Goal: Task Accomplishment & Management: Manage account settings

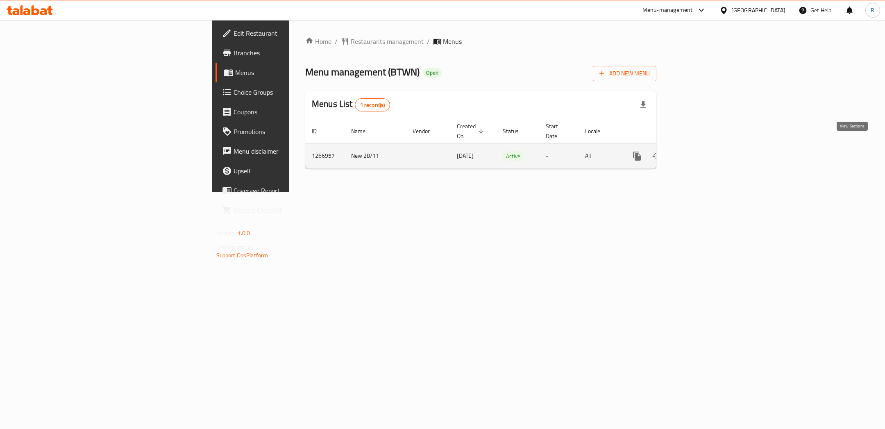
click at [701, 151] on icon "enhanced table" at bounding box center [696, 156] width 10 height 10
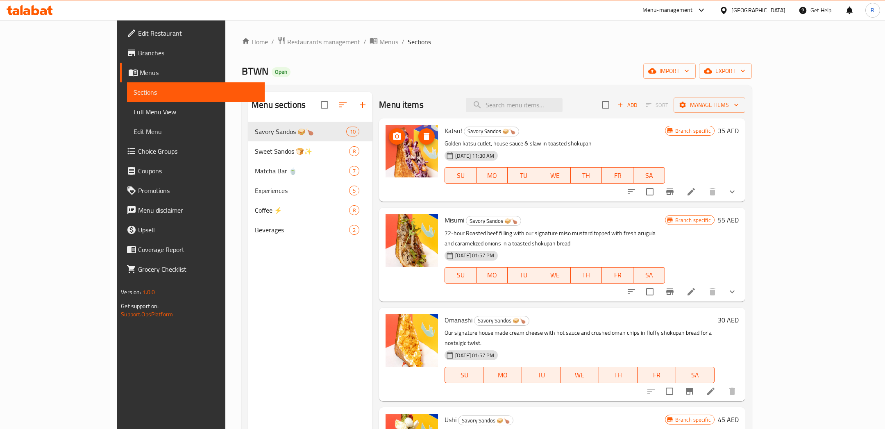
scroll to position [7, 0]
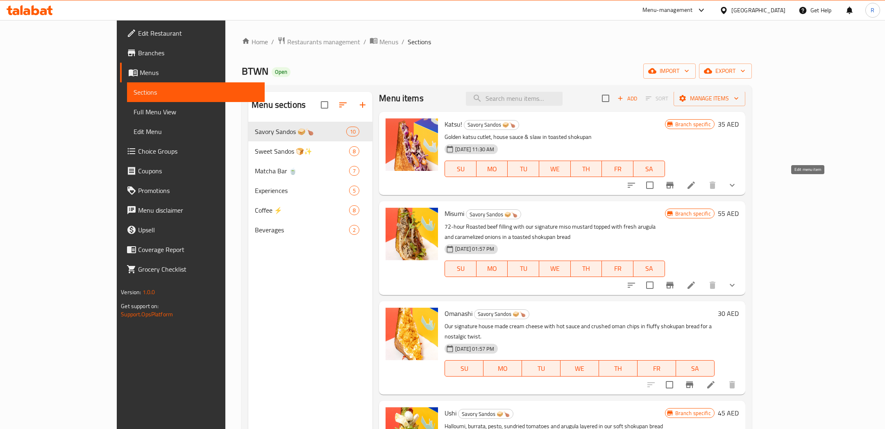
click at [696, 181] on icon at bounding box center [691, 185] width 10 height 10
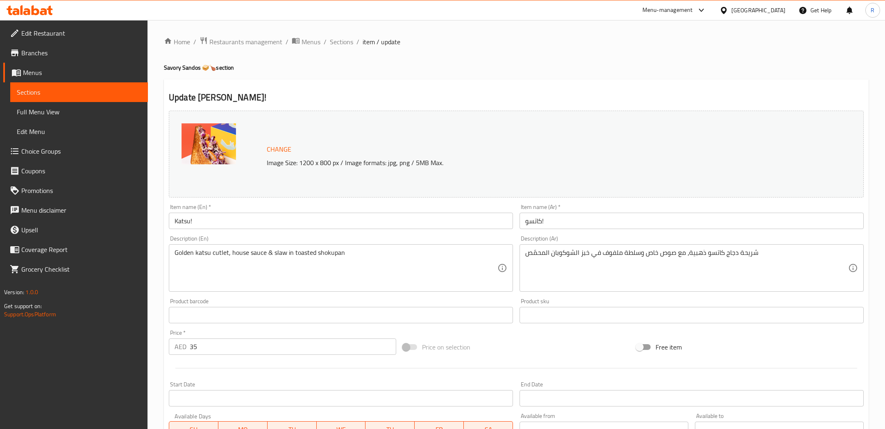
click at [273, 150] on span "Change" at bounding box center [279, 149] width 25 height 12
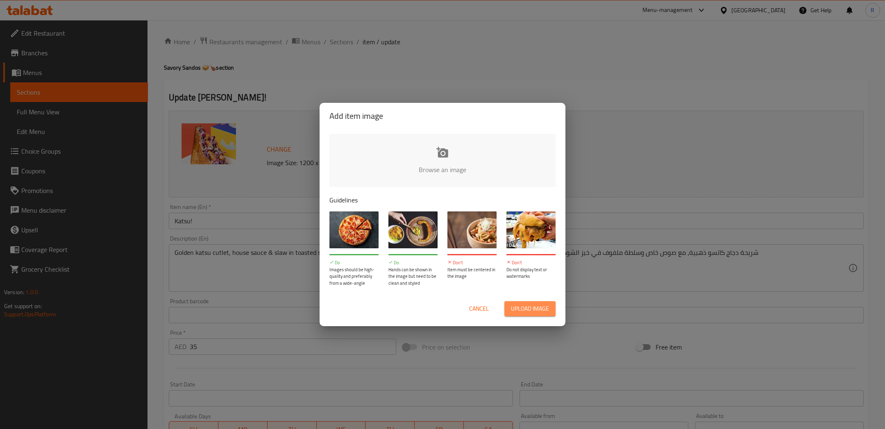
click at [529, 306] on span "Upload image" at bounding box center [530, 309] width 38 height 10
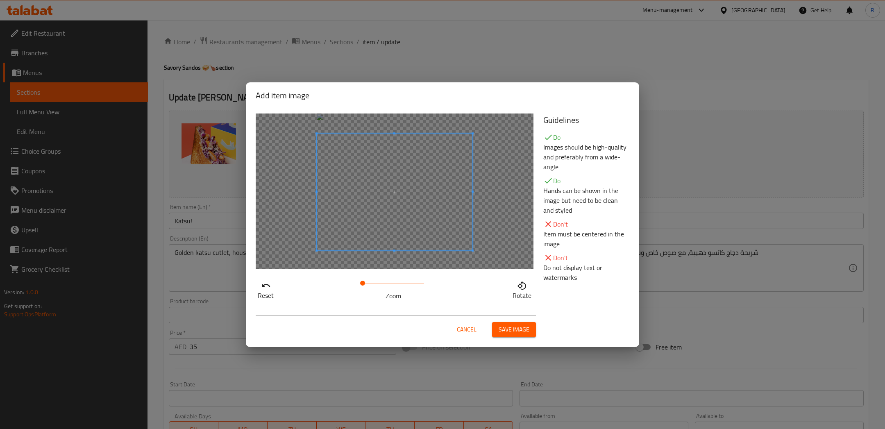
click at [407, 212] on span at bounding box center [395, 192] width 156 height 117
click at [503, 323] on button "Save image" at bounding box center [514, 329] width 44 height 15
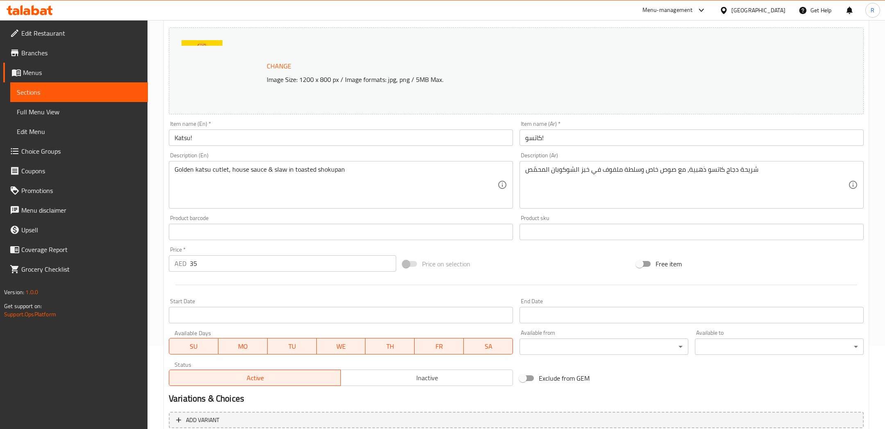
scroll to position [175, 0]
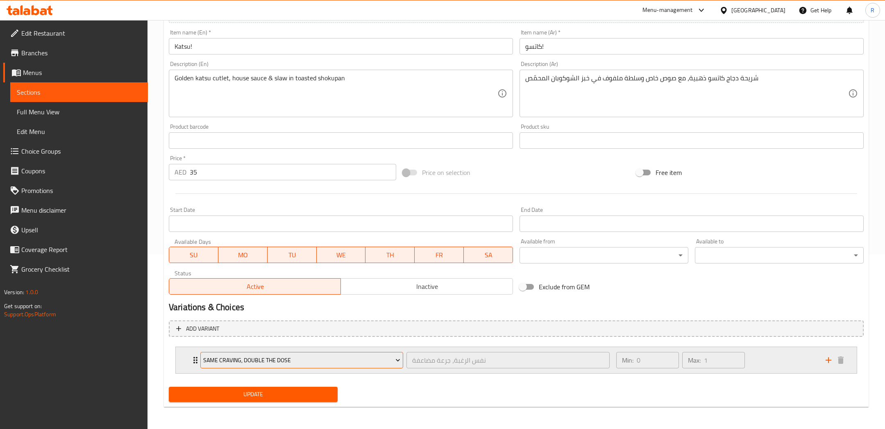
click at [335, 361] on span "Same craving, double the dose" at bounding box center [301, 360] width 197 height 10
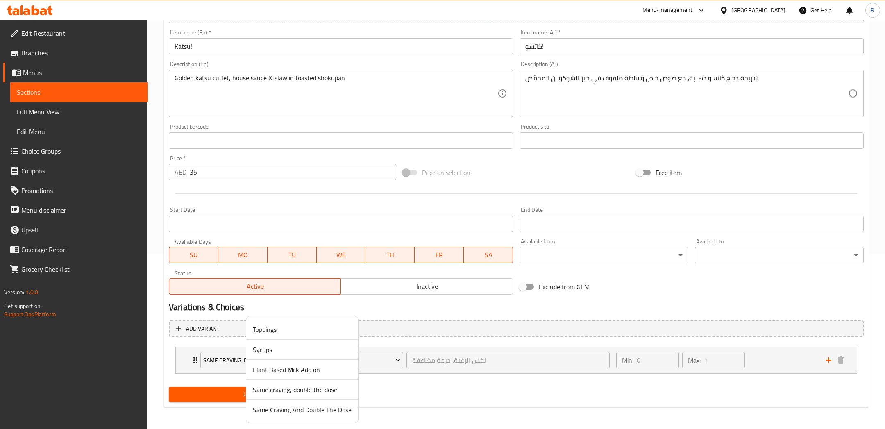
click at [431, 384] on div at bounding box center [442, 214] width 885 height 429
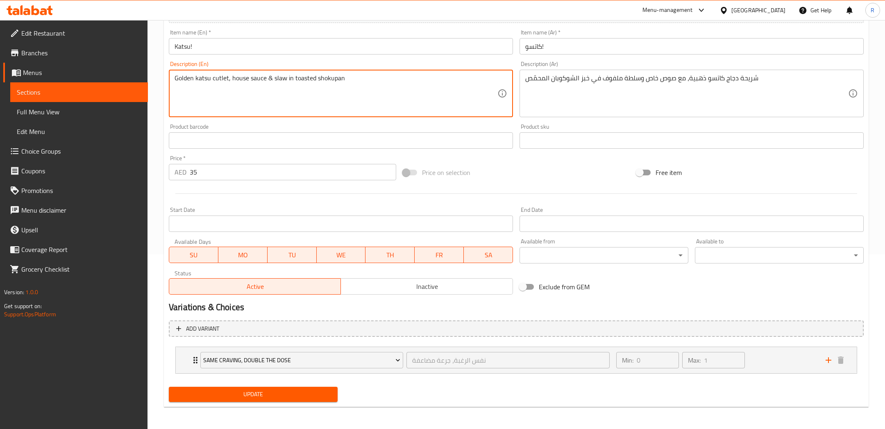
drag, startPoint x: 359, startPoint y: 80, endPoint x: 63, endPoint y: 73, distance: 295.6
click at [84, 77] on div "Edit Restaurant Branches Menus Sections Full Menu View Edit Menu Choice Groups …" at bounding box center [442, 138] width 885 height 584
paste textarea "hicken cutlet, house sauce & slaw in a toasted shokupan bread."
type textarea "Golden katsu chicken cutlet, house sauce & slaw in a toasted shokupan bread"
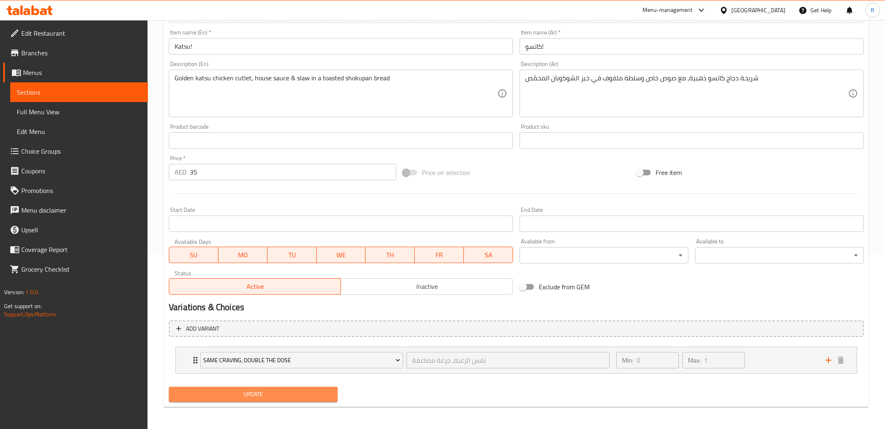
click at [261, 398] on span "Update" at bounding box center [253, 394] width 156 height 10
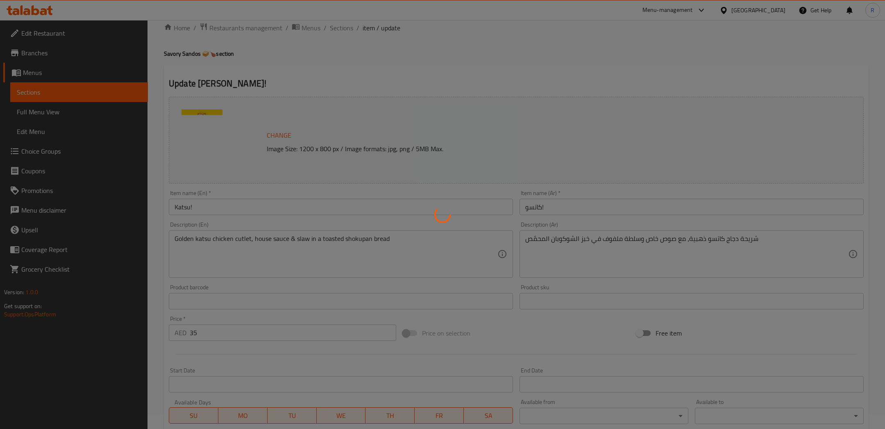
scroll to position [0, 0]
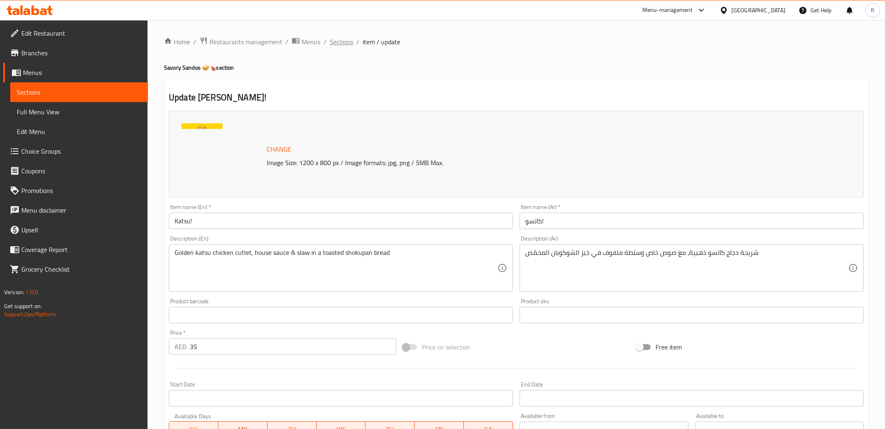
click at [337, 39] on span "Sections" at bounding box center [341, 42] width 23 height 10
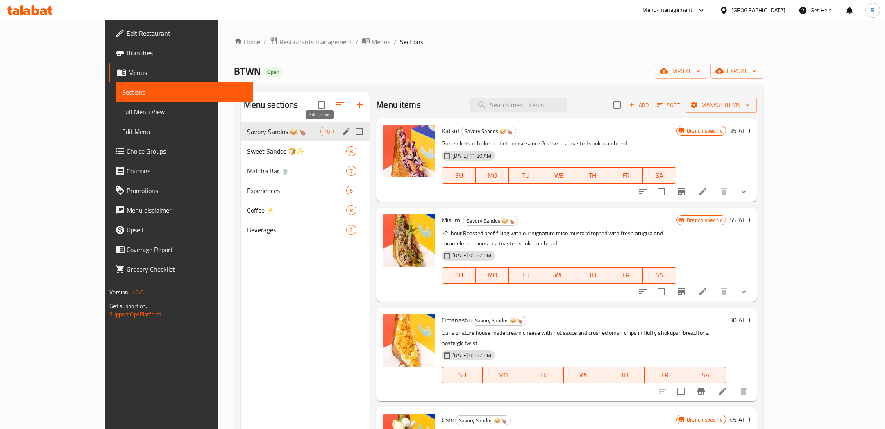
click at [341, 133] on icon "edit" at bounding box center [346, 132] width 10 height 10
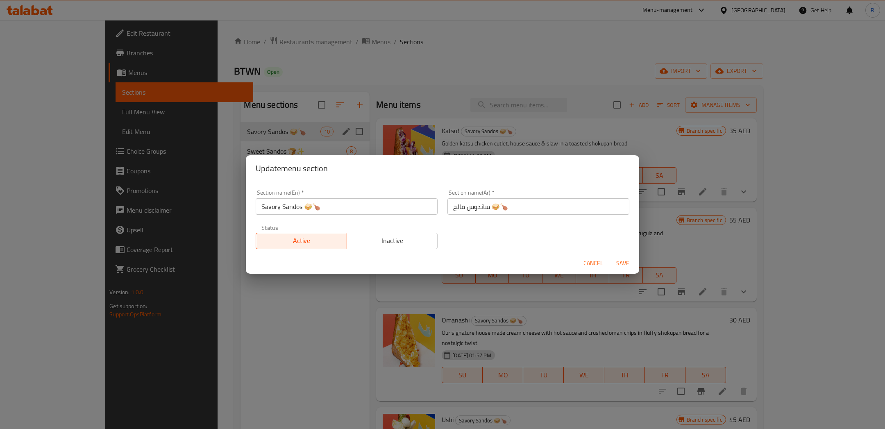
click at [334, 209] on input "Savory Sandos 🥪🍗" at bounding box center [347, 206] width 182 height 16
type input "Savory Sandos 🥪"
click at [621, 263] on span "Save" at bounding box center [623, 263] width 20 height 10
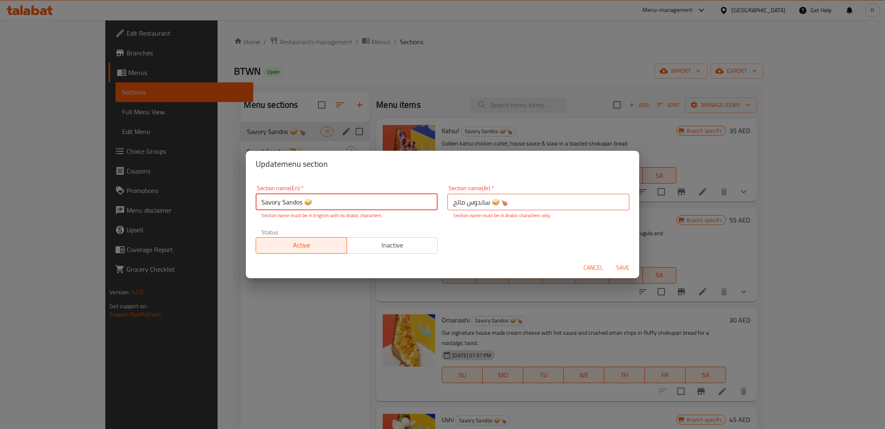
click at [507, 199] on input "ساندوس مالح 🥪🍗" at bounding box center [538, 202] width 182 height 16
type input "ساندوس مالح 🥪"
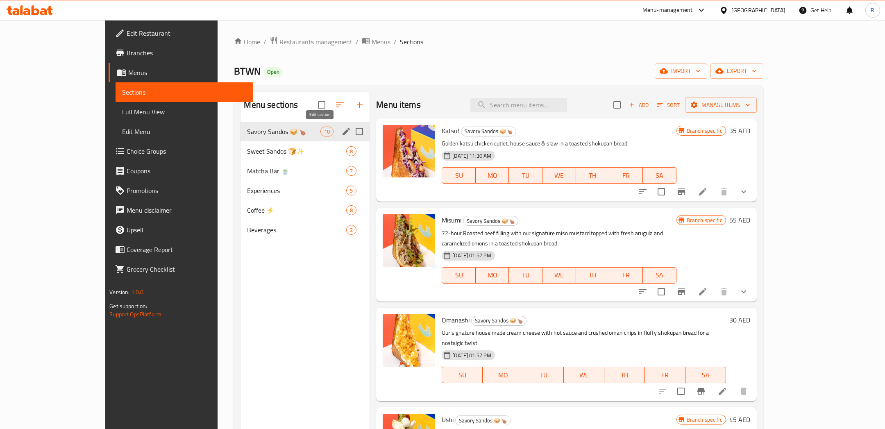
click at [341, 130] on icon "edit" at bounding box center [346, 132] width 10 height 10
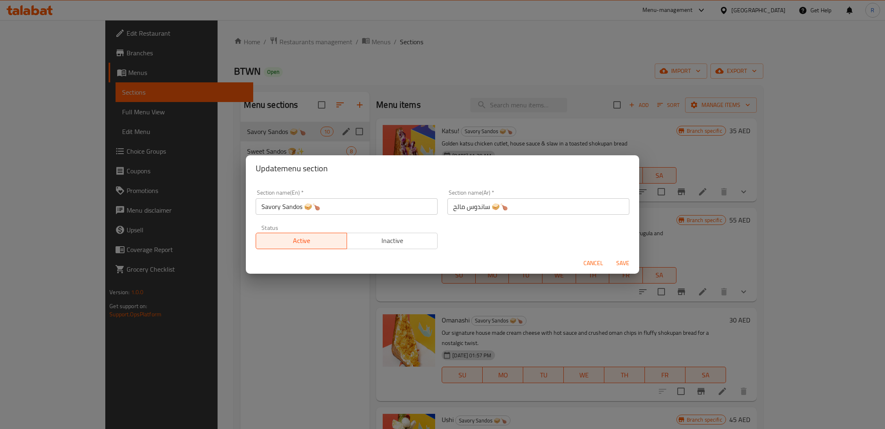
click at [318, 205] on input "Savory Sandos 🥪🍗" at bounding box center [347, 206] width 182 height 16
type input "Savory Sandos 🥪"
click at [552, 206] on input "ساندوس مالح 🥪🍗" at bounding box center [538, 206] width 182 height 16
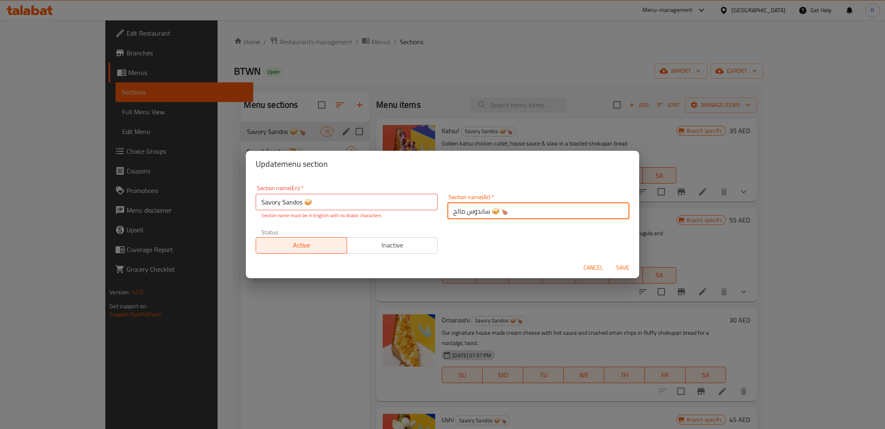
type input "ساندوس مالح 🥪"
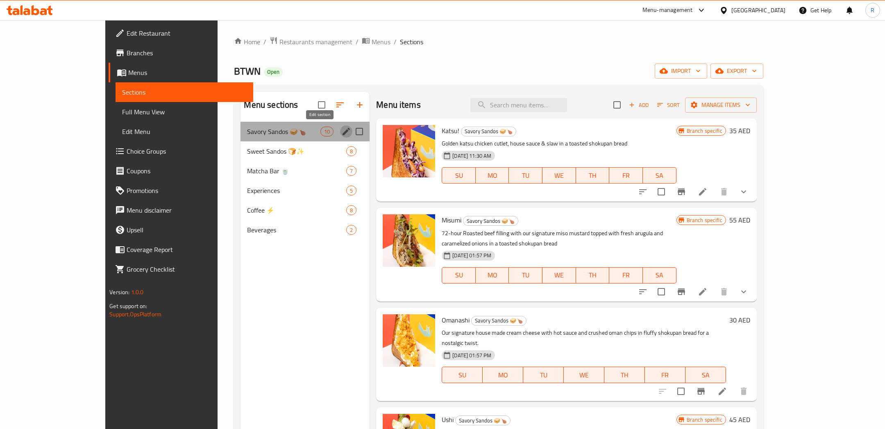
click at [343, 132] on icon "edit" at bounding box center [346, 131] width 7 height 7
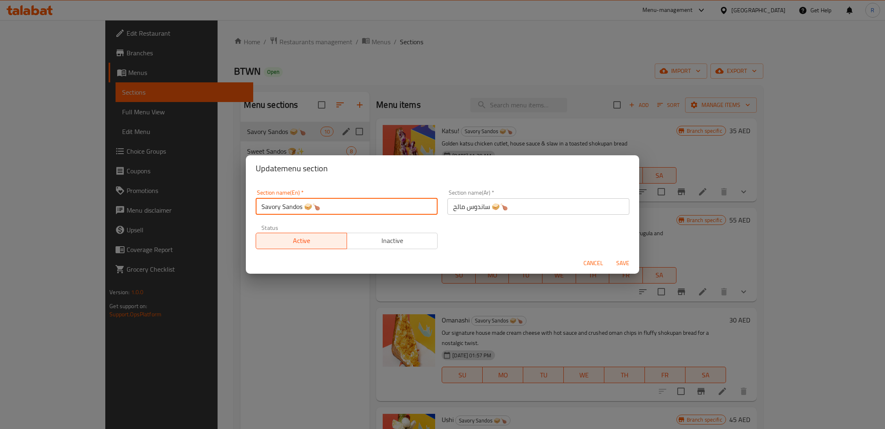
drag, startPoint x: 309, startPoint y: 203, endPoint x: 324, endPoint y: 204, distance: 14.8
click at [324, 204] on input "Savory Sandos 🥪🍗" at bounding box center [347, 206] width 182 height 16
type input "Savory Sandos 🥪"
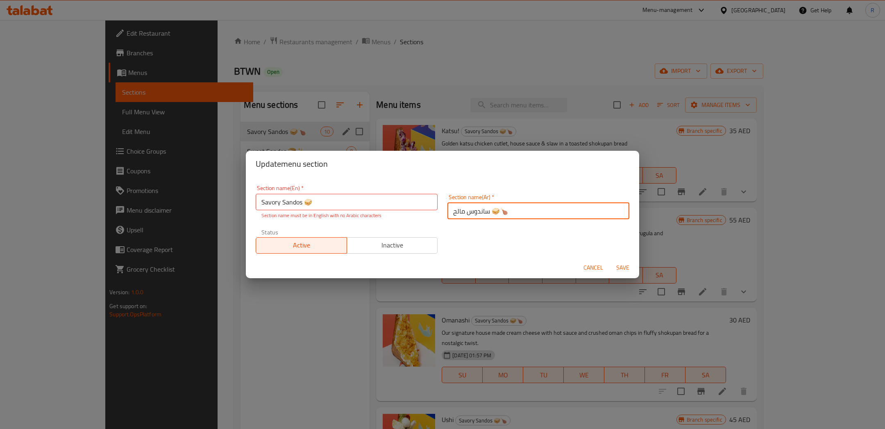
click at [502, 208] on input "ساندوس مالح 🥪🍗" at bounding box center [538, 211] width 182 height 16
click at [620, 261] on button "Save" at bounding box center [623, 267] width 26 height 15
drag, startPoint x: 497, startPoint y: 204, endPoint x: 514, endPoint y: 204, distance: 16.8
click at [514, 204] on input "ساندوس مالح 🥪🍗" at bounding box center [538, 202] width 182 height 16
type input "ساندوس مالح 🥪"
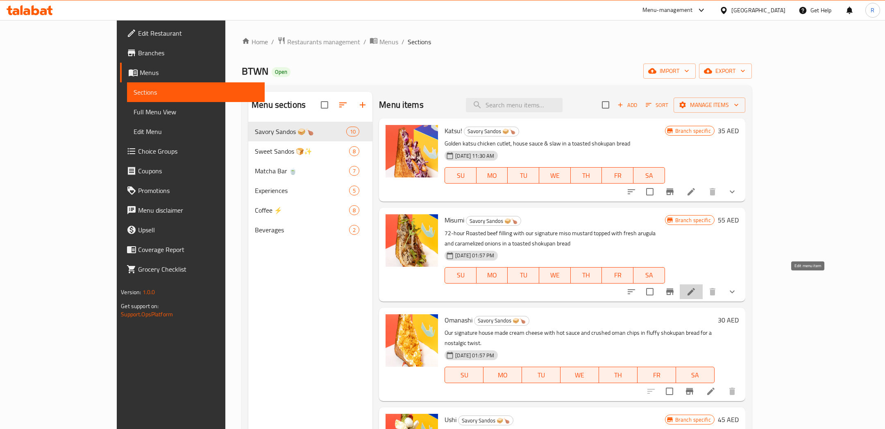
click at [696, 287] on icon at bounding box center [691, 292] width 10 height 10
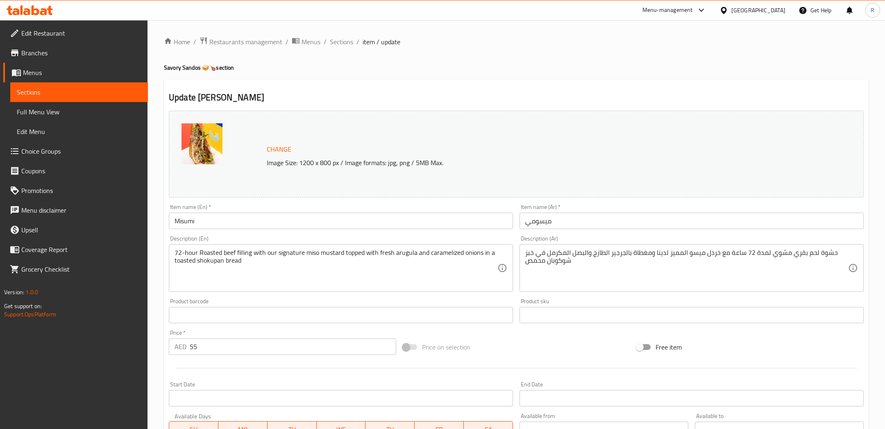
click at [285, 148] on span "Change" at bounding box center [279, 149] width 25 height 12
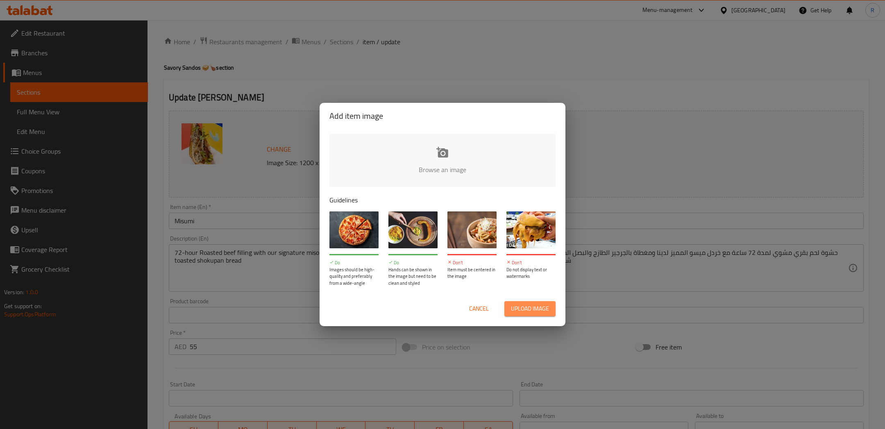
click at [516, 305] on span "Upload image" at bounding box center [530, 309] width 38 height 10
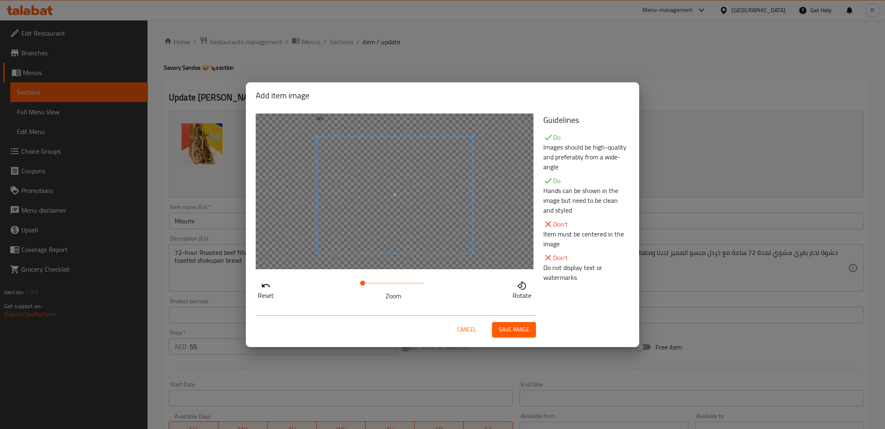
click at [402, 211] on span at bounding box center [395, 194] width 156 height 117
click at [504, 329] on span "Save image" at bounding box center [514, 330] width 31 height 10
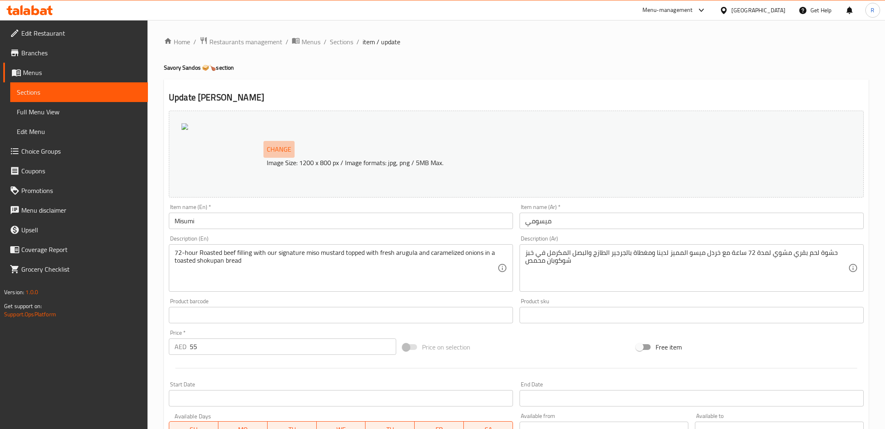
click at [287, 147] on span "Change" at bounding box center [279, 149] width 25 height 12
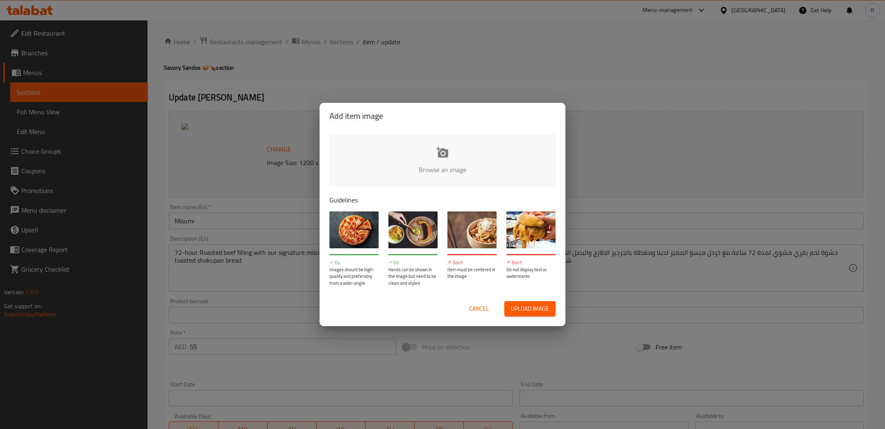
click at [521, 311] on span "Upload image" at bounding box center [530, 309] width 38 height 10
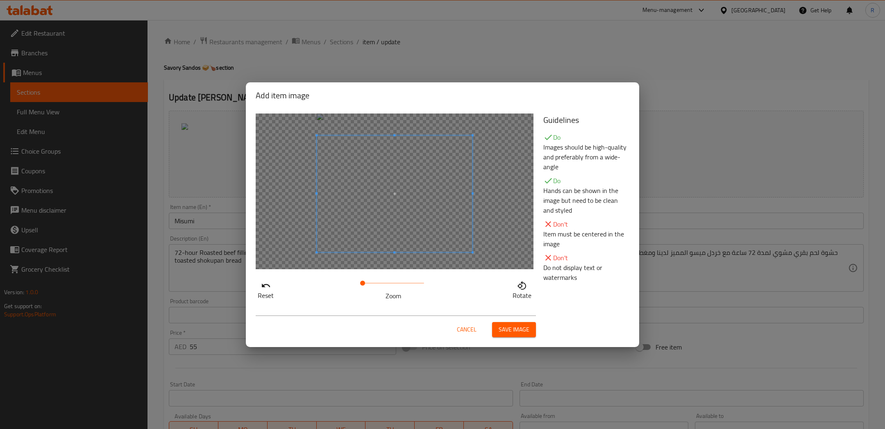
click at [411, 217] on span at bounding box center [395, 193] width 156 height 117
click at [516, 327] on span "Save image" at bounding box center [514, 330] width 31 height 10
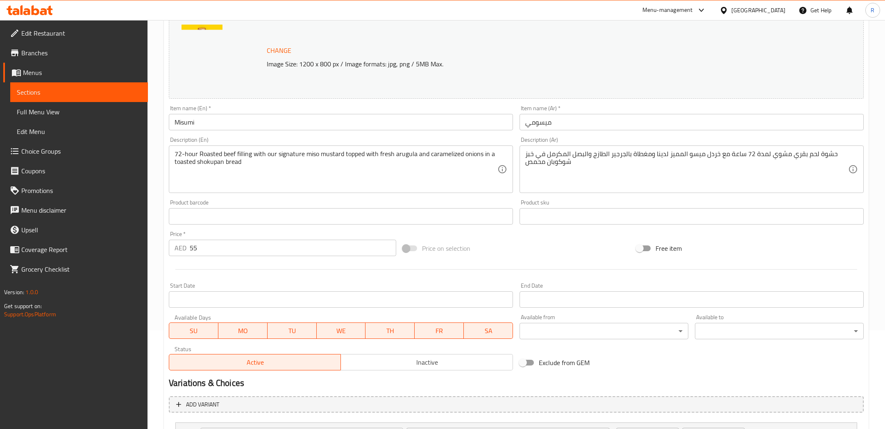
scroll to position [175, 0]
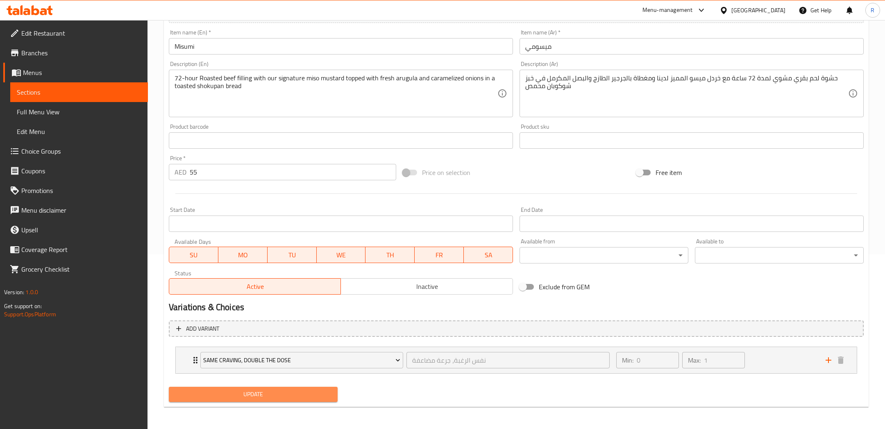
click at [311, 394] on span "Update" at bounding box center [253, 394] width 156 height 10
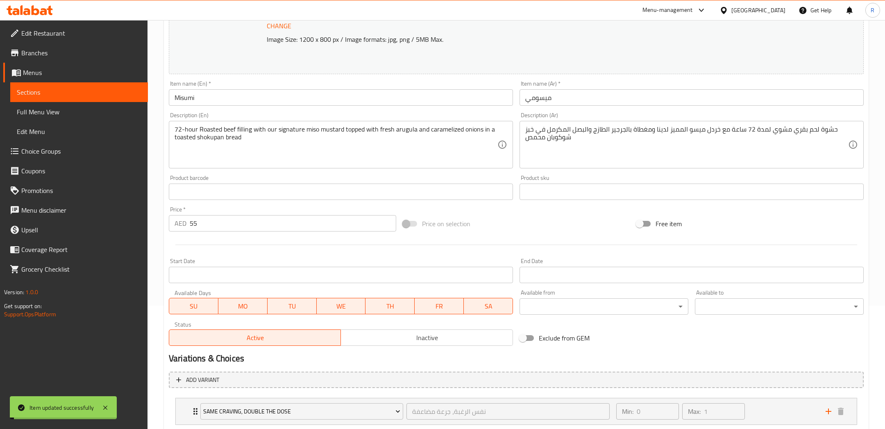
scroll to position [122, 0]
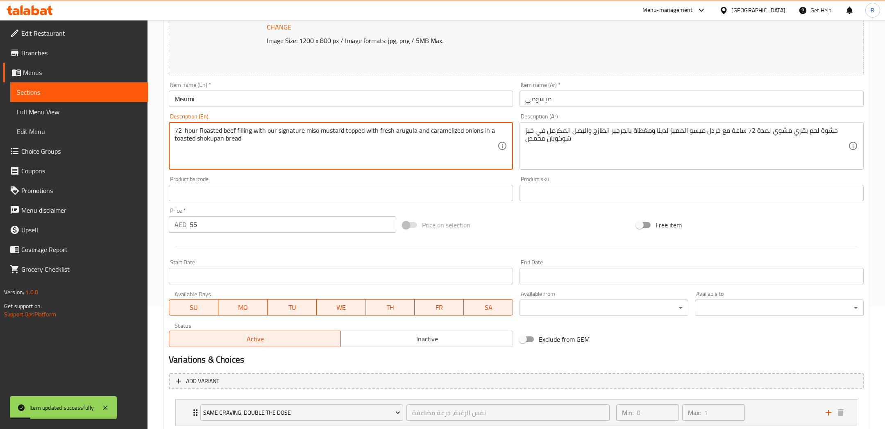
drag, startPoint x: 310, startPoint y: 150, endPoint x: 177, endPoint y: 116, distance: 136.7
paste textarea "roasted beef filling with our signature miso mustard, topped with caramelized o…"
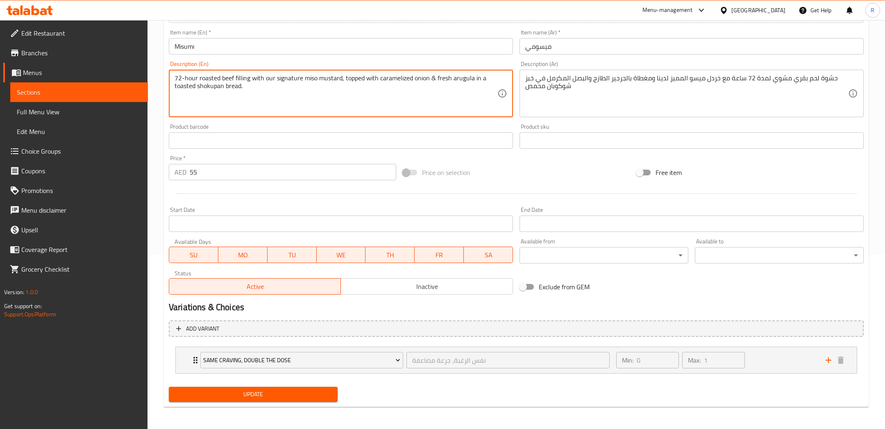
type textarea "72-hour roasted beef filling with our signature miso mustard, topped with caram…"
click at [288, 390] on span "Update" at bounding box center [253, 394] width 156 height 10
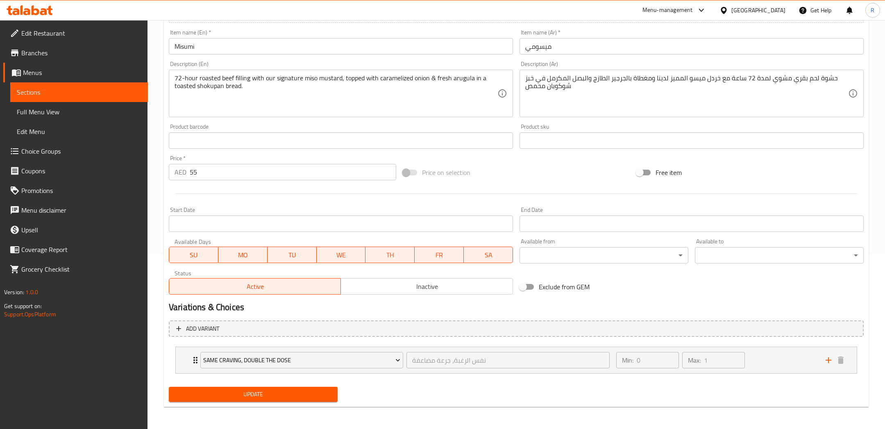
scroll to position [0, 0]
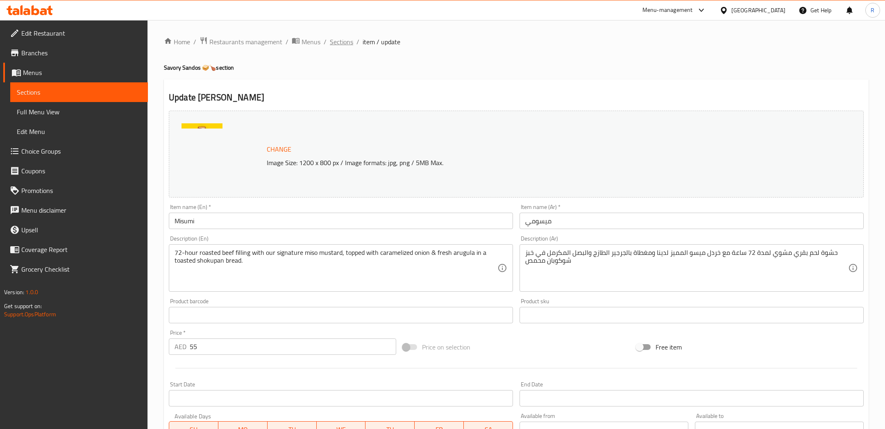
click at [337, 43] on span "Sections" at bounding box center [341, 42] width 23 height 10
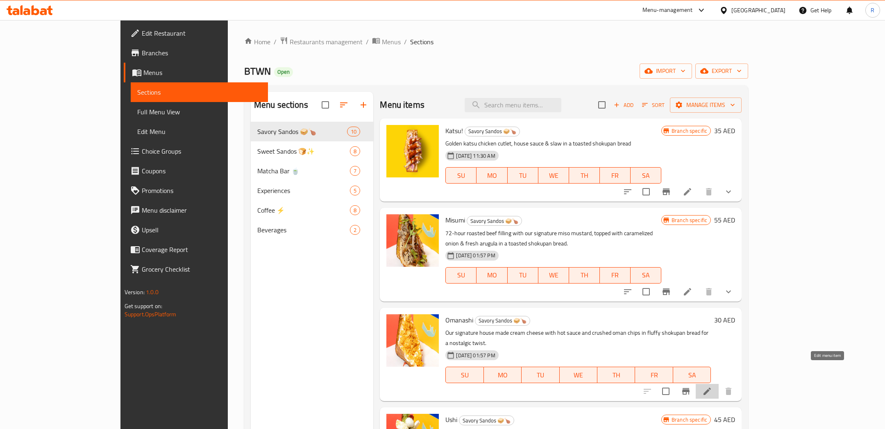
click at [712, 386] on icon at bounding box center [707, 391] width 10 height 10
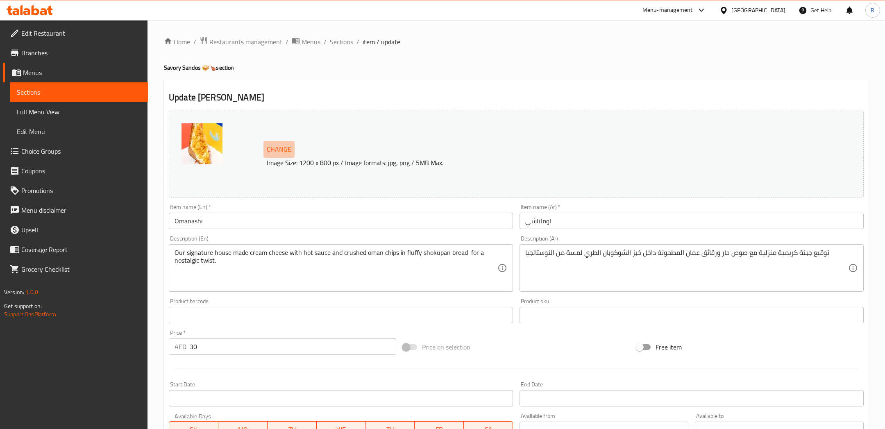
click at [289, 150] on span "Change" at bounding box center [279, 149] width 25 height 12
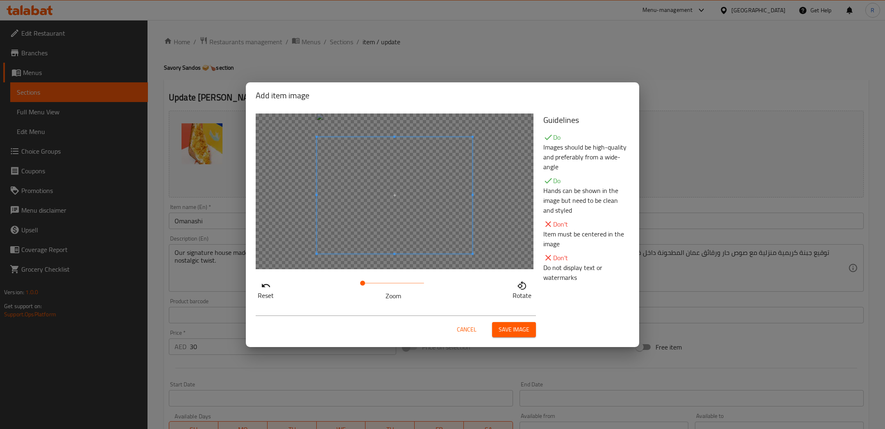
click at [407, 199] on span at bounding box center [395, 195] width 156 height 117
click at [513, 325] on span "Save image" at bounding box center [514, 330] width 31 height 10
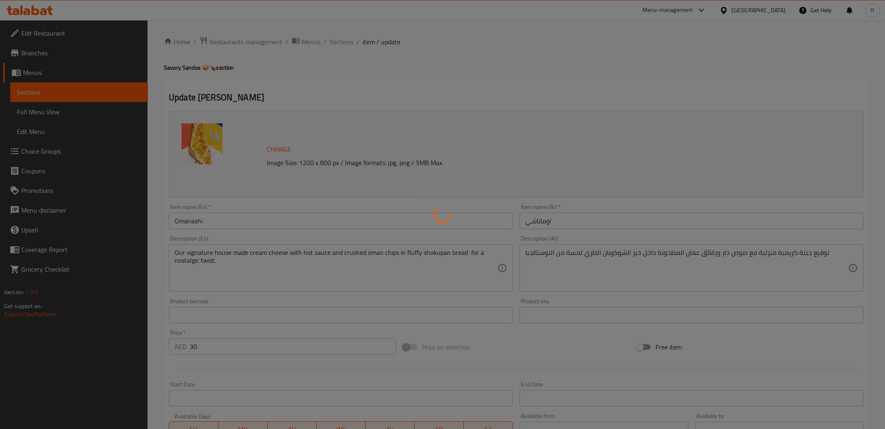
scroll to position [161, 0]
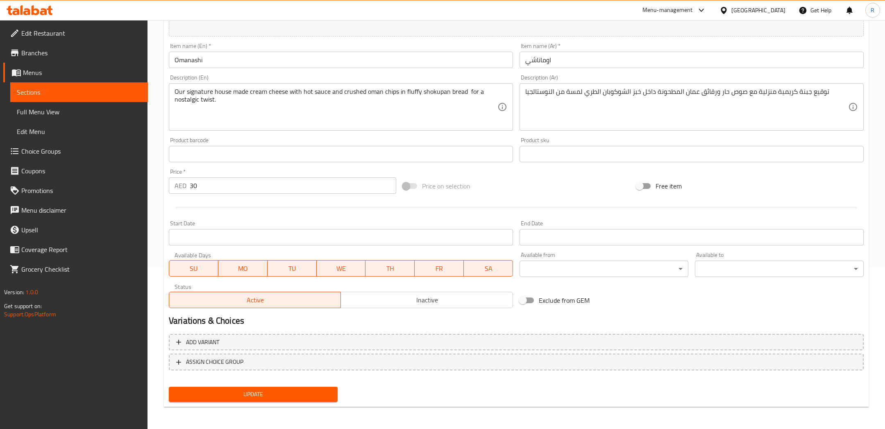
click at [319, 396] on span "Update" at bounding box center [253, 394] width 156 height 10
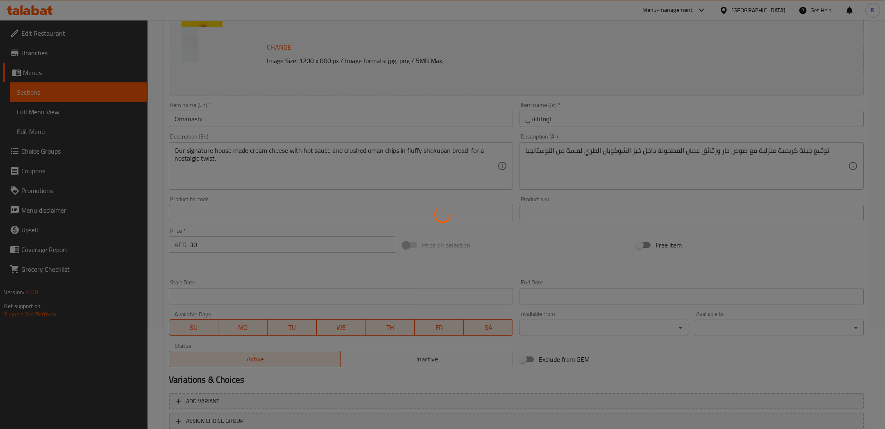
scroll to position [0, 0]
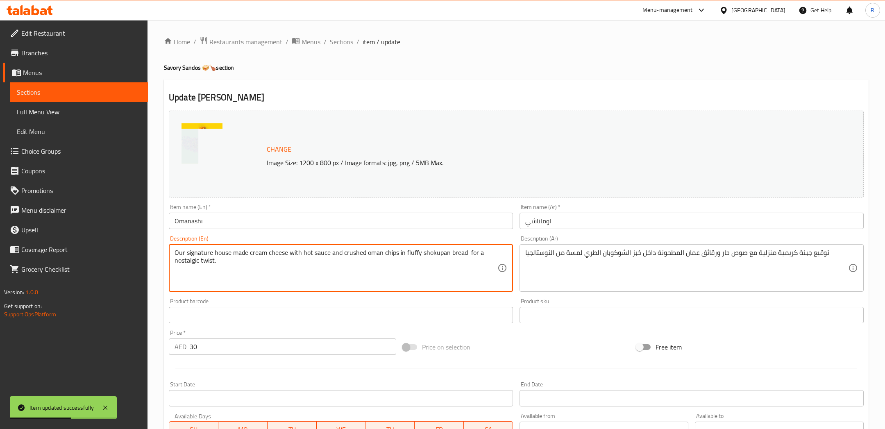
drag, startPoint x: 290, startPoint y: 269, endPoint x: 149, endPoint y: 191, distance: 161.2
paste textarea "-made cream cheese with hot sauce & crushed Oman chips in a toasted shokupan br…"
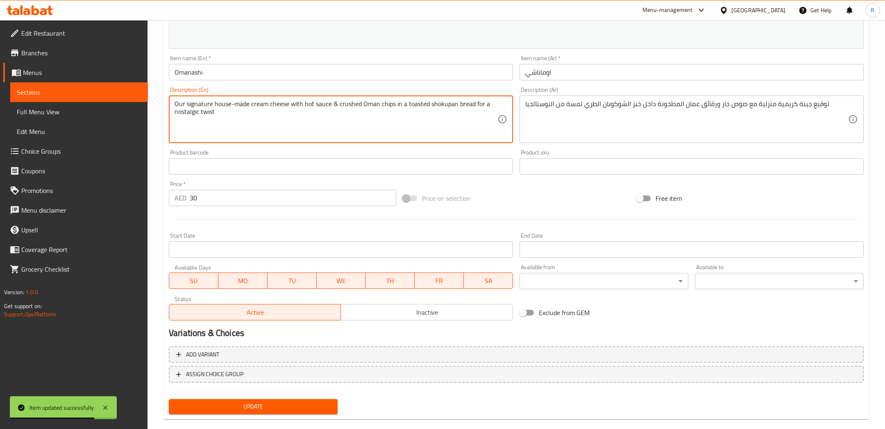
scroll to position [161, 0]
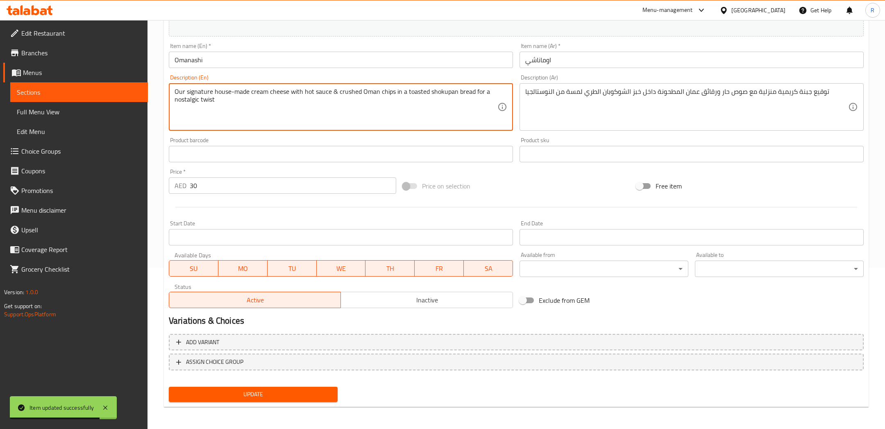
type textarea "Our signature house-made cream cheese with hot sauce & crushed Oman chips in a …"
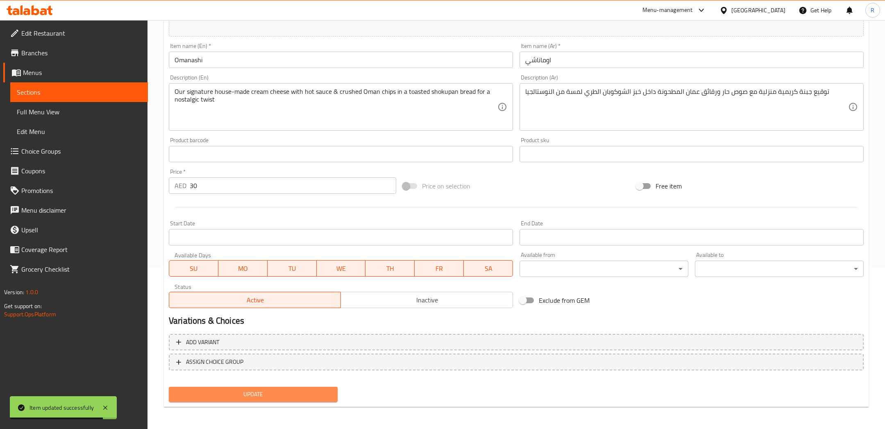
click at [248, 401] on button "Update" at bounding box center [253, 394] width 169 height 15
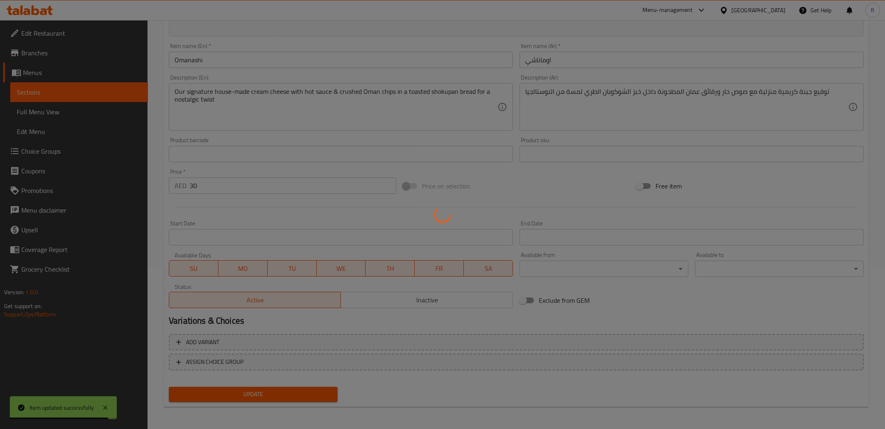
scroll to position [0, 0]
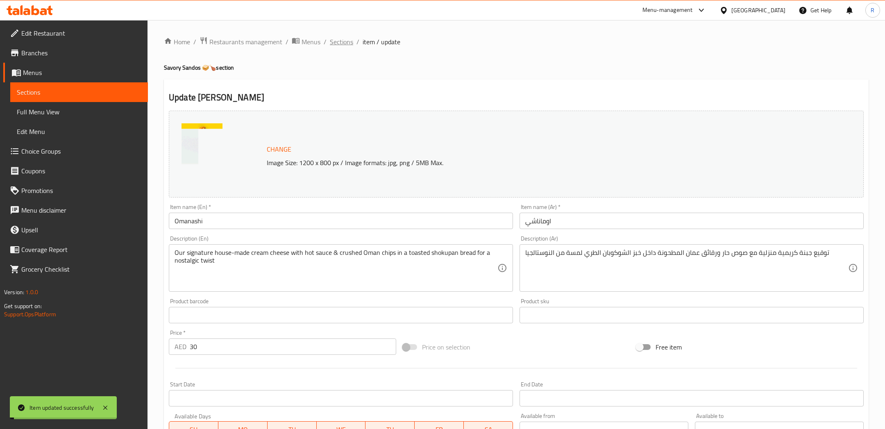
click at [340, 41] on span "Sections" at bounding box center [341, 42] width 23 height 10
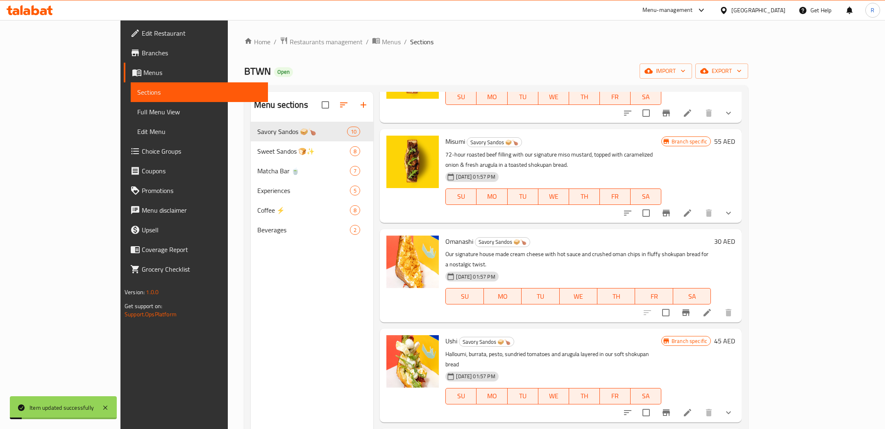
scroll to position [91, 0]
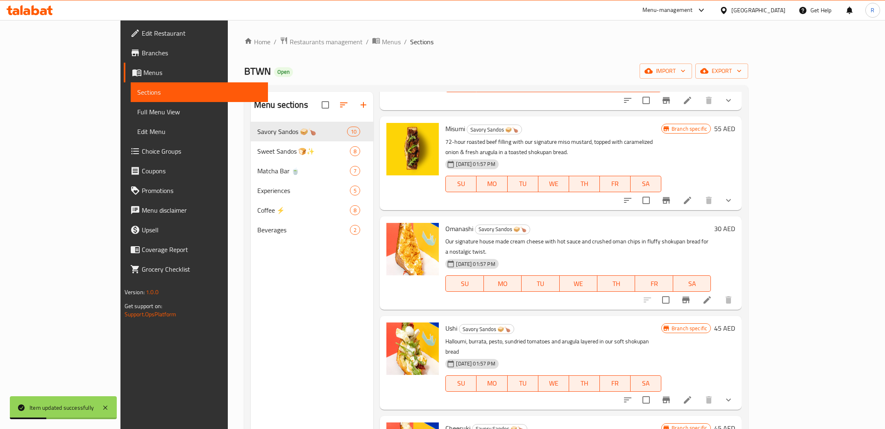
click at [691, 396] on icon at bounding box center [687, 399] width 7 height 7
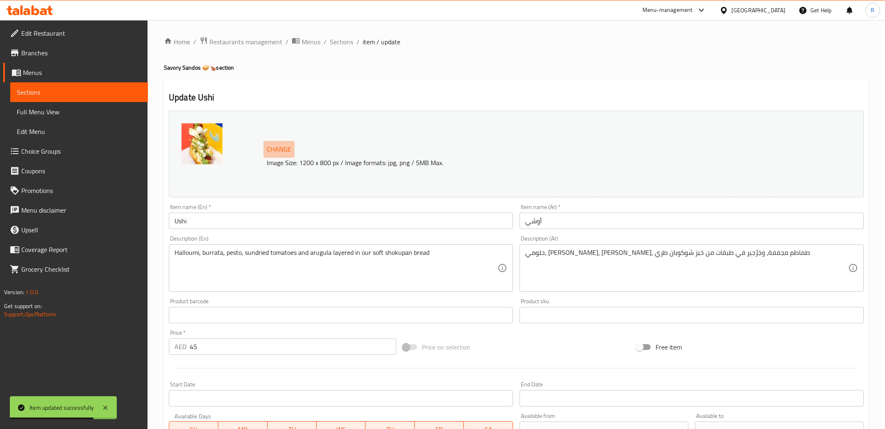
click at [273, 145] on span "Change" at bounding box center [279, 149] width 25 height 12
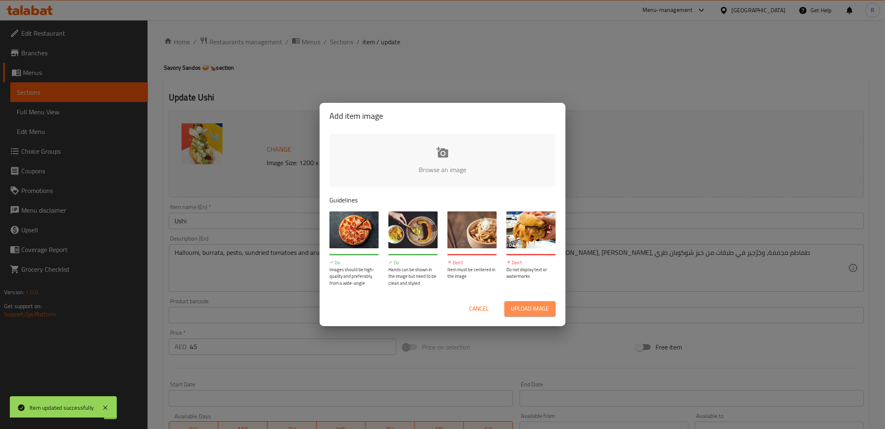
click at [511, 307] on span "Upload image" at bounding box center [530, 309] width 38 height 10
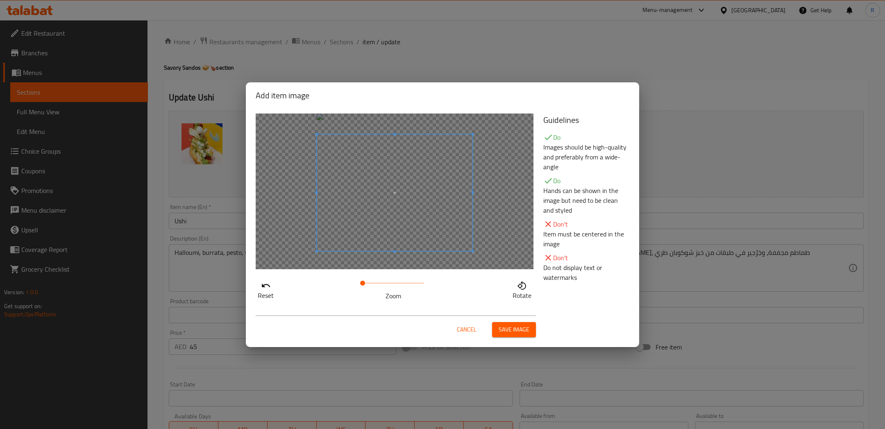
click at [406, 216] on span at bounding box center [395, 192] width 156 height 117
click at [501, 332] on span "Save image" at bounding box center [514, 330] width 31 height 10
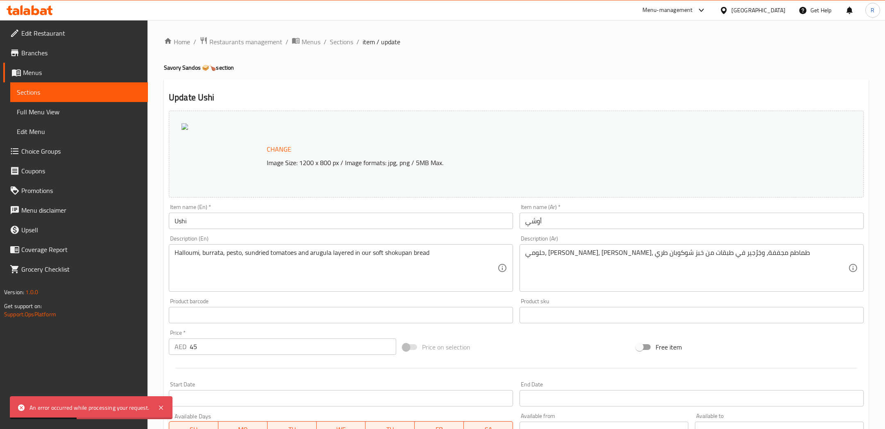
click at [279, 150] on span "Change" at bounding box center [279, 149] width 25 height 12
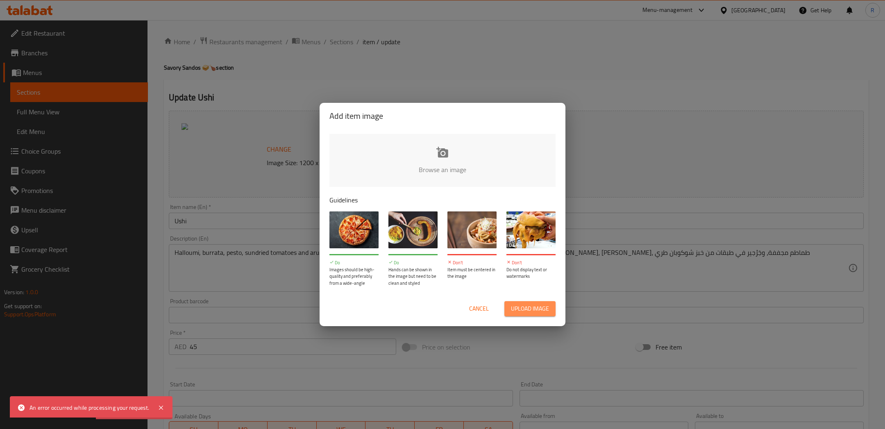
click at [528, 315] on button "Upload image" at bounding box center [529, 308] width 51 height 15
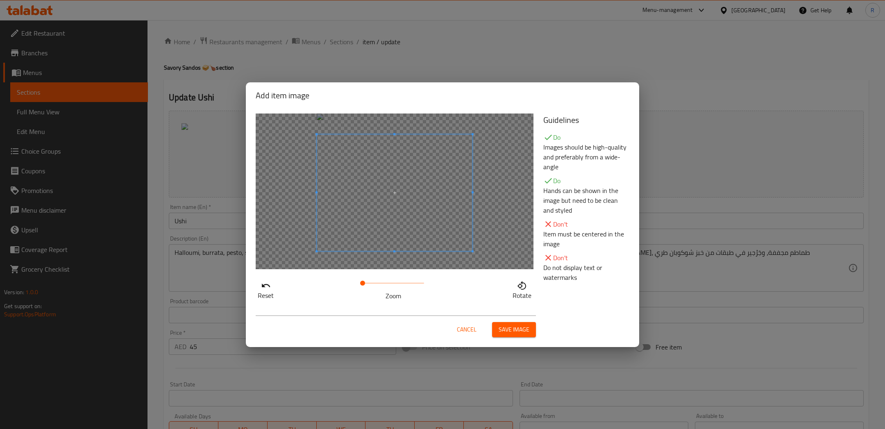
click at [386, 201] on span at bounding box center [395, 192] width 156 height 117
click at [497, 327] on button "Save image" at bounding box center [514, 329] width 44 height 15
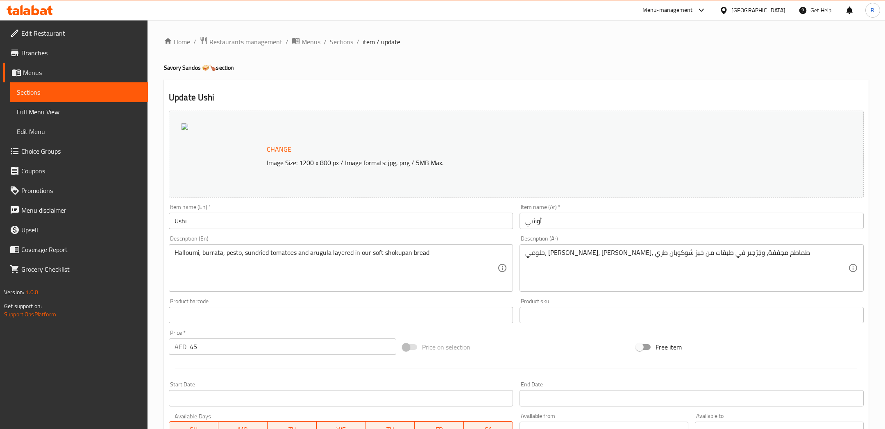
scroll to position [175, 0]
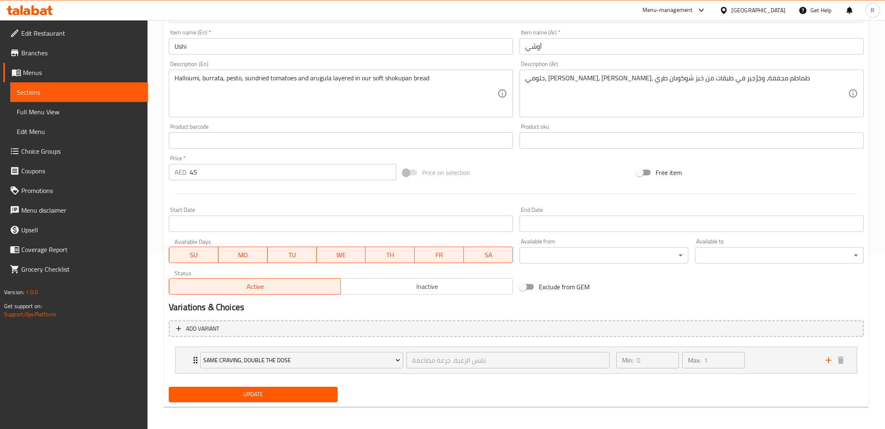
click at [247, 385] on div "Update" at bounding box center [253, 395] width 175 height 22
click at [247, 393] on span "Update" at bounding box center [253, 394] width 156 height 10
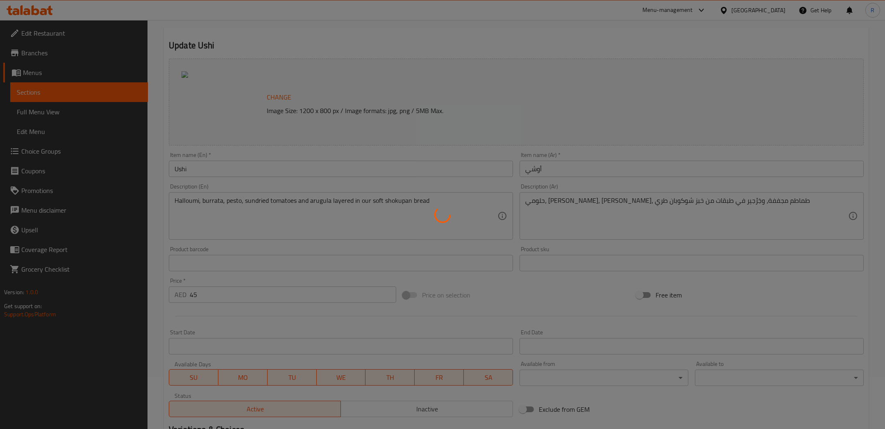
scroll to position [0, 0]
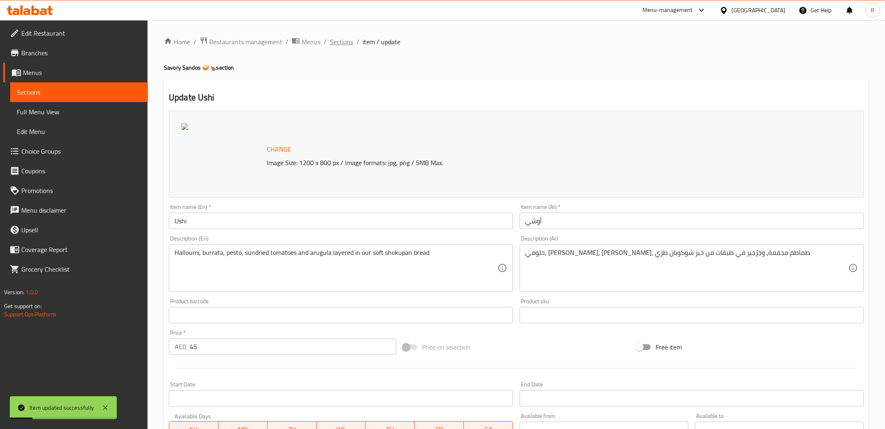
click at [335, 41] on span "Sections" at bounding box center [341, 42] width 23 height 10
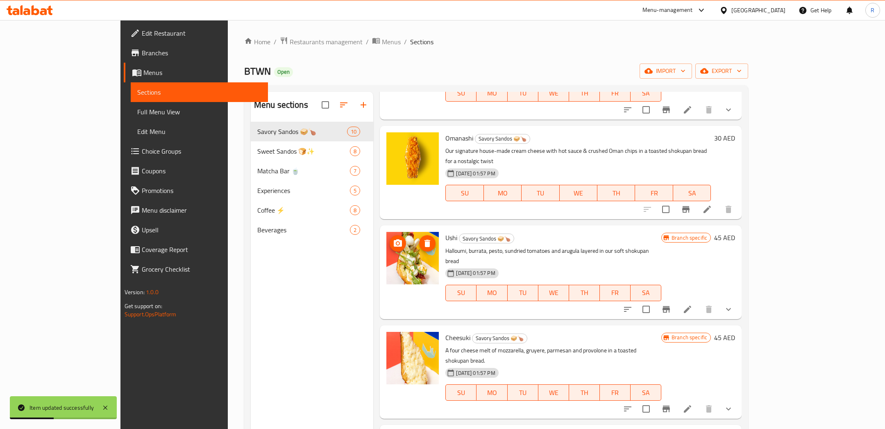
scroll to position [193, 0]
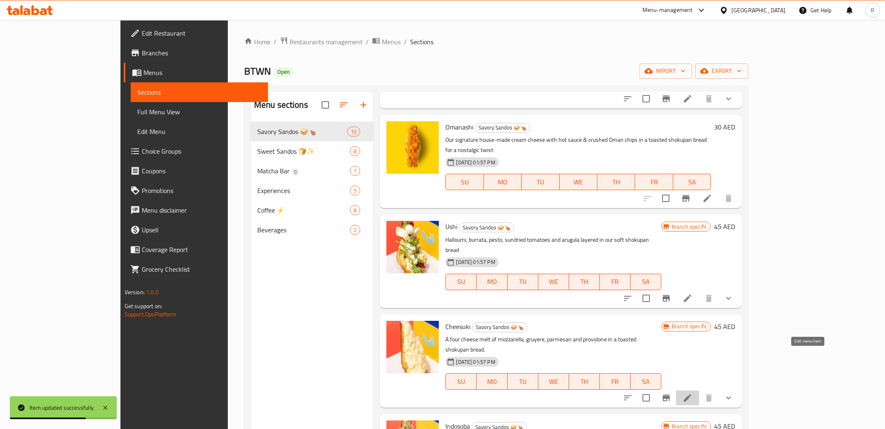
click at [691, 394] on icon at bounding box center [687, 397] width 7 height 7
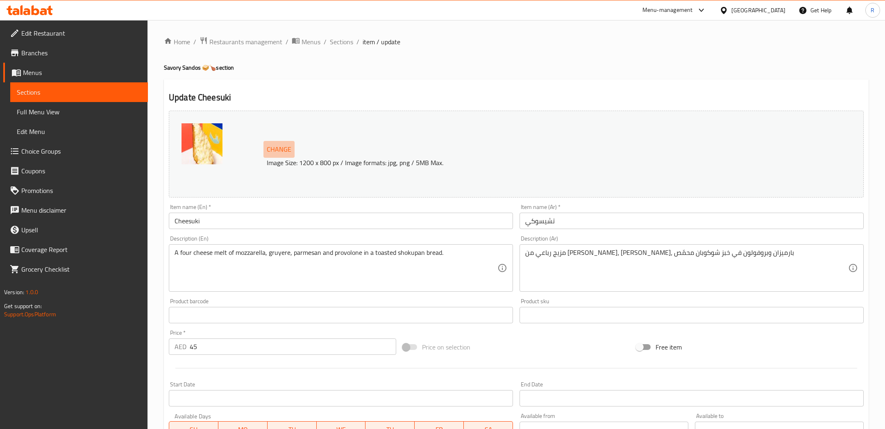
click at [278, 143] on span "Change" at bounding box center [279, 149] width 25 height 12
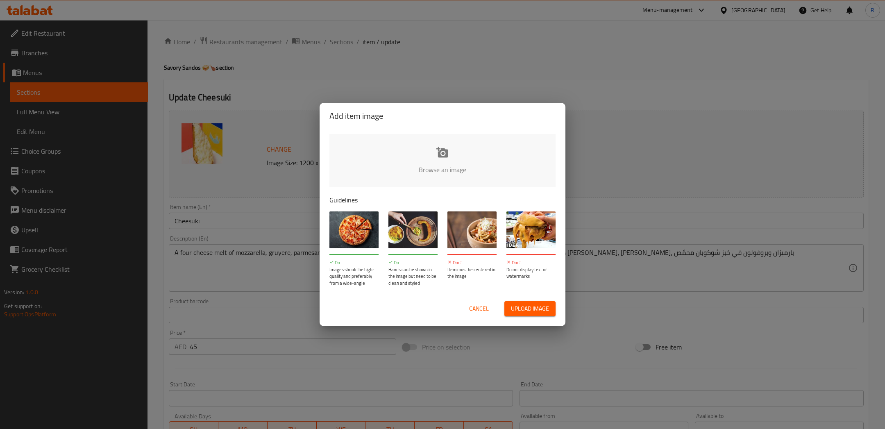
click at [522, 311] on span "Upload image" at bounding box center [530, 309] width 38 height 10
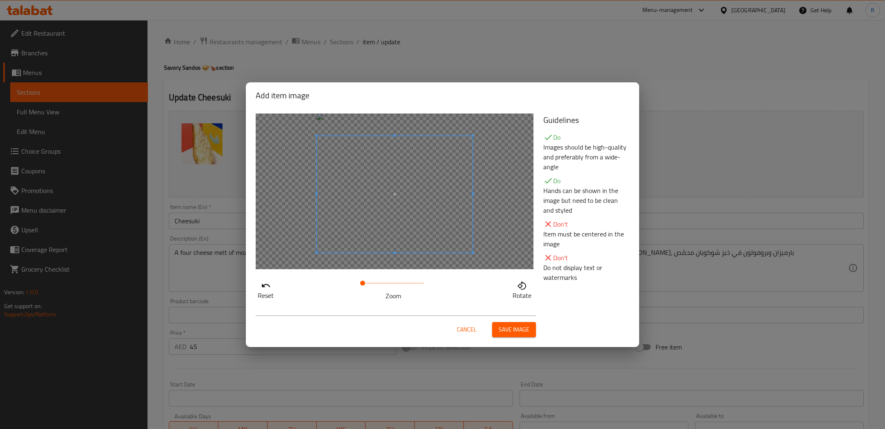
click at [405, 197] on span at bounding box center [395, 194] width 156 height 117
click at [509, 320] on div "Cancel Save image" at bounding box center [396, 327] width 280 height 22
click at [511, 334] on span "Save image" at bounding box center [514, 330] width 31 height 10
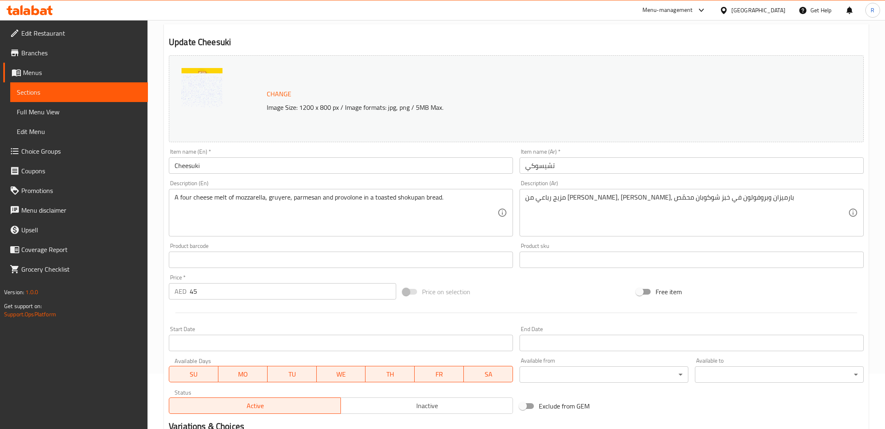
scroll to position [175, 0]
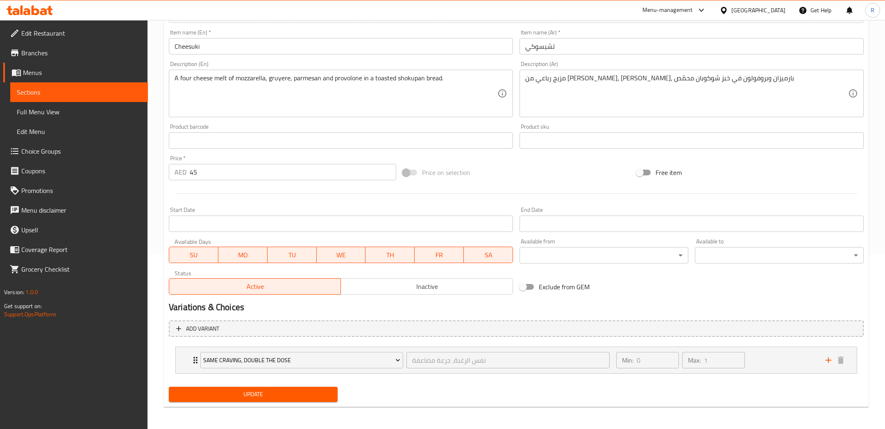
click at [284, 406] on div "Update Cheesuki Change Image Size: 1200 x 800 px / Image formats: jpg, png / 5M…" at bounding box center [516, 156] width 705 height 502
click at [289, 391] on span "Update" at bounding box center [253, 394] width 156 height 10
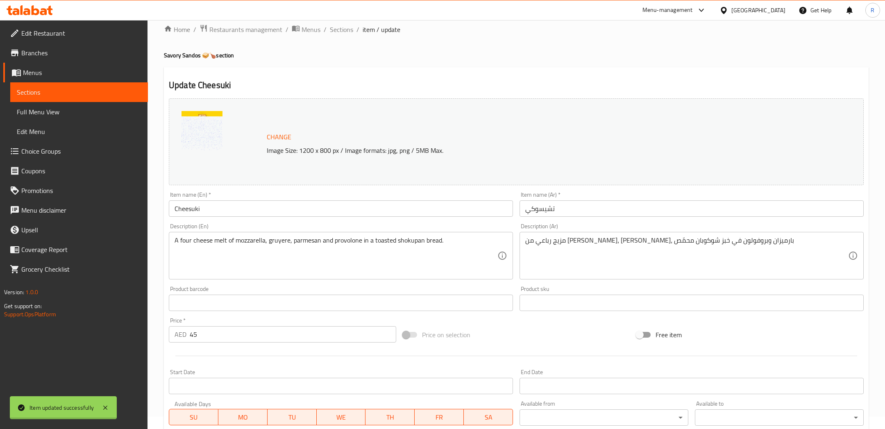
scroll to position [0, 0]
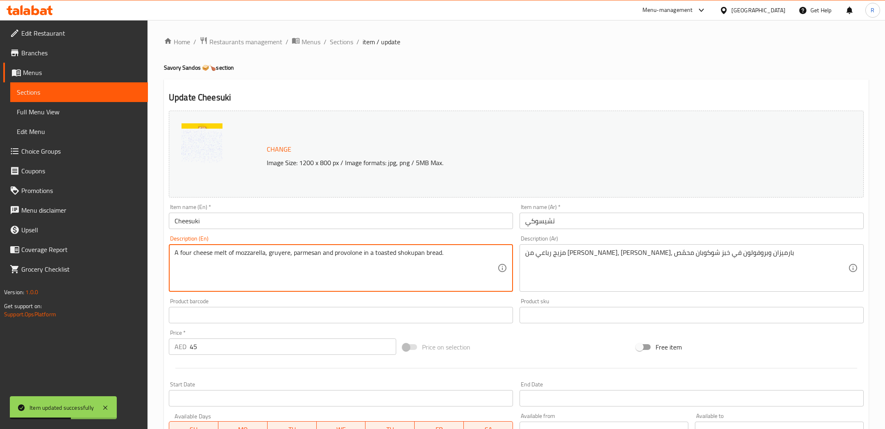
drag, startPoint x: 287, startPoint y: 253, endPoint x: 270, endPoint y: 252, distance: 16.8
paste textarea "Gruyère"
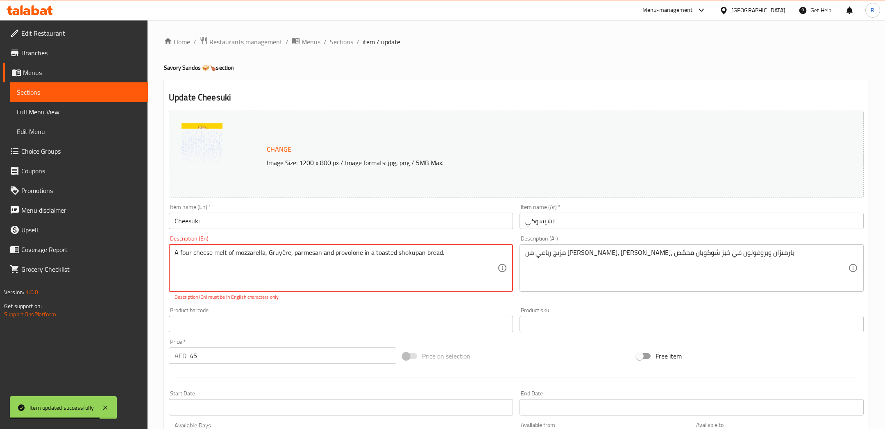
click at [269, 252] on textarea "A four cheese melt of mozzarella, Gruyère, parmesan and provolone in a toasted …" at bounding box center [336, 268] width 323 height 39
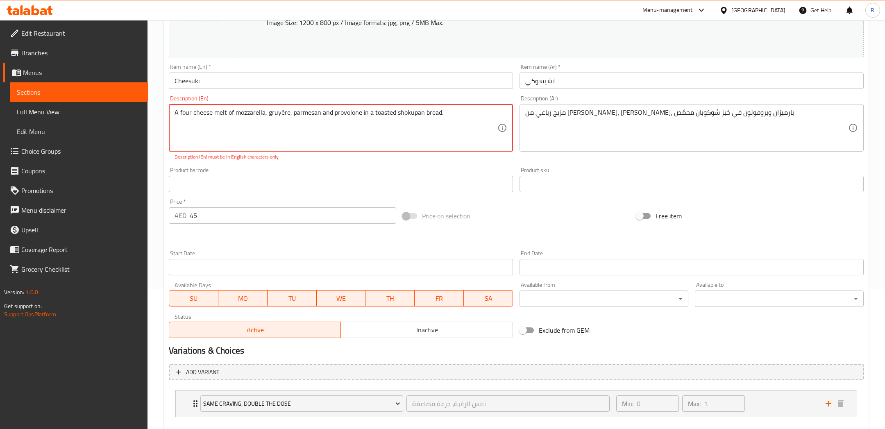
scroll to position [184, 0]
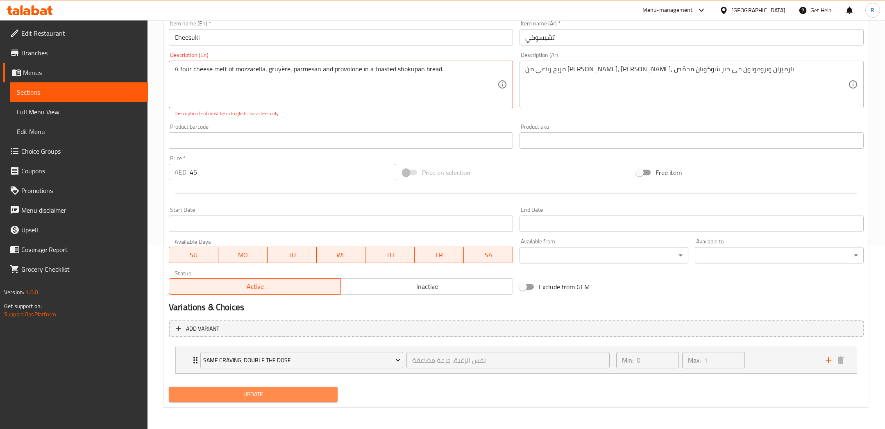
click at [291, 399] on button "Update" at bounding box center [253, 394] width 169 height 15
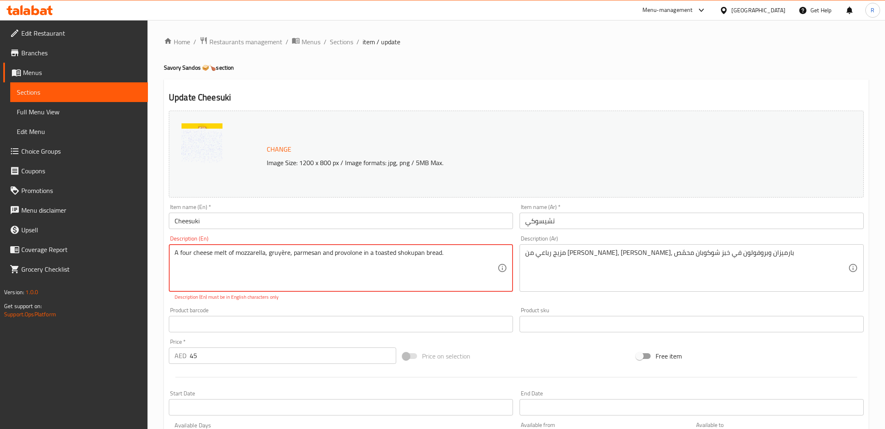
scroll to position [8, 0]
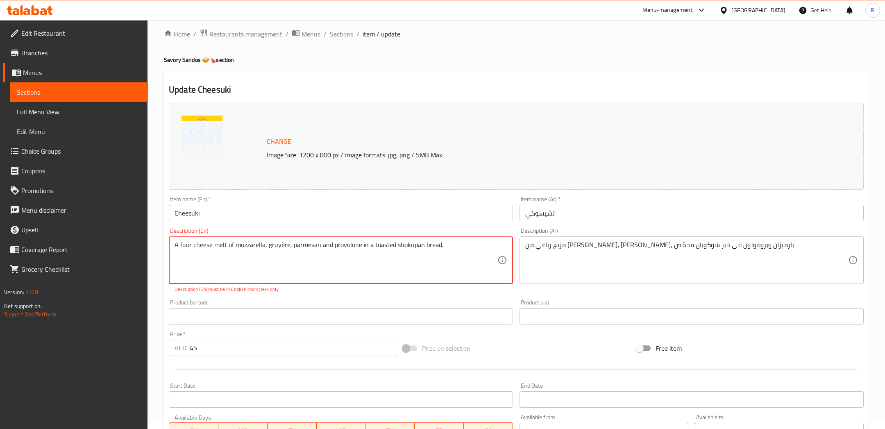
drag, startPoint x: 464, startPoint y: 242, endPoint x: 154, endPoint y: 218, distance: 311.2
click at [160, 221] on div "Home / Restaurants management / Menus / Sections / item / update Savory Sandos …" at bounding box center [517, 308] width 738 height 593
drag, startPoint x: 268, startPoint y: 245, endPoint x: 273, endPoint y: 245, distance: 4.5
click at [270, 245] on textarea "A four cheese melt of mozzarella, gruyère, parmesan and provolone in a toasted …" at bounding box center [336, 260] width 323 height 39
click at [282, 244] on textarea "A four cheese melt of mozzarella, gruyère, parmesan and provolone in a toasted …" at bounding box center [336, 260] width 323 height 39
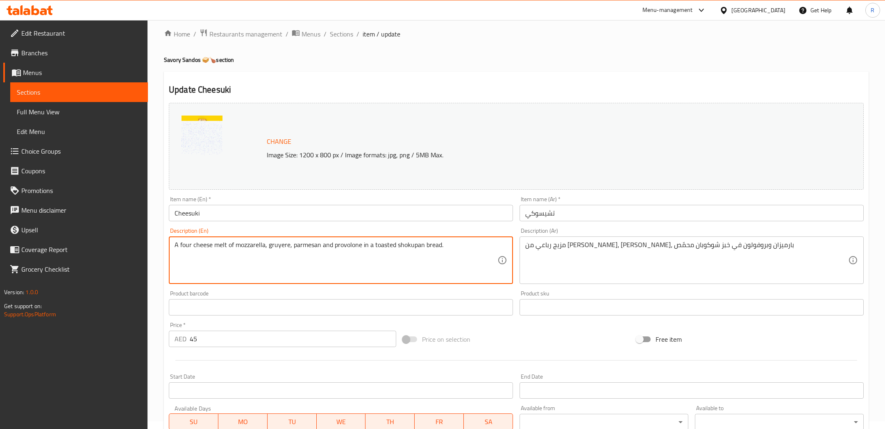
scroll to position [175, 0]
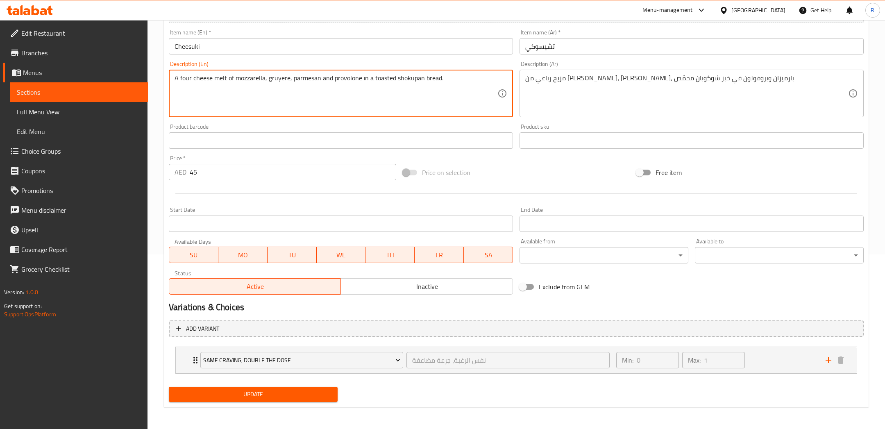
type textarea "A four cheese melt of mozzarella, gruyere, parmesan and provolone in a toasted …"
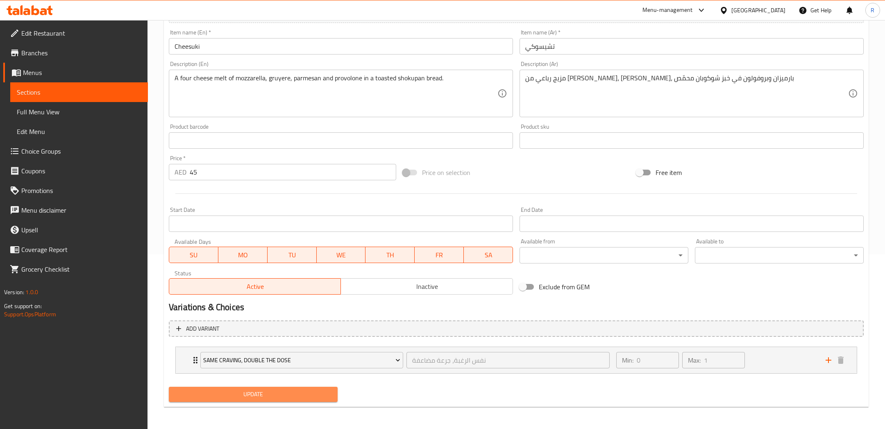
click at [247, 397] on span "Update" at bounding box center [253, 394] width 156 height 10
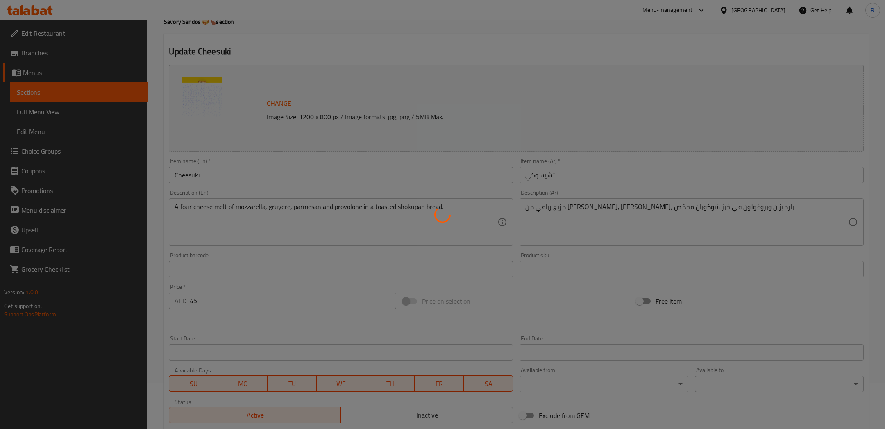
scroll to position [0, 0]
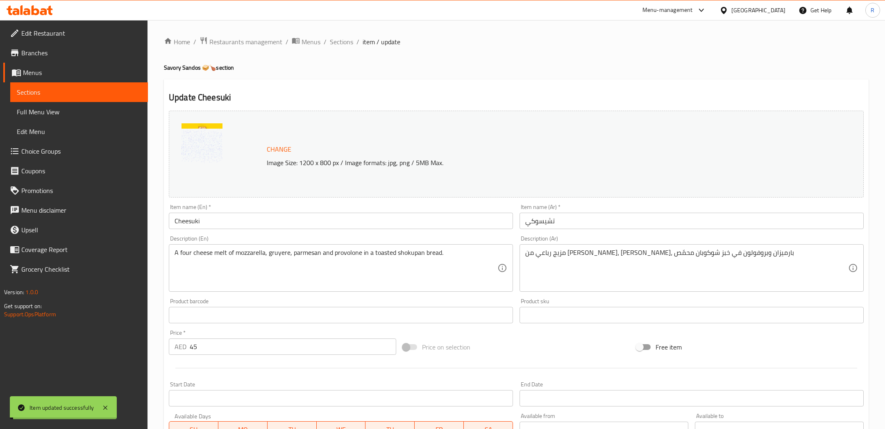
click at [341, 43] on span "Sections" at bounding box center [341, 42] width 23 height 10
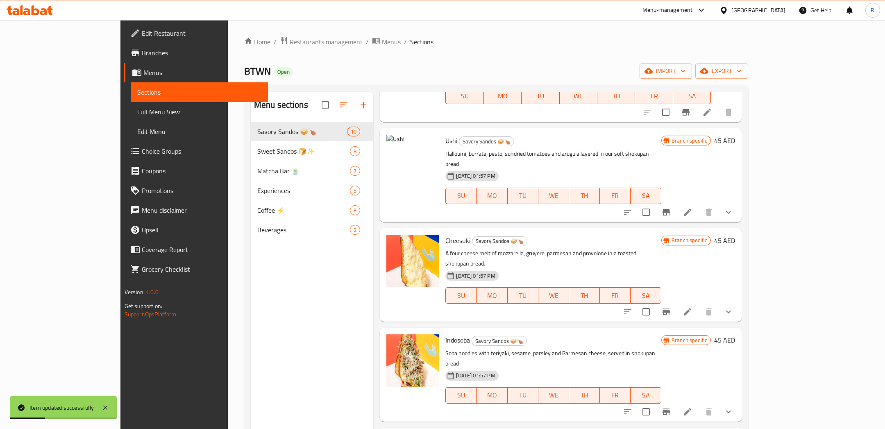
scroll to position [311, 0]
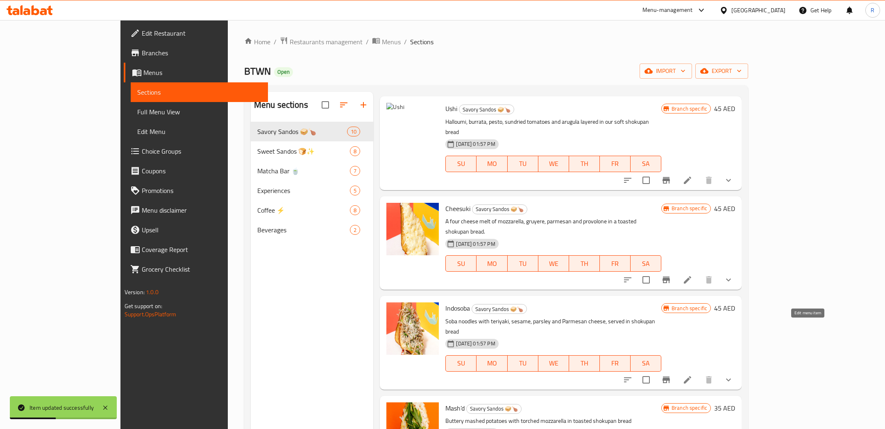
click at [691, 376] on icon at bounding box center [687, 379] width 7 height 7
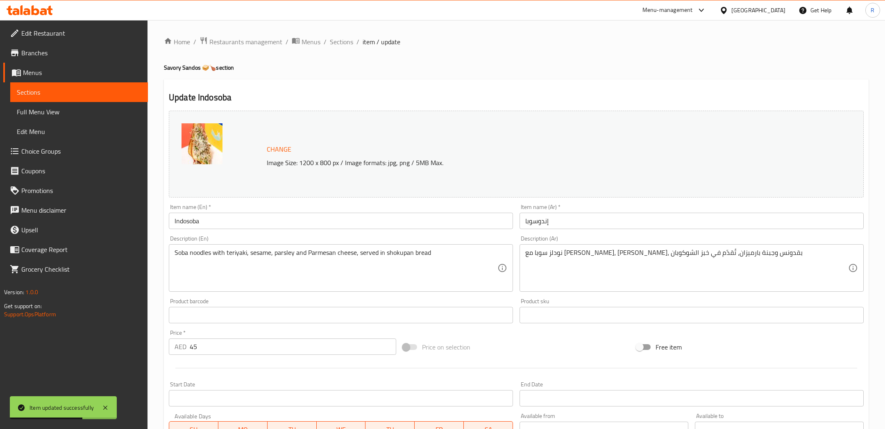
click at [277, 151] on span "Change" at bounding box center [279, 149] width 25 height 12
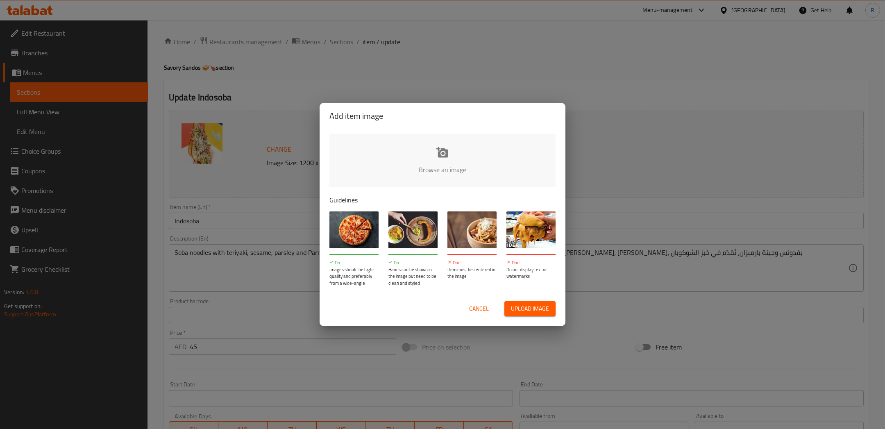
click at [513, 307] on span "Upload image" at bounding box center [530, 309] width 38 height 10
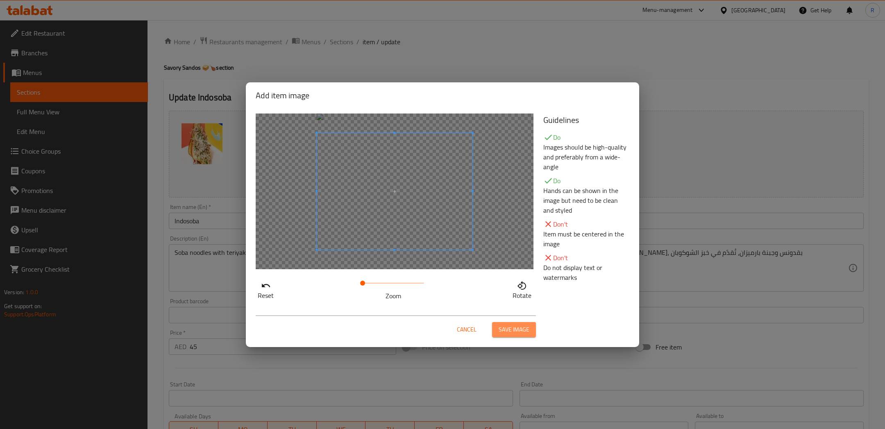
click at [507, 326] on span "Save image" at bounding box center [514, 330] width 31 height 10
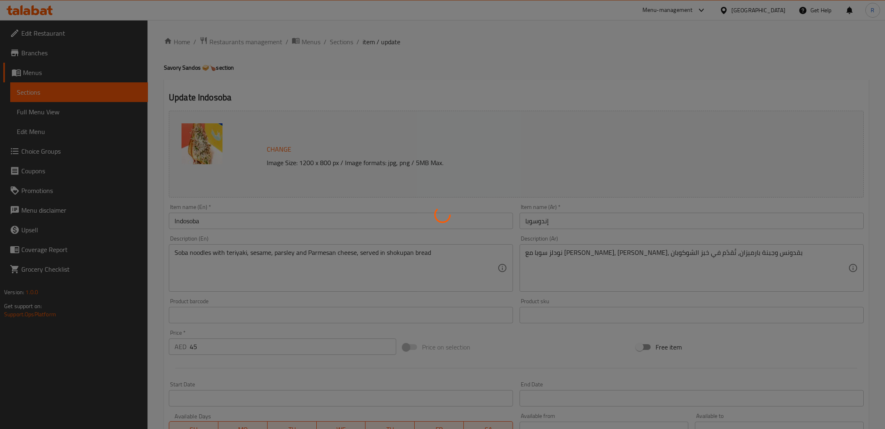
scroll to position [175, 0]
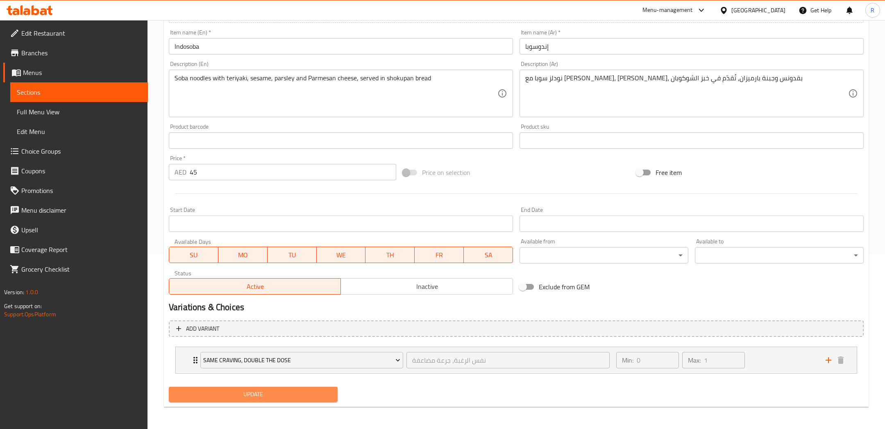
click at [303, 389] on span "Update" at bounding box center [253, 394] width 156 height 10
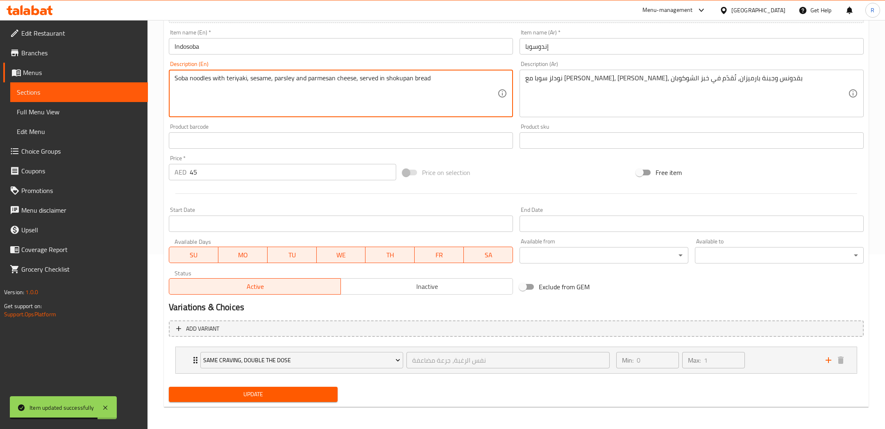
type textarea "Soba noodles with teriyaki, sesame, parsley and parmesan cheese, served in shok…"
click at [213, 399] on button "Update" at bounding box center [253, 394] width 169 height 15
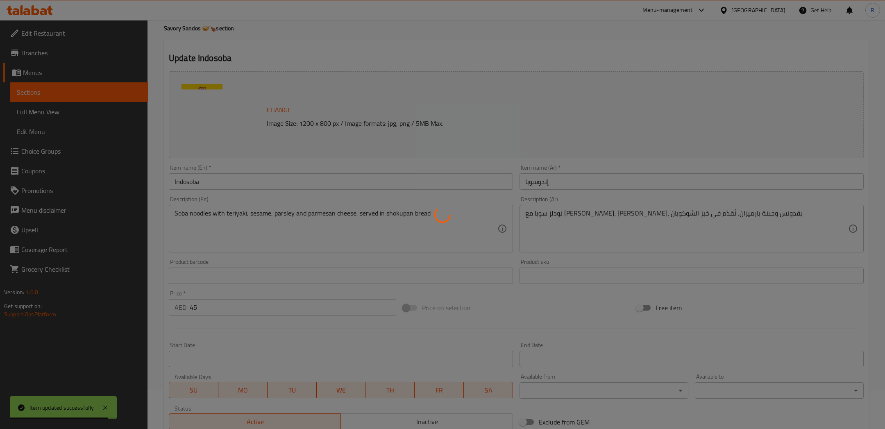
scroll to position [0, 0]
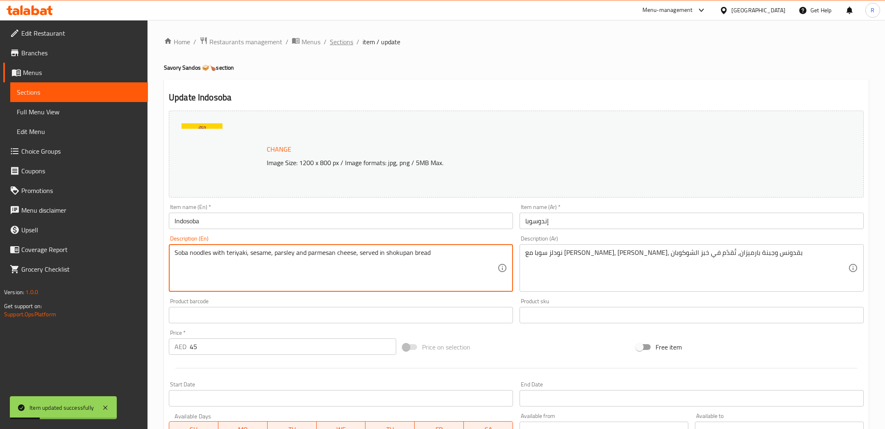
click at [333, 43] on span "Sections" at bounding box center [341, 42] width 23 height 10
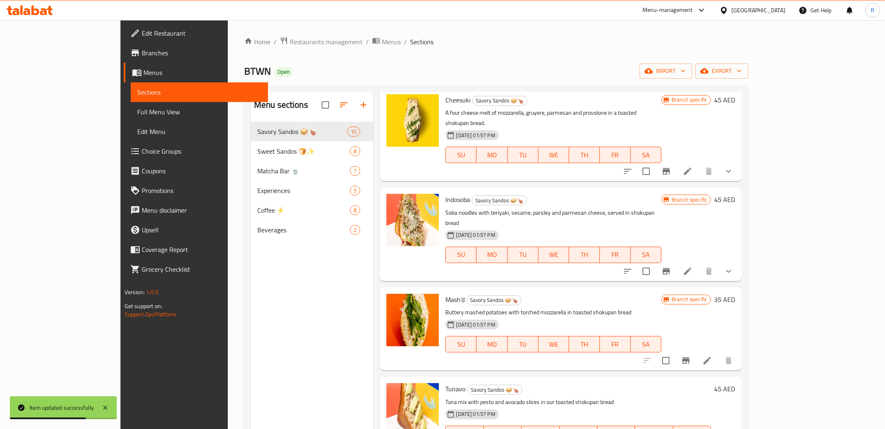
scroll to position [447, 0]
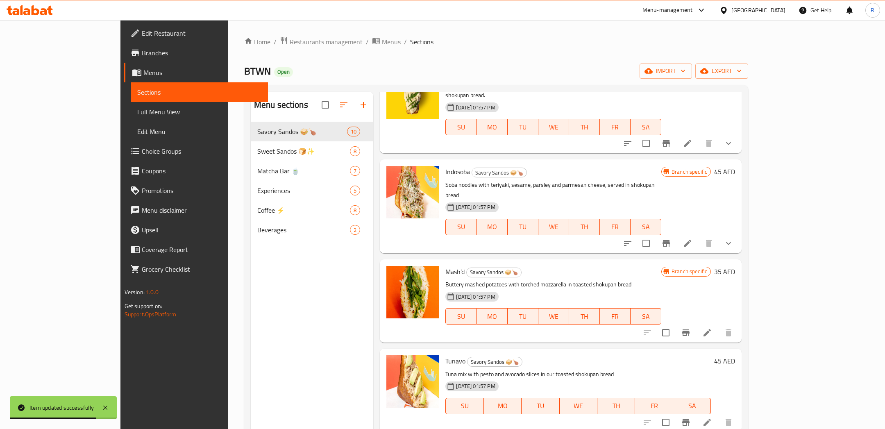
click at [711, 329] on icon at bounding box center [707, 332] width 7 height 7
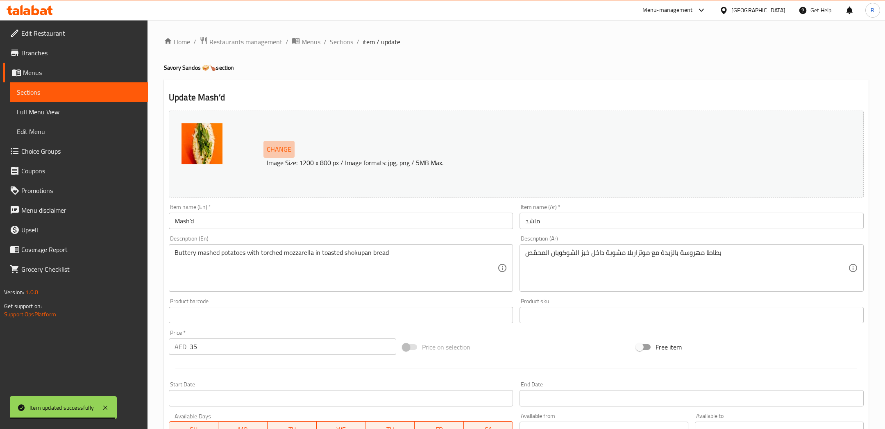
click at [275, 151] on span "Change" at bounding box center [279, 149] width 25 height 12
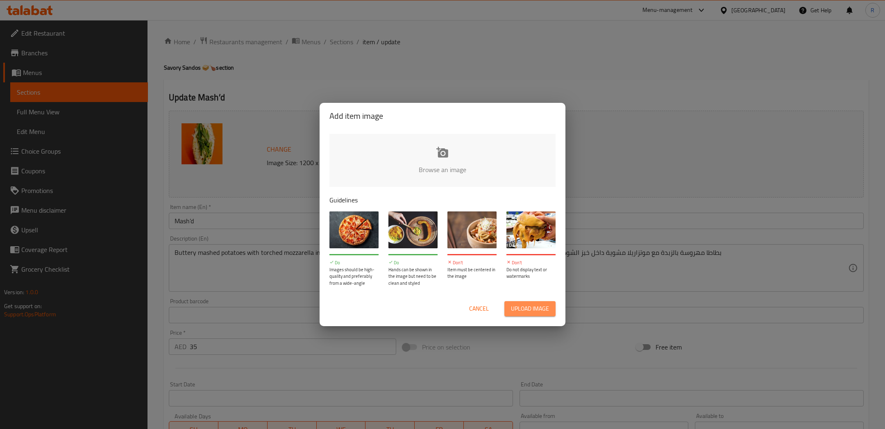
click at [509, 309] on button "Upload image" at bounding box center [529, 308] width 51 height 15
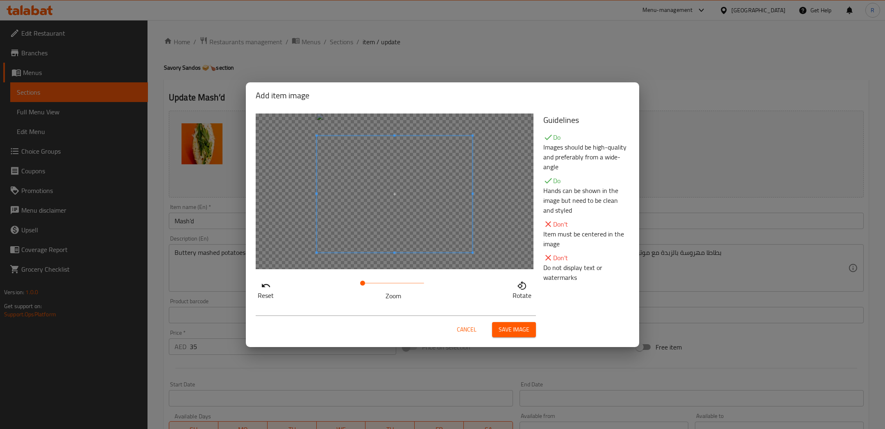
click at [397, 218] on span at bounding box center [395, 194] width 156 height 117
click at [493, 328] on button "Save image" at bounding box center [514, 329] width 44 height 15
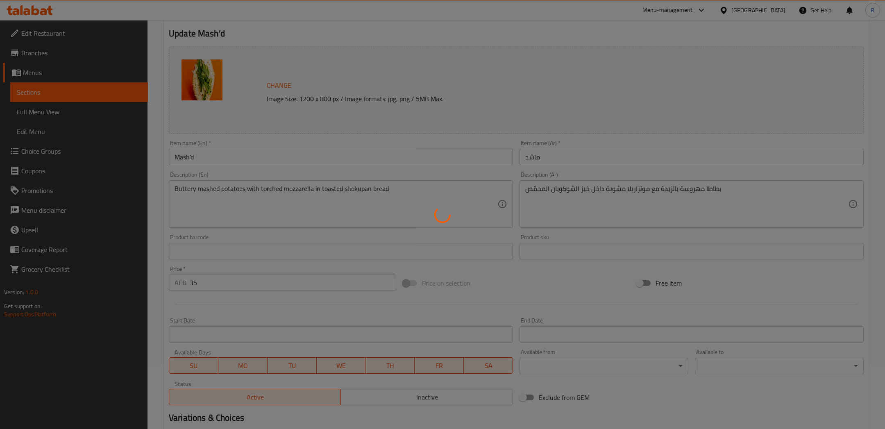
scroll to position [161, 0]
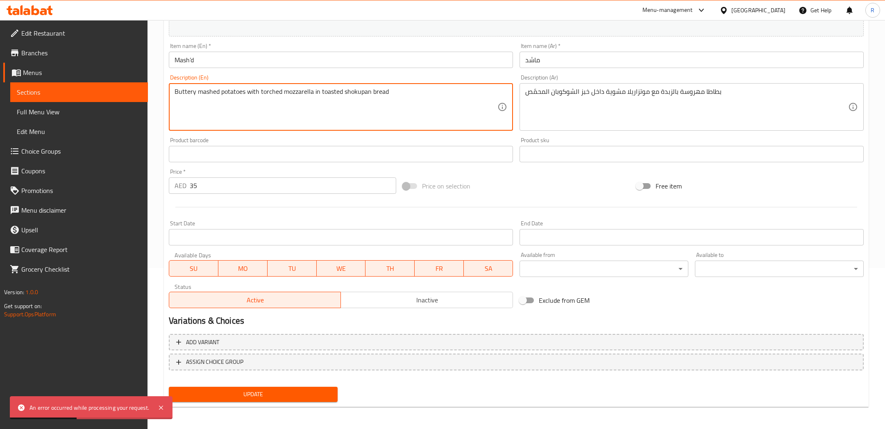
drag, startPoint x: 391, startPoint y: 98, endPoint x: 198, endPoint y: 57, distance: 197.4
paste textarea "Mashed Potatoes & Torched Mozarella Cheese & Parsley garnish."
click at [234, 89] on textarea "Mashed Potatoes & Torched Mozarella Cheese & Parsley garnish" at bounding box center [336, 107] width 323 height 39
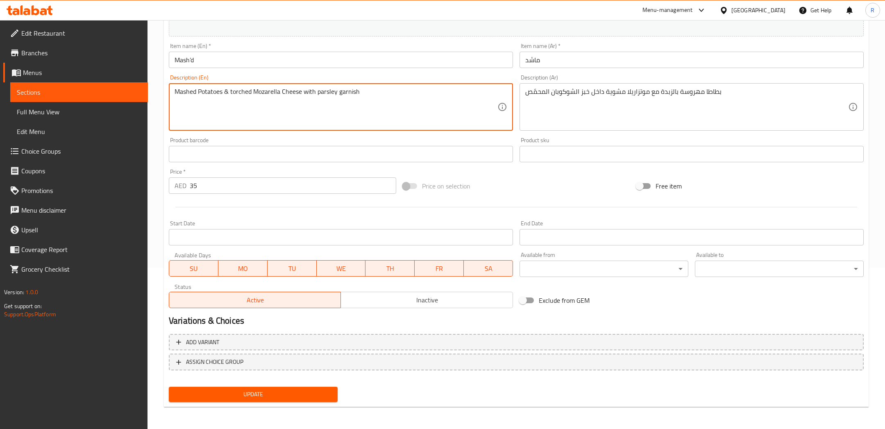
click at [204, 91] on textarea "Mashed Potatoes & torched Mozarella Cheese with parsley garnish" at bounding box center [336, 107] width 323 height 39
click at [353, 95] on textarea "Mashed potatoes & torched mozarella Cheese with parsley garnish" at bounding box center [336, 107] width 323 height 39
click at [384, 94] on textarea "Mashed potatoes & torched mozarella Cheese with parsley garnish" at bounding box center [336, 107] width 323 height 39
type textarea "Mashed potatoes & torched mozarella Cheese with parsley garnish in a toasted sh…"
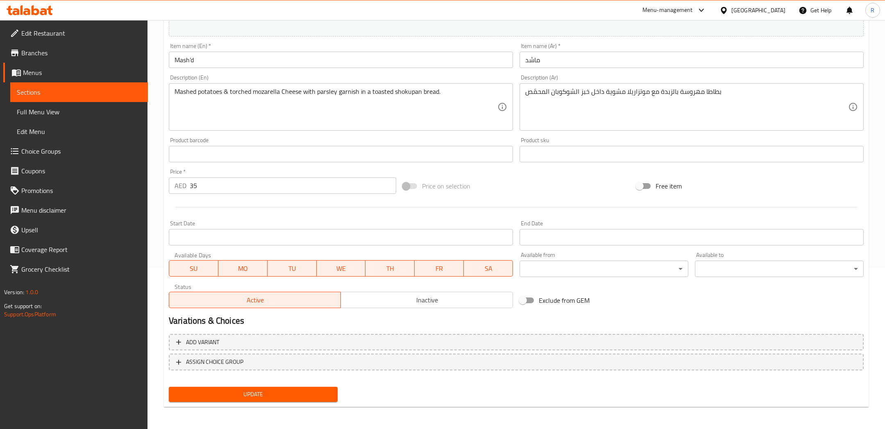
click at [240, 378] on nav at bounding box center [516, 377] width 695 height 7
click at [246, 384] on div "Update" at bounding box center [253, 395] width 175 height 22
click at [249, 384] on div "Update" at bounding box center [253, 395] width 175 height 22
click at [259, 393] on span "Update" at bounding box center [253, 394] width 156 height 10
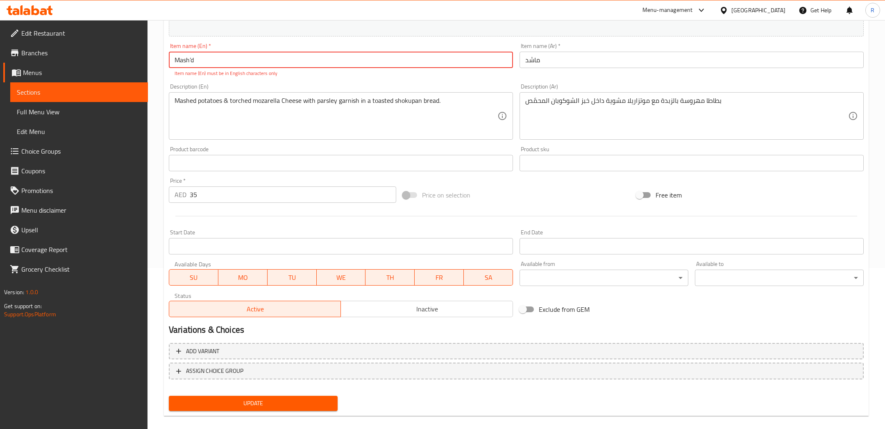
scroll to position [0, 0]
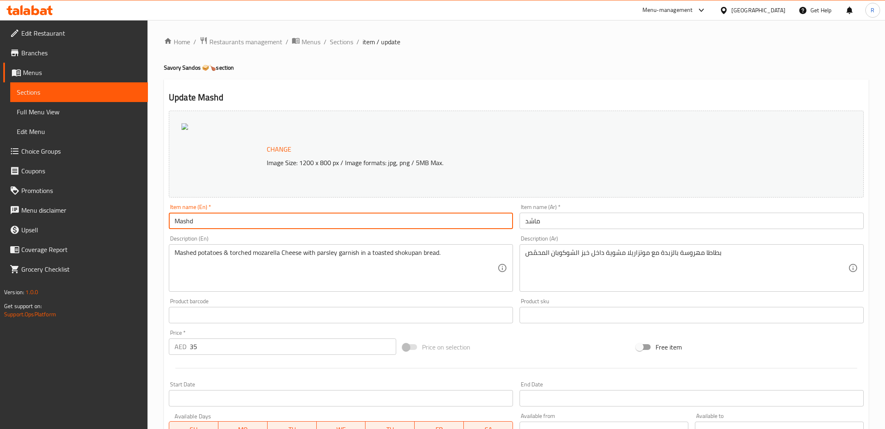
type input "Mashd"
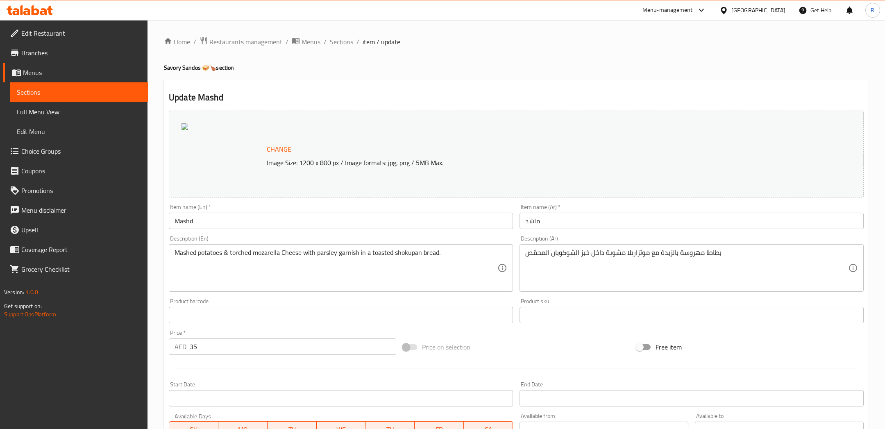
click at [150, 318] on div "Home / Restaurants management / Menus / Sections / item / update Savory Sandos …" at bounding box center [517, 305] width 738 height 571
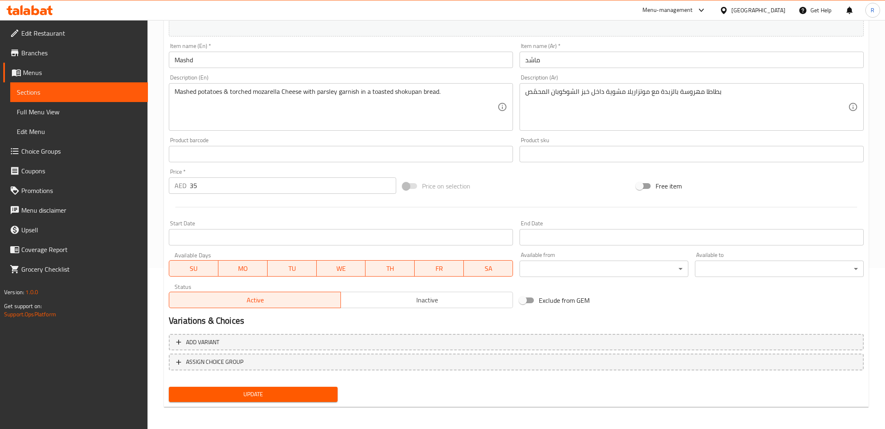
click at [246, 397] on span "Update" at bounding box center [253, 394] width 156 height 10
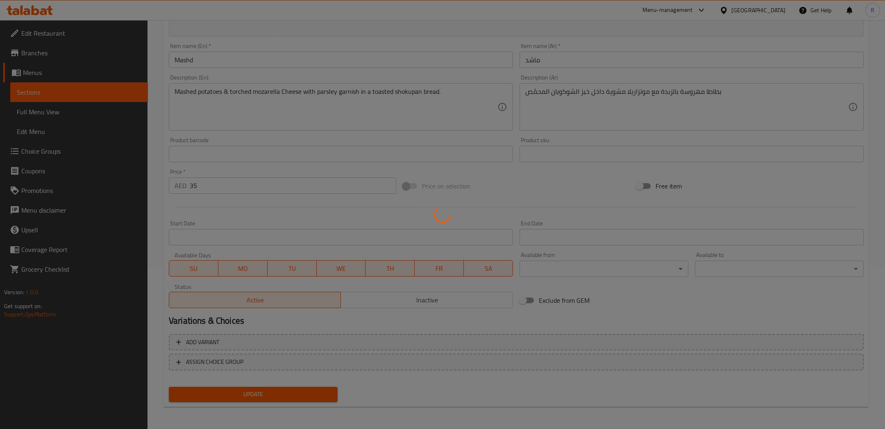
scroll to position [0, 0]
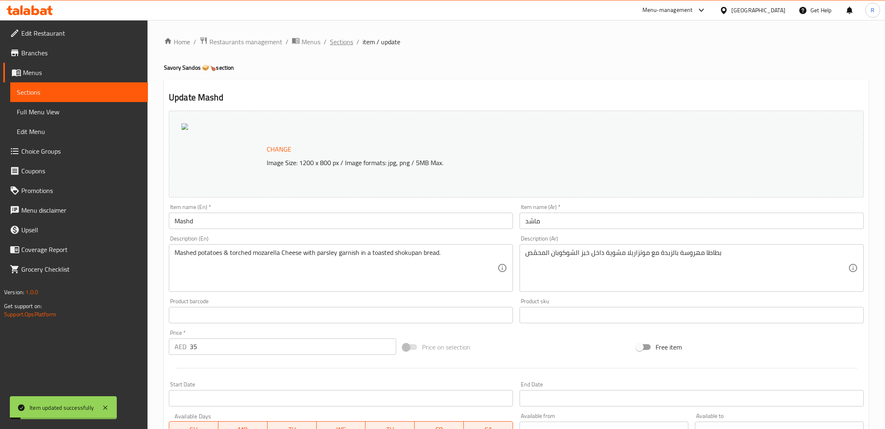
click at [341, 47] on span "Sections" at bounding box center [341, 42] width 23 height 10
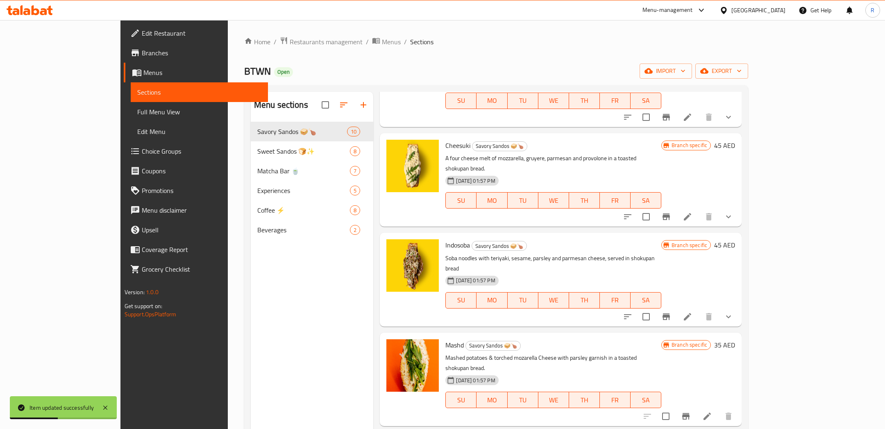
scroll to position [379, 0]
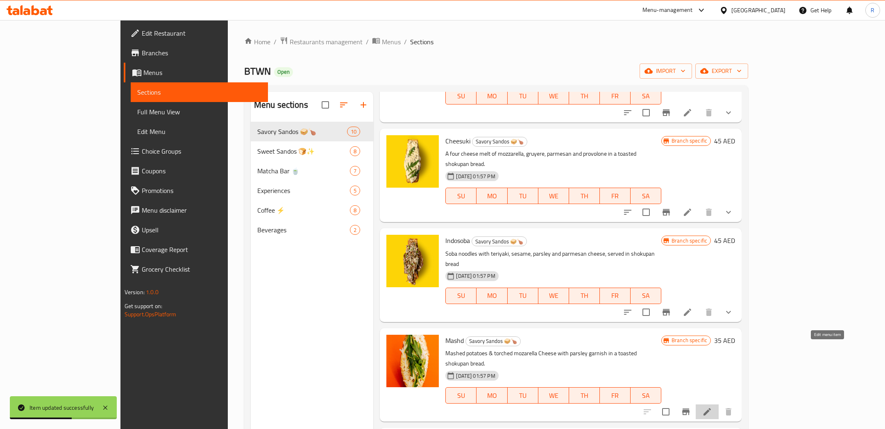
click at [712, 407] on icon at bounding box center [707, 412] width 10 height 10
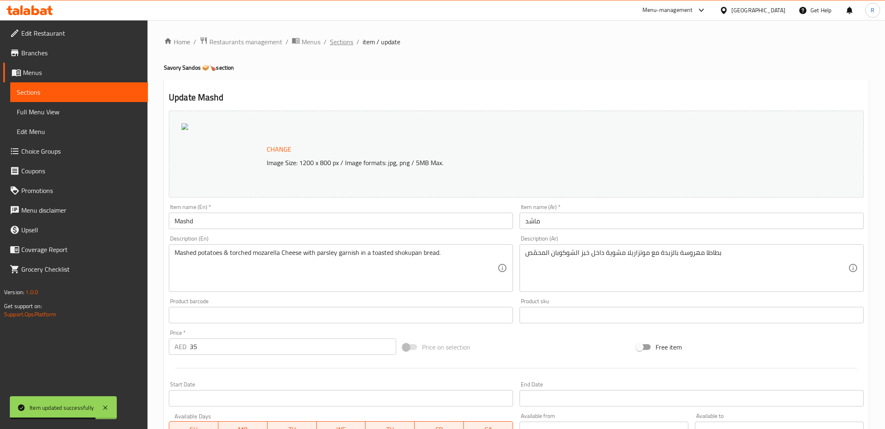
click at [342, 37] on span "Sections" at bounding box center [341, 42] width 23 height 10
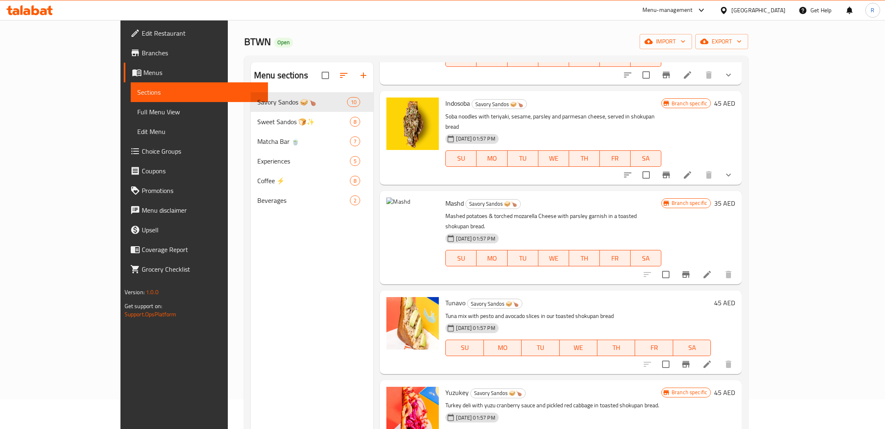
scroll to position [32, 0]
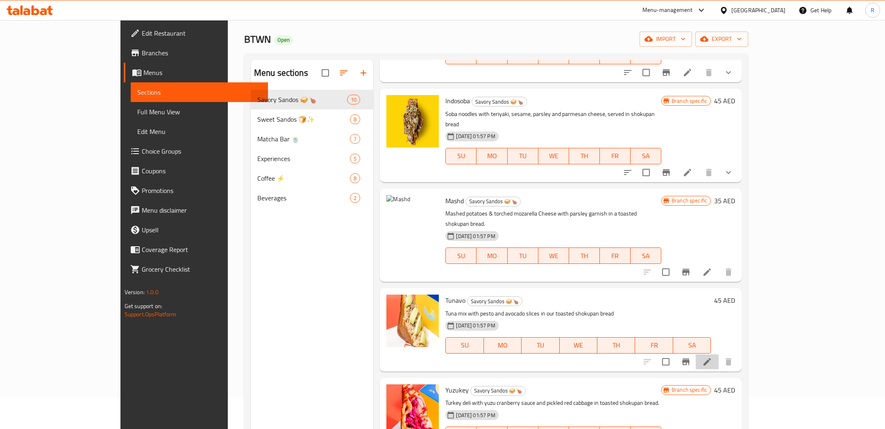
click at [719, 354] on li at bounding box center [707, 361] width 23 height 15
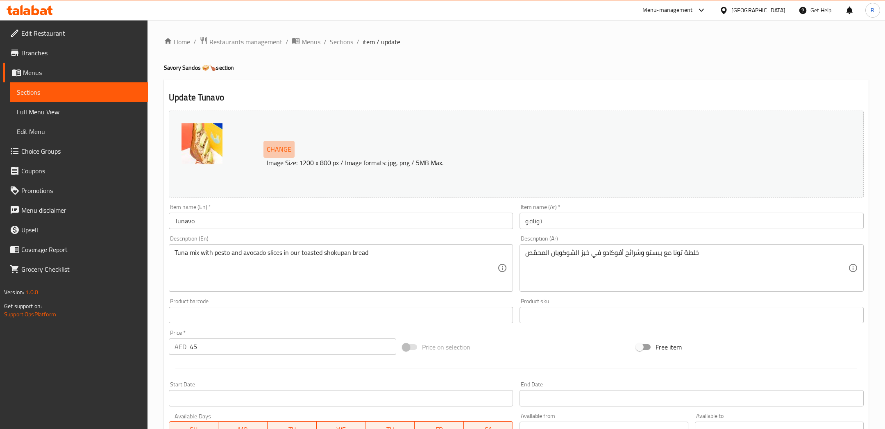
click at [279, 143] on button "Change" at bounding box center [278, 149] width 31 height 17
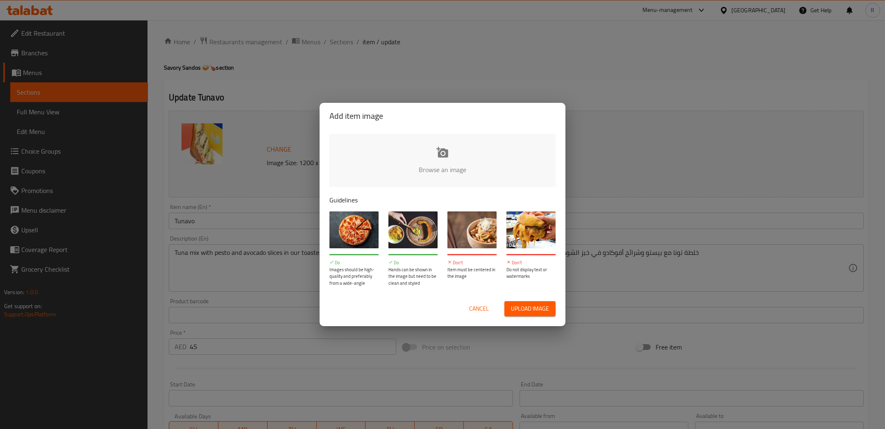
click at [537, 304] on span "Upload image" at bounding box center [530, 309] width 38 height 10
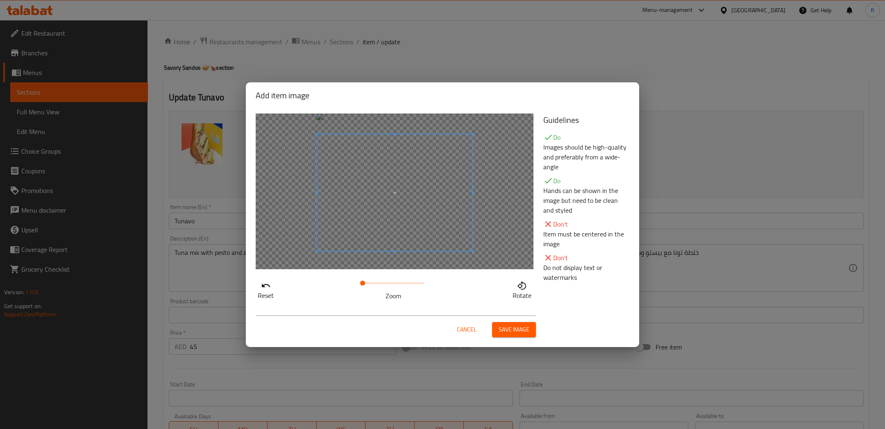
click at [427, 214] on span at bounding box center [395, 192] width 156 height 117
click at [512, 323] on button "Save image" at bounding box center [514, 329] width 44 height 15
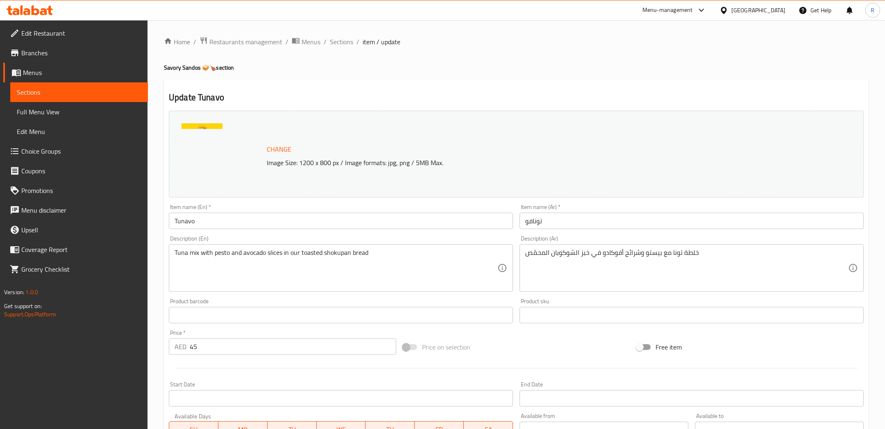
drag, startPoint x: 304, startPoint y: 254, endPoint x: 171, endPoint y: 254, distance: 133.6
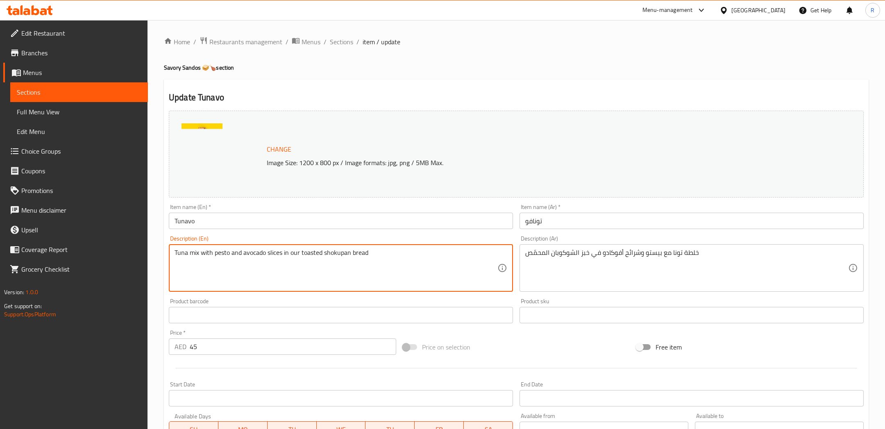
paste textarea ", pesto & avocado slices in a toasted shokupan bread."
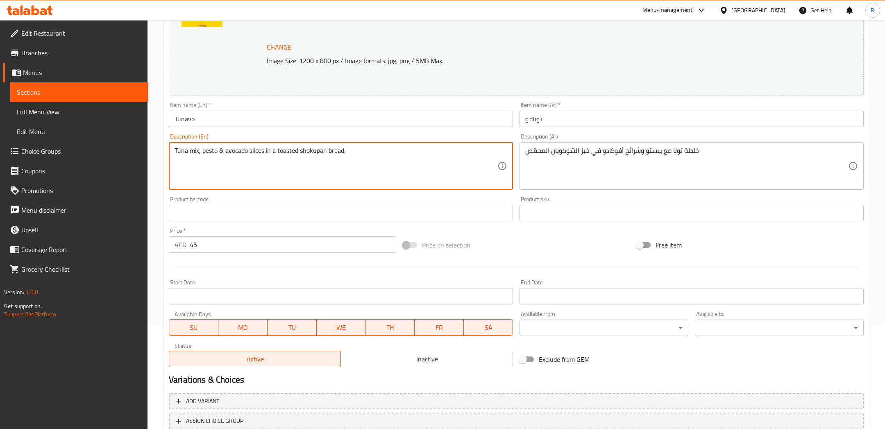
scroll to position [161, 0]
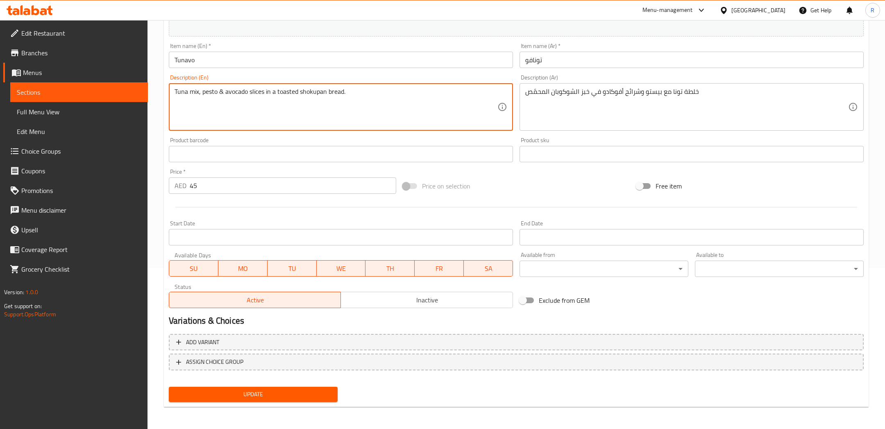
type textarea "Tuna mix, pesto & avocado slices in a toasted shokupan bread."
click at [264, 389] on span "Update" at bounding box center [253, 394] width 156 height 10
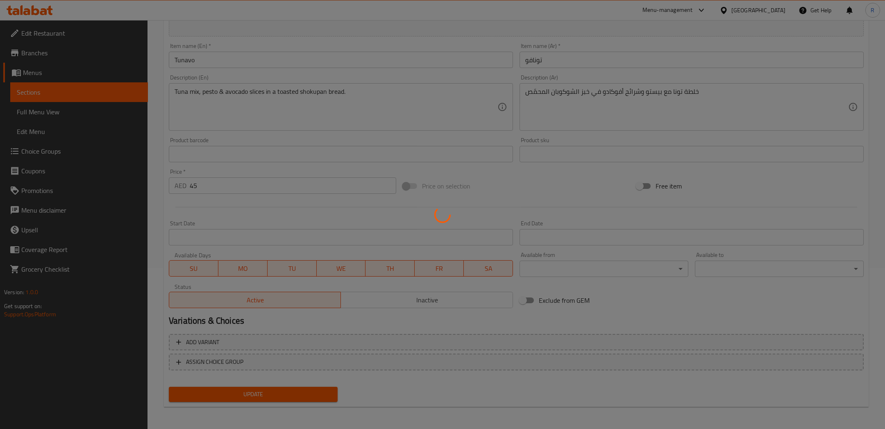
scroll to position [0, 0]
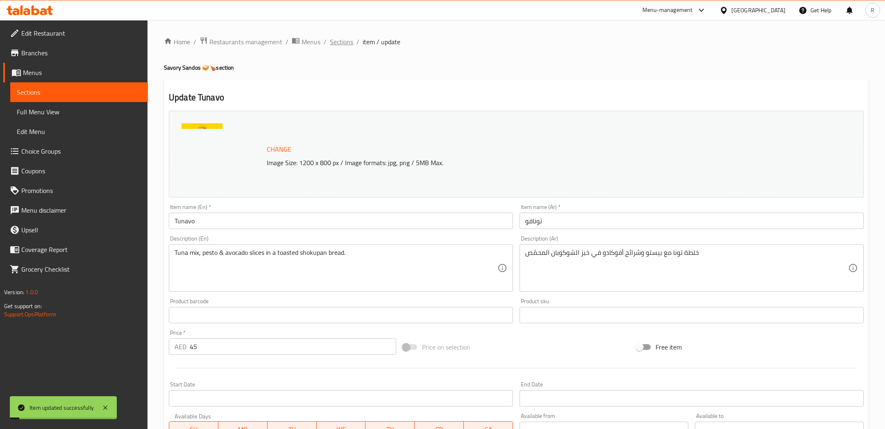
click at [339, 39] on span "Sections" at bounding box center [341, 42] width 23 height 10
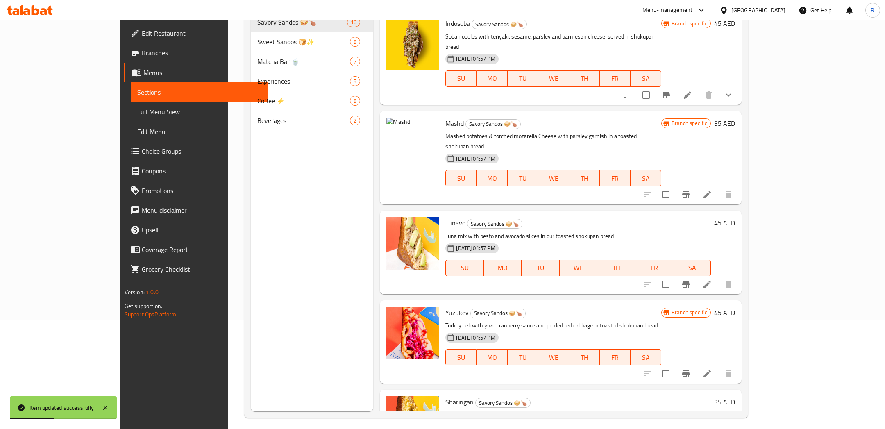
scroll to position [114, 0]
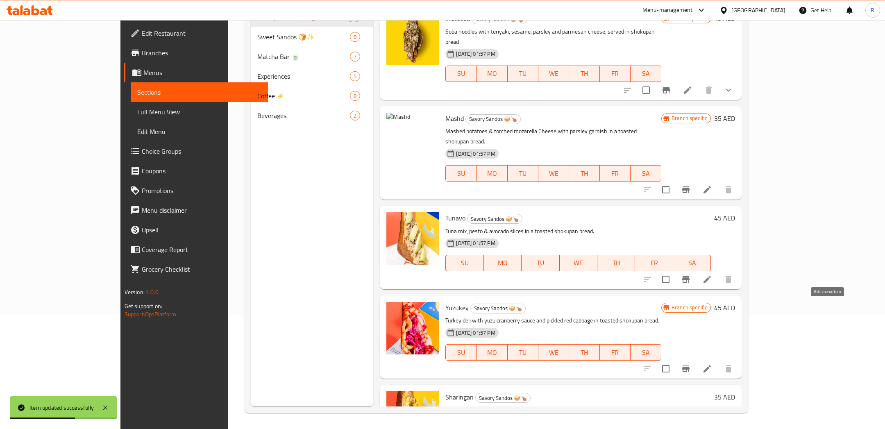
click at [712, 364] on icon at bounding box center [707, 369] width 10 height 10
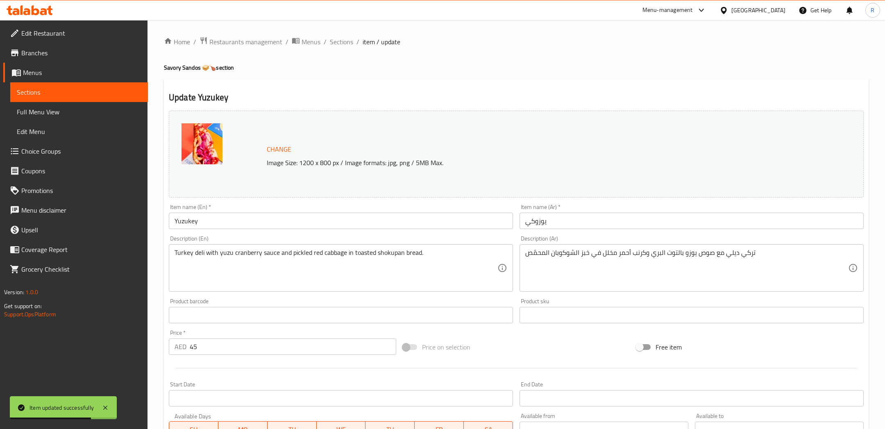
click at [288, 148] on span "Change" at bounding box center [279, 149] width 25 height 12
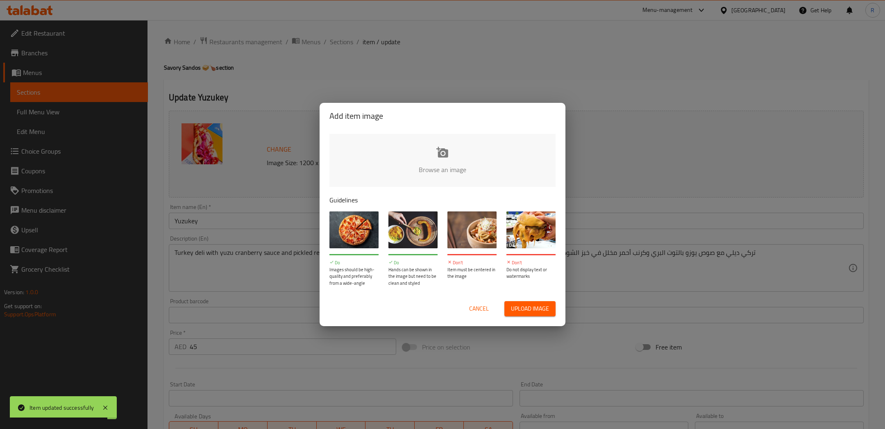
click at [528, 312] on span "Upload image" at bounding box center [530, 309] width 38 height 10
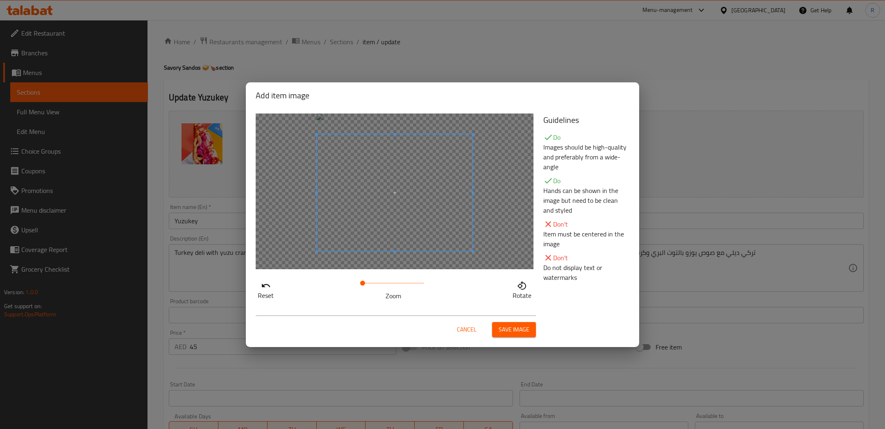
click at [403, 237] on span at bounding box center [395, 192] width 156 height 117
click at [503, 331] on span "Save image" at bounding box center [514, 330] width 31 height 10
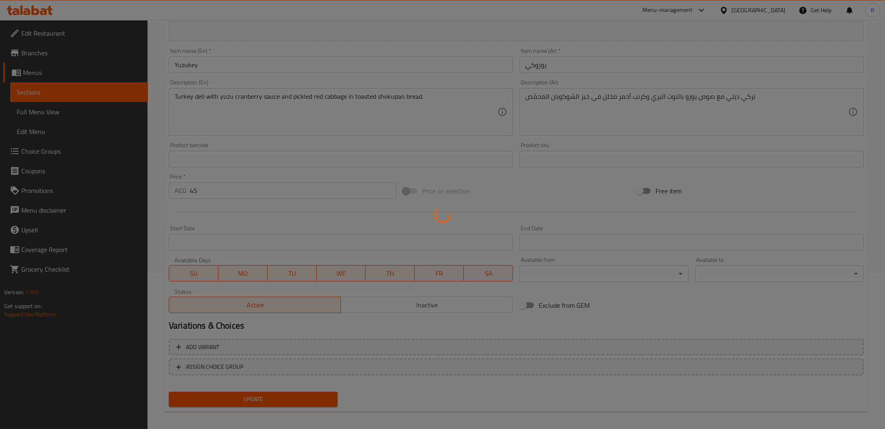
scroll to position [161, 0]
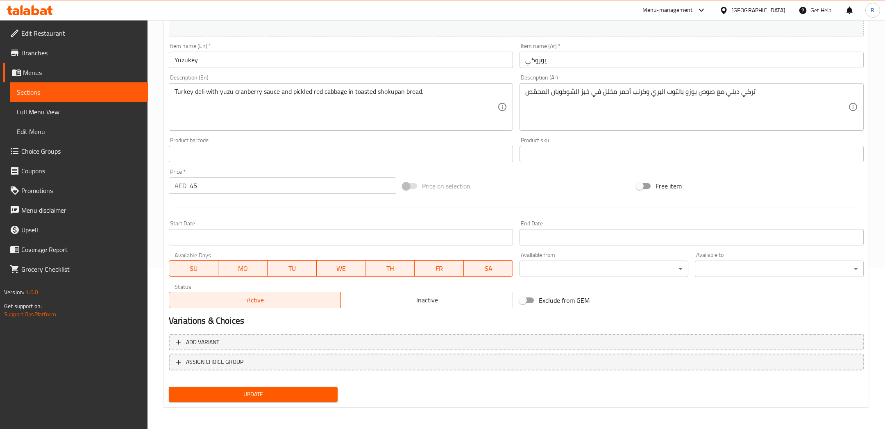
click at [268, 394] on span "Update" at bounding box center [253, 394] width 156 height 10
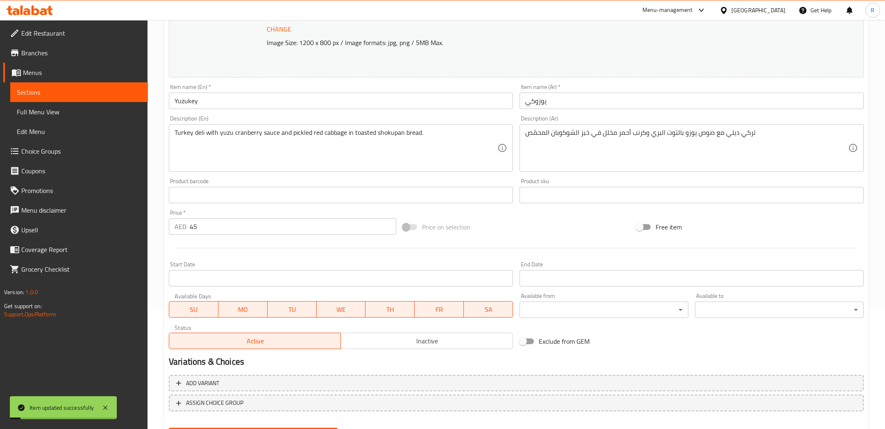
scroll to position [64, 0]
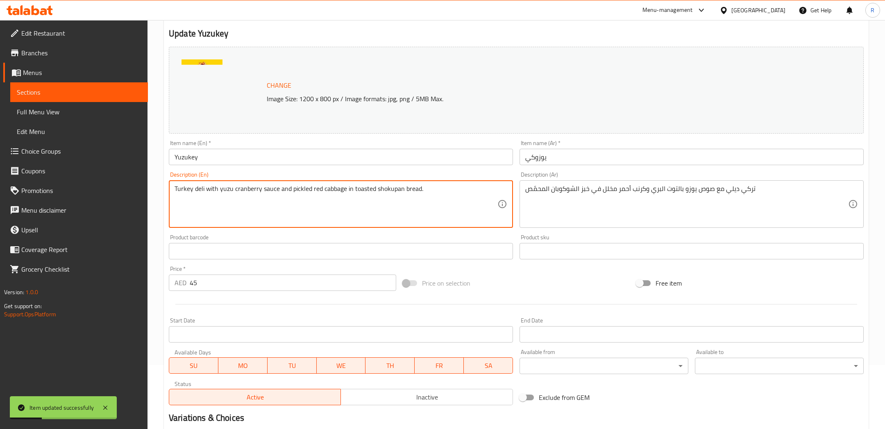
drag, startPoint x: 291, startPoint y: 186, endPoint x: 278, endPoint y: 186, distance: 12.7
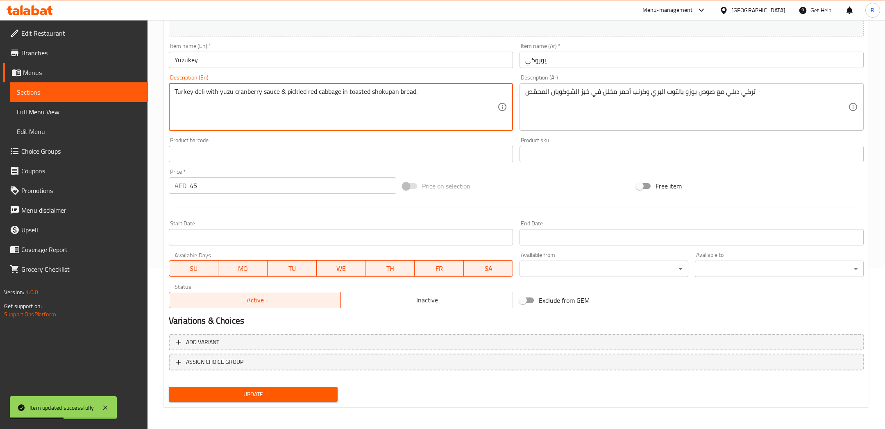
type textarea "Turkey deli with yuzu cranberry sauce & pickled red cabbage in toasted shokupan…"
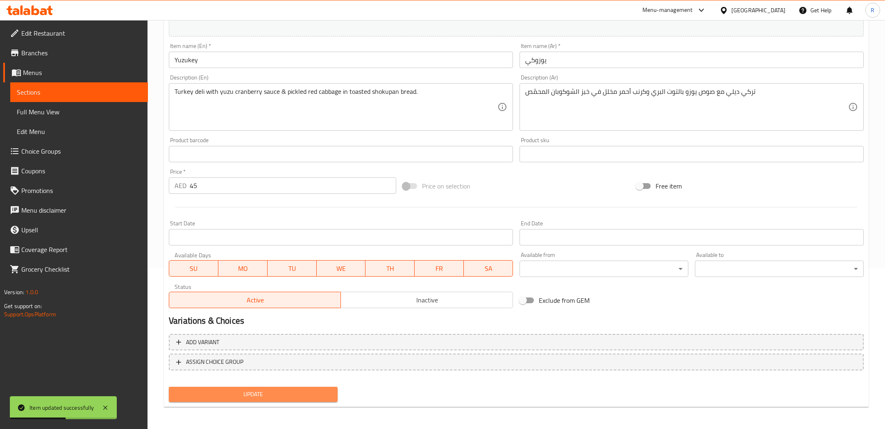
click at [216, 392] on span "Update" at bounding box center [253, 394] width 156 height 10
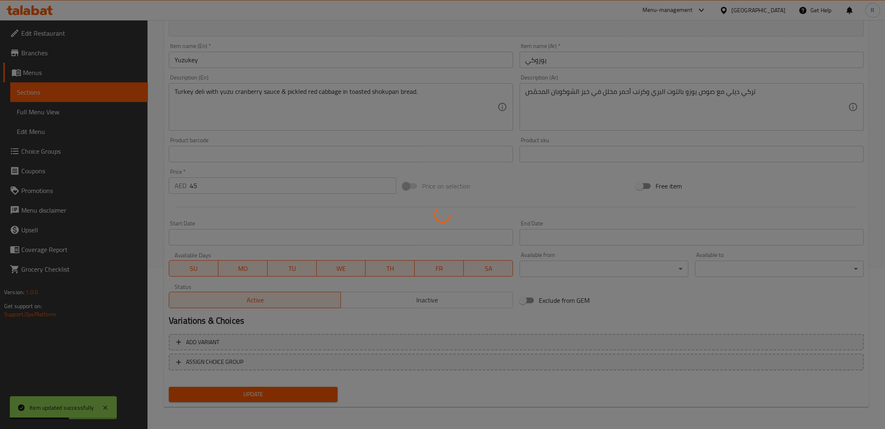
scroll to position [0, 0]
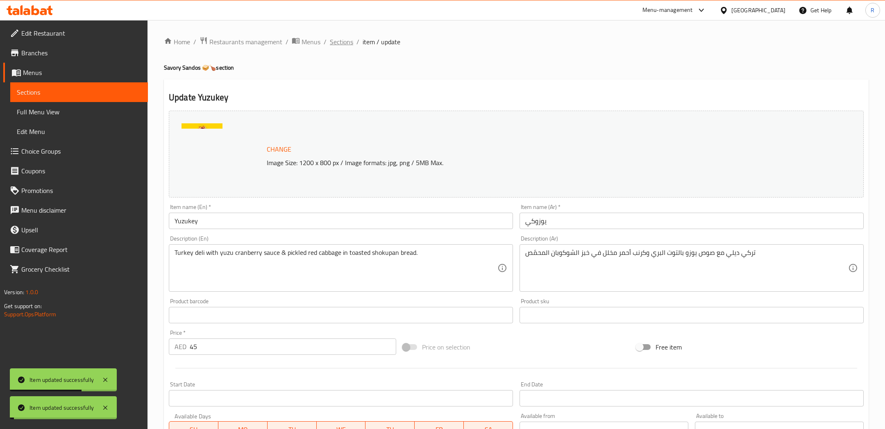
click at [346, 40] on span "Sections" at bounding box center [341, 42] width 23 height 10
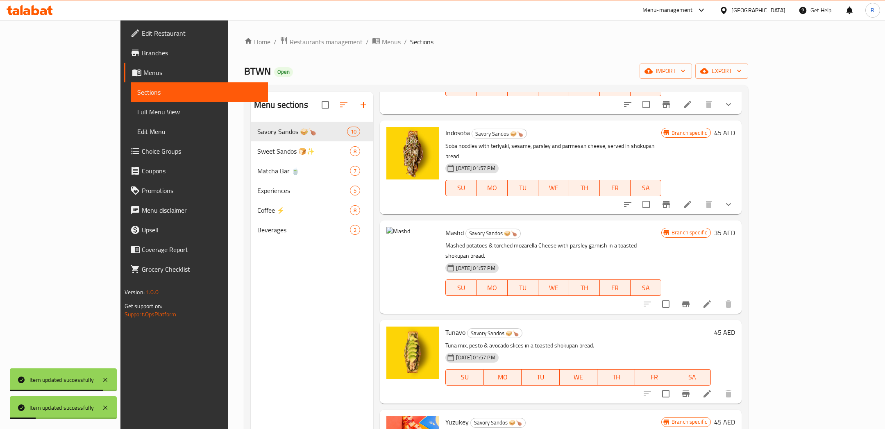
scroll to position [114, 0]
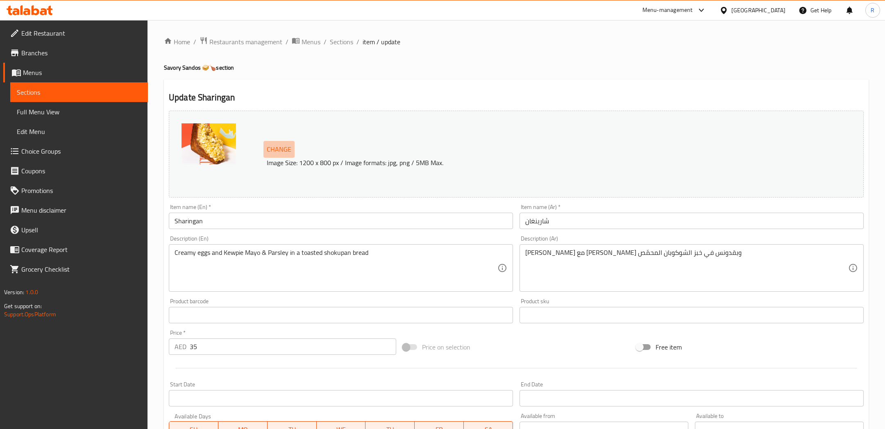
click at [290, 151] on span "Change" at bounding box center [279, 149] width 25 height 12
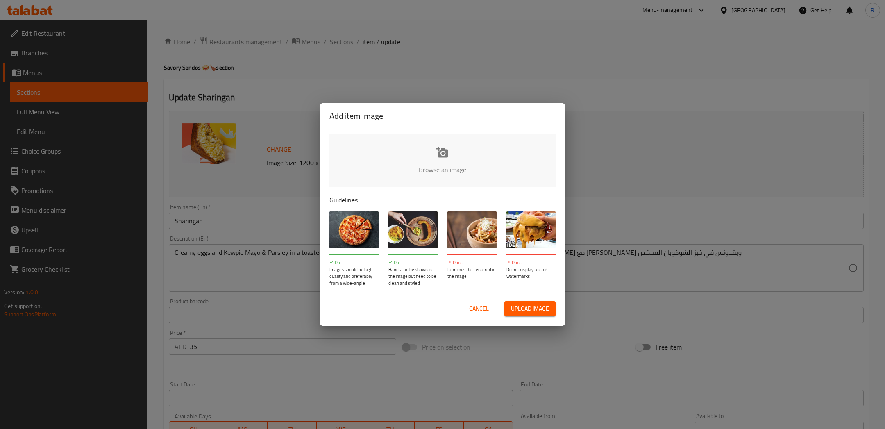
click at [521, 309] on span "Upload image" at bounding box center [530, 309] width 38 height 10
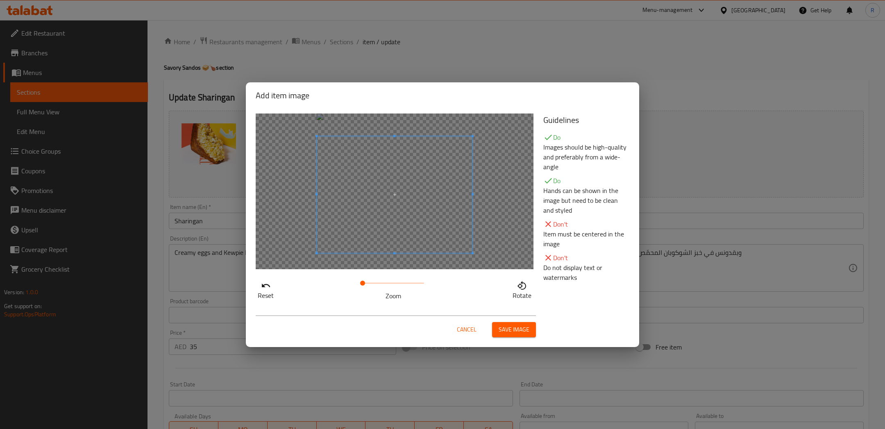
click at [421, 205] on span at bounding box center [395, 194] width 156 height 117
click at [515, 322] on button "Save image" at bounding box center [514, 329] width 44 height 15
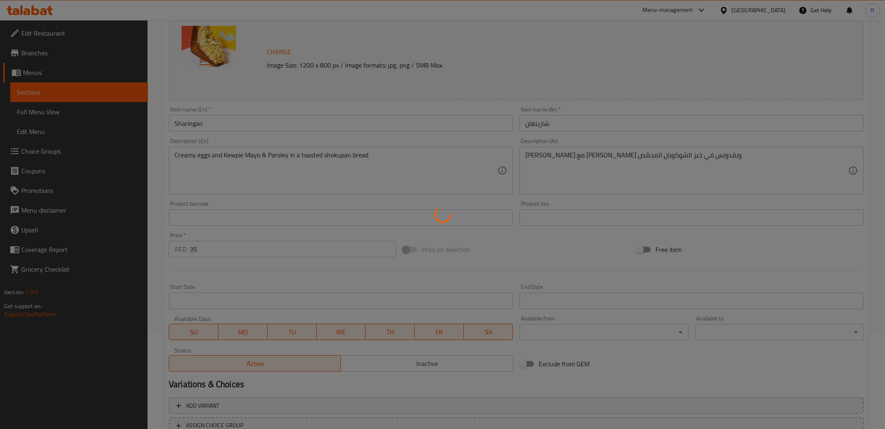
scroll to position [161, 0]
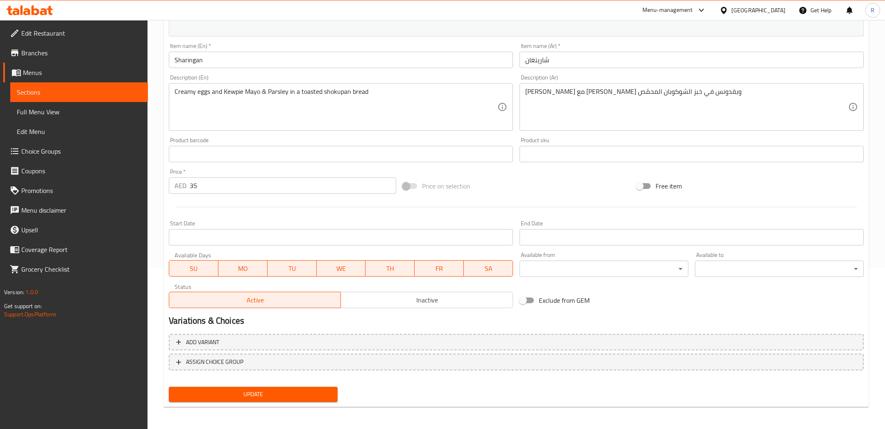
click at [266, 397] on span "Update" at bounding box center [253, 394] width 156 height 10
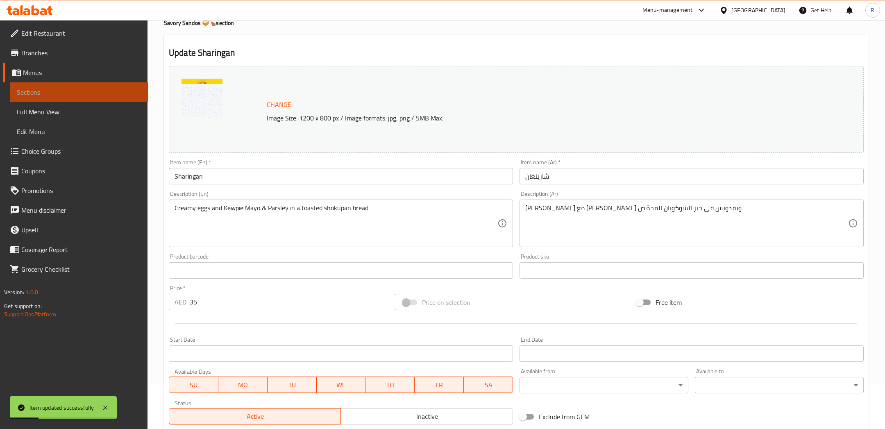
click at [131, 93] on span "Sections" at bounding box center [79, 92] width 125 height 10
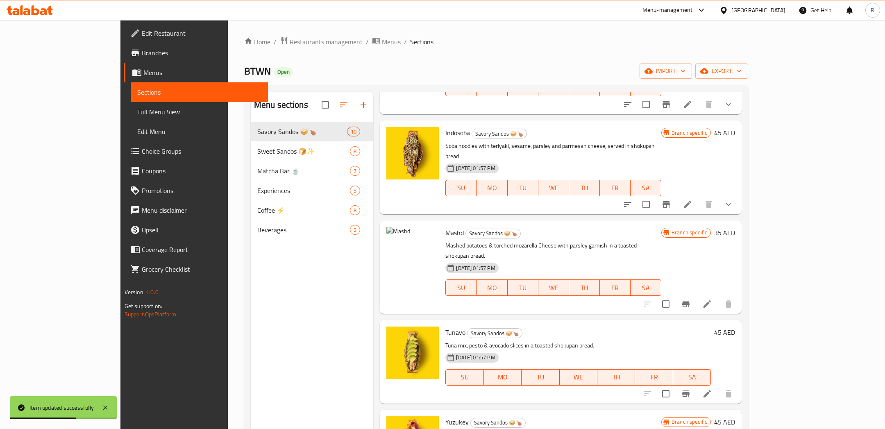
scroll to position [478, 0]
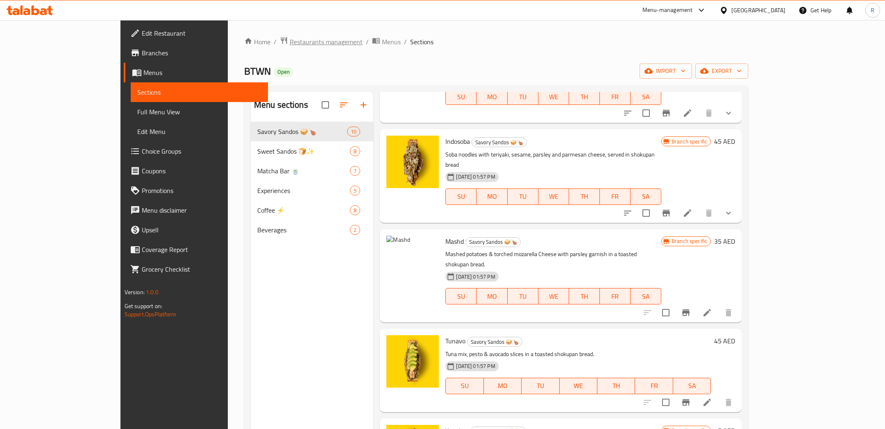
click at [290, 39] on span "Restaurants management" at bounding box center [326, 42] width 73 height 10
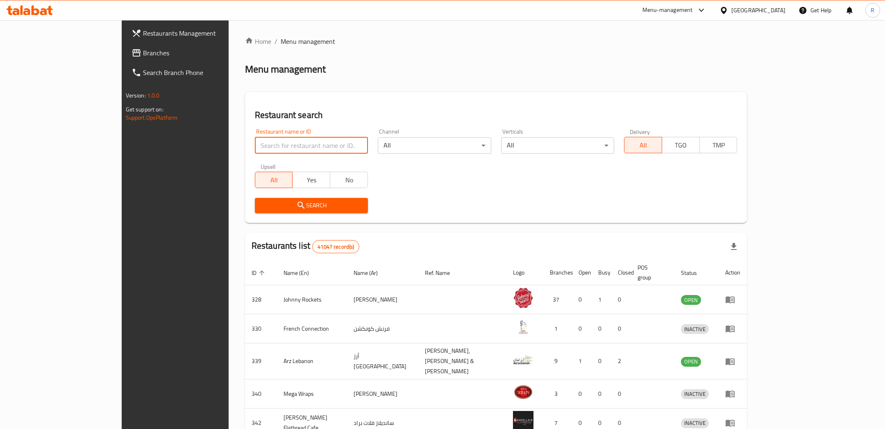
click at [287, 143] on input "search" at bounding box center [311, 145] width 113 height 16
type input "btwn"
click button "Search" at bounding box center [311, 205] width 113 height 15
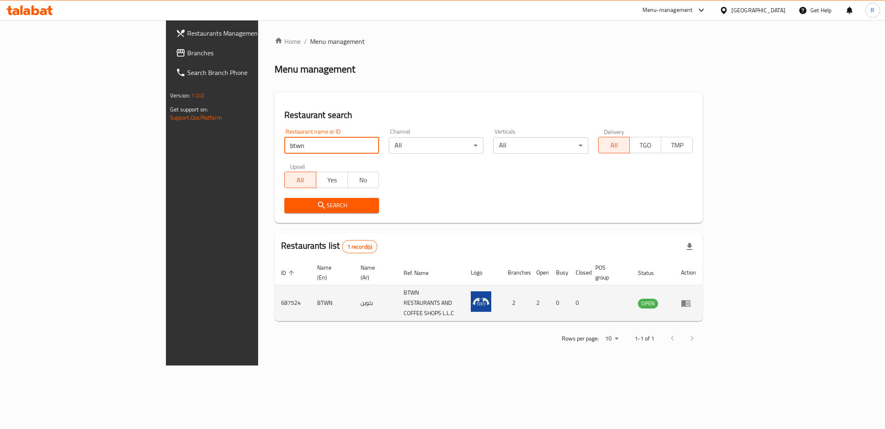
click at [691, 300] on icon "enhanced table" at bounding box center [685, 303] width 9 height 7
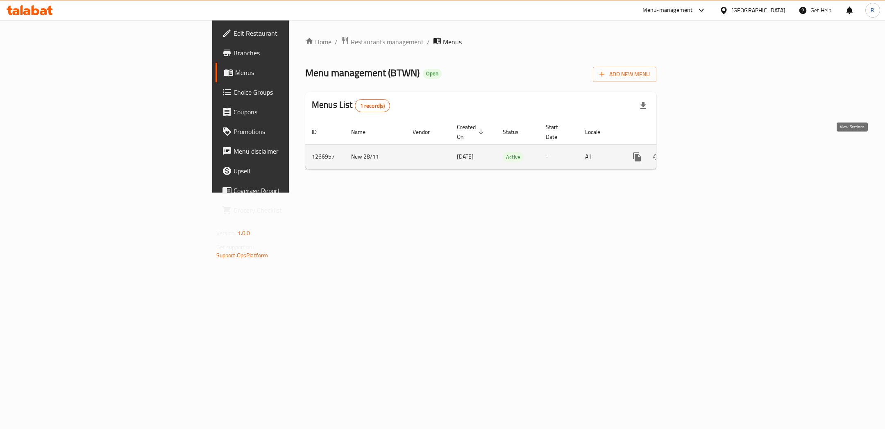
click at [701, 152] on icon "enhanced table" at bounding box center [696, 157] width 10 height 10
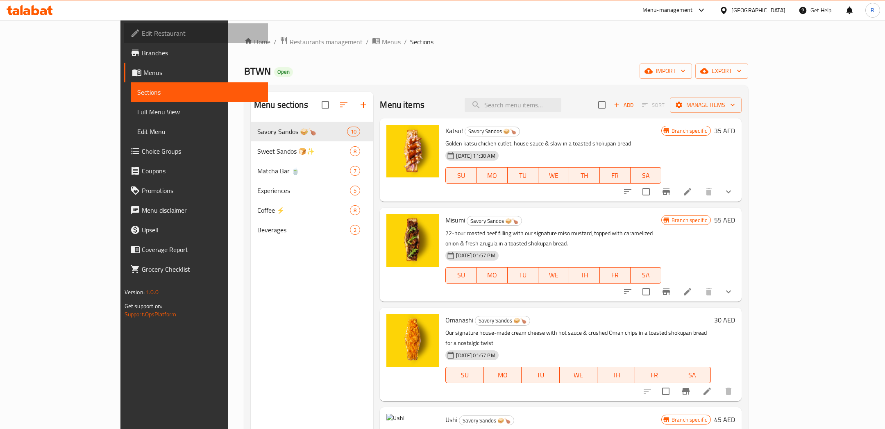
click at [142, 36] on span "Edit Restaurant" at bounding box center [202, 33] width 120 height 10
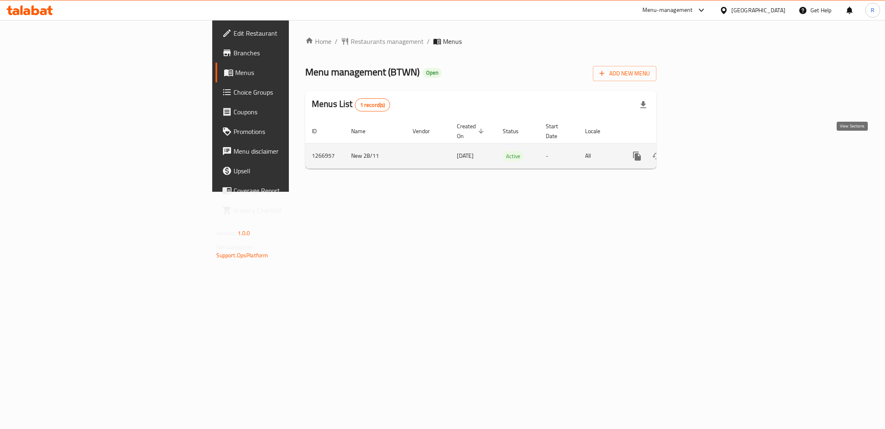
click at [701, 151] on icon "enhanced table" at bounding box center [696, 156] width 10 height 10
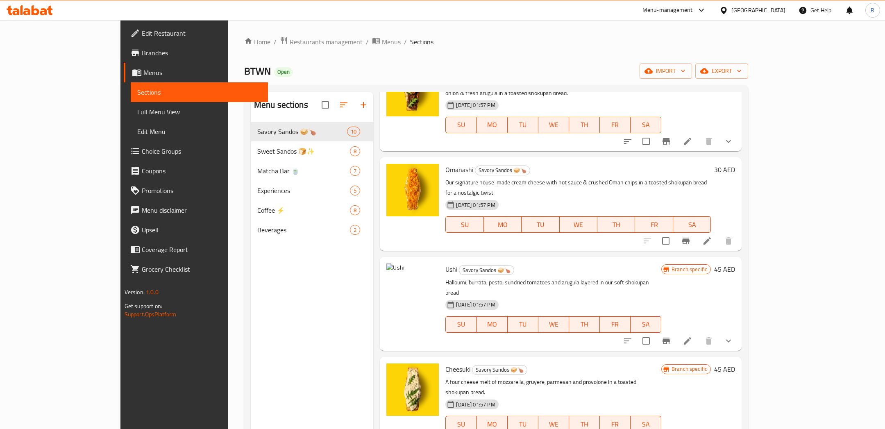
scroll to position [191, 0]
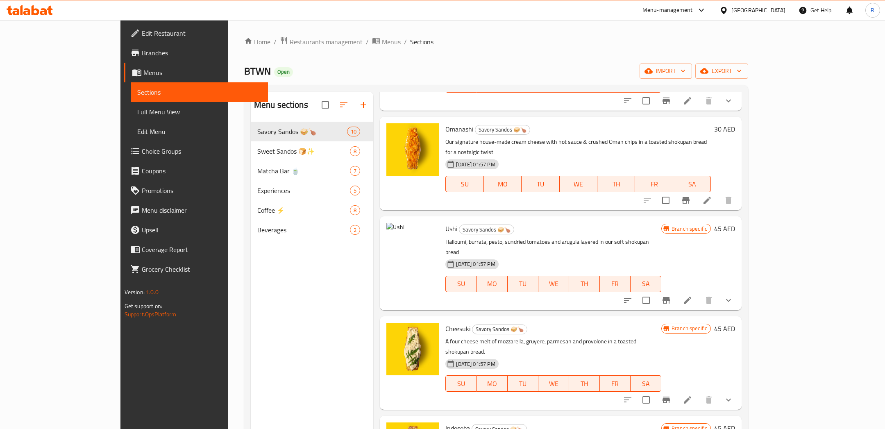
click at [693, 295] on icon at bounding box center [688, 300] width 10 height 10
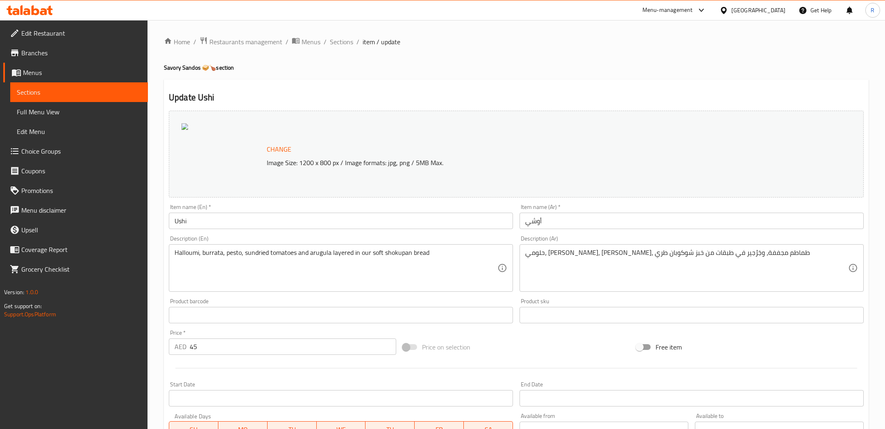
click at [270, 150] on span "Change" at bounding box center [279, 149] width 25 height 12
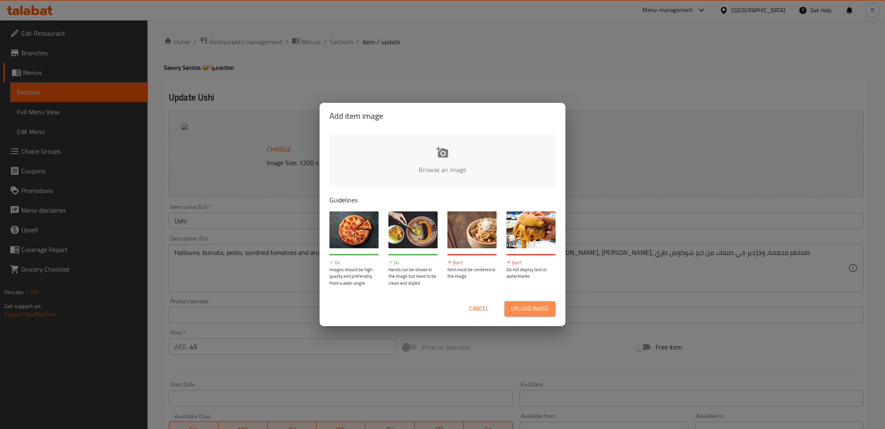
click at [510, 305] on button "Upload image" at bounding box center [529, 308] width 51 height 15
type input "C:\fakepath\Ushi.jpg"
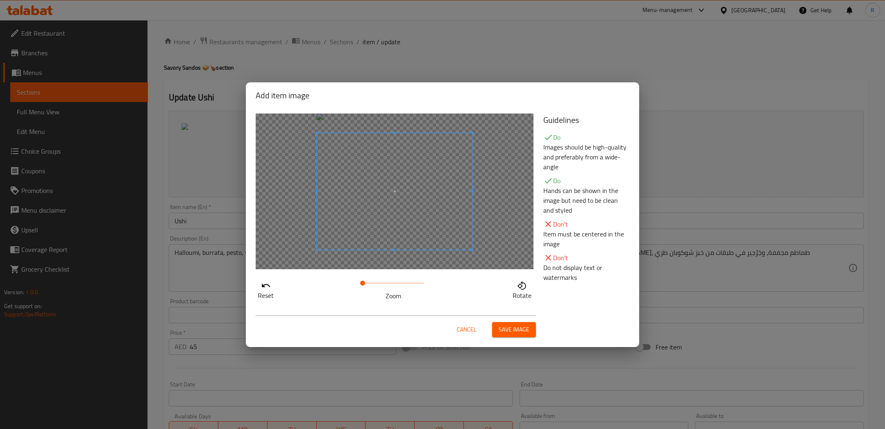
click at [508, 325] on span "Save image" at bounding box center [514, 330] width 31 height 10
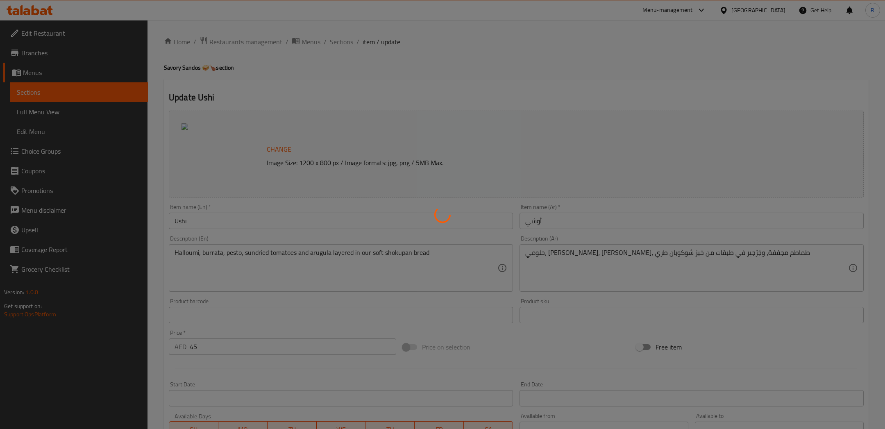
scroll to position [175, 0]
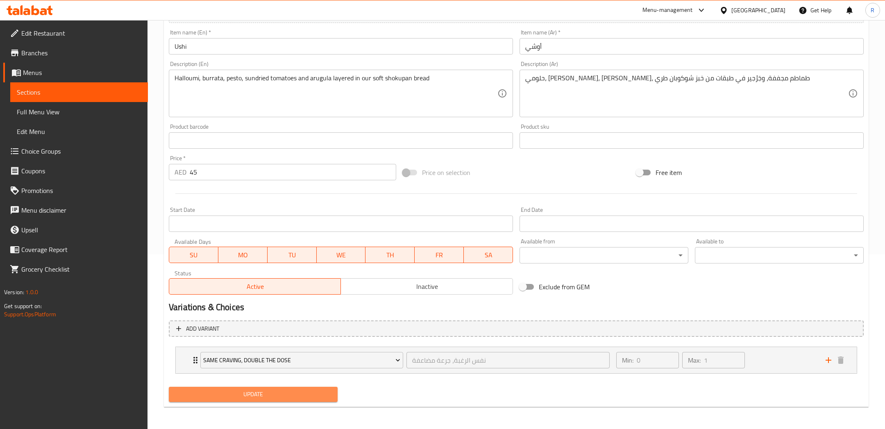
click at [301, 399] on span "Update" at bounding box center [253, 394] width 156 height 10
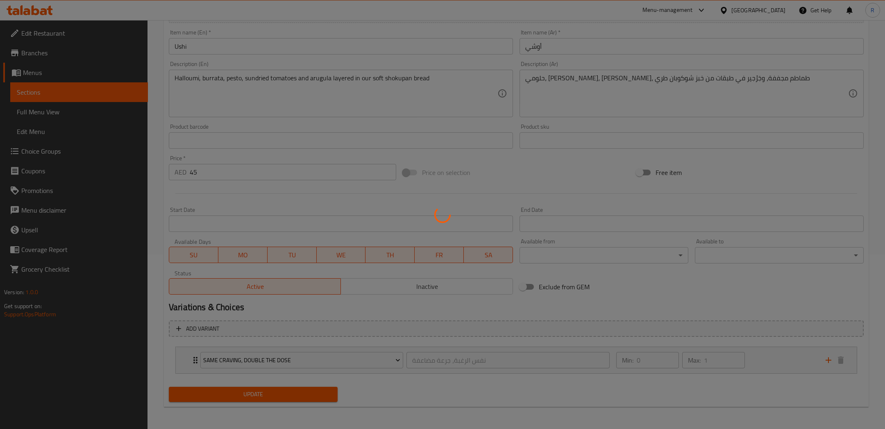
scroll to position [0, 0]
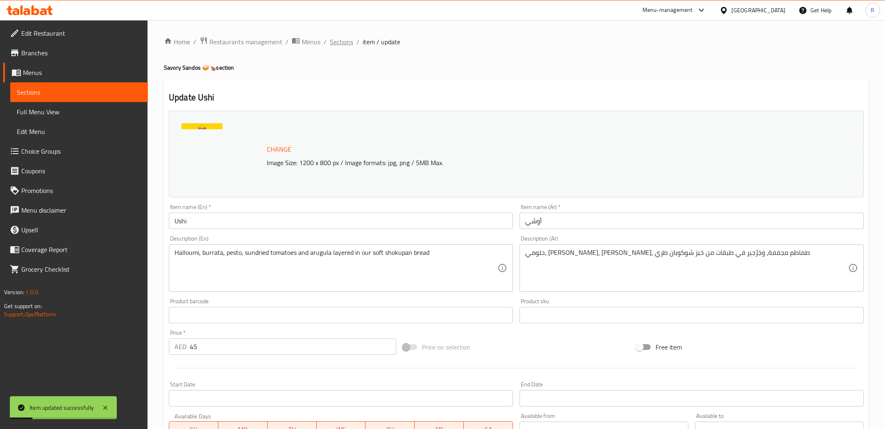
click at [336, 44] on span "Sections" at bounding box center [341, 42] width 23 height 10
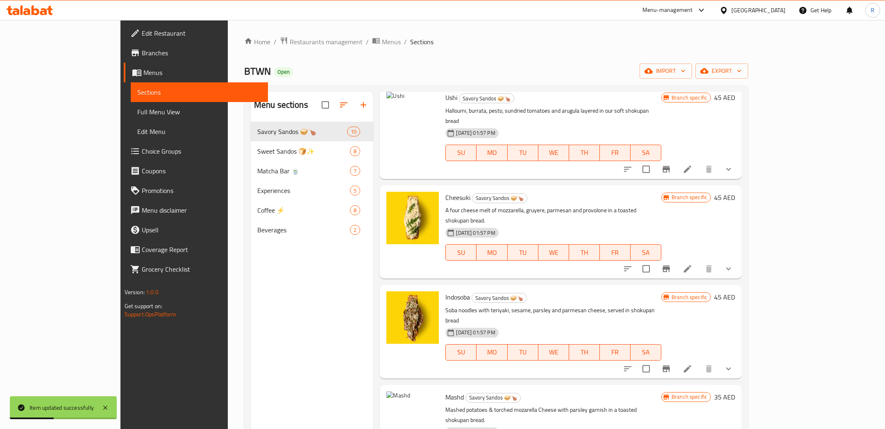
scroll to position [355, 0]
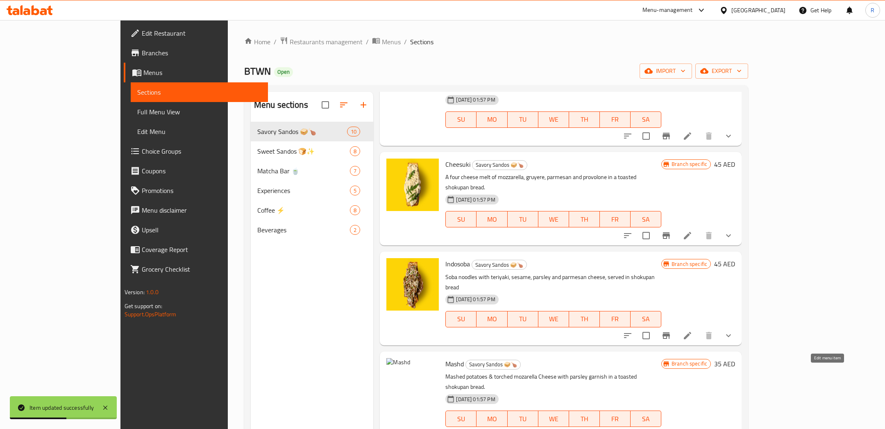
click at [712, 429] on icon at bounding box center [707, 435] width 10 height 10
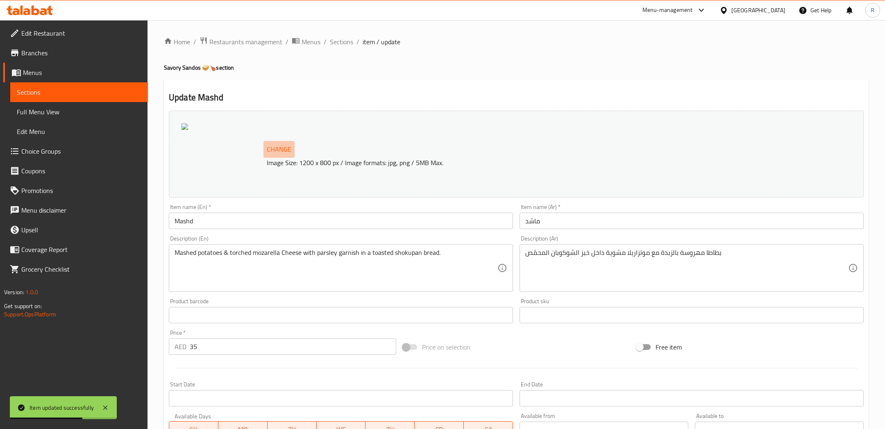
click at [283, 147] on span "Change" at bounding box center [279, 149] width 25 height 12
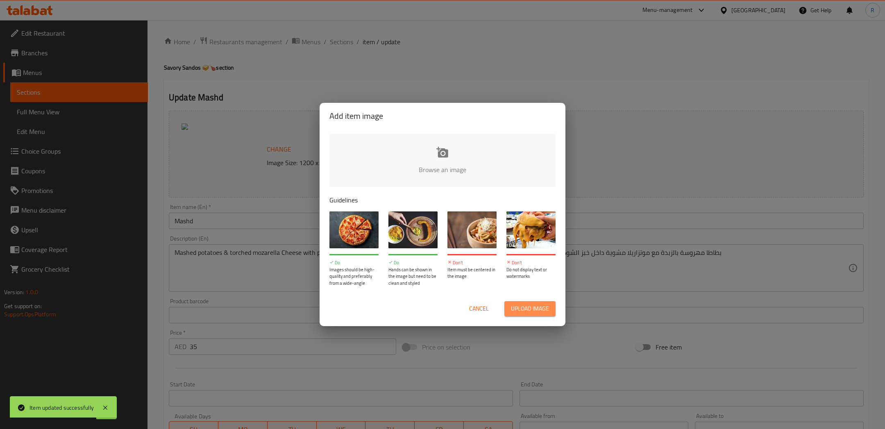
click at [513, 302] on button "Upload image" at bounding box center [529, 308] width 51 height 15
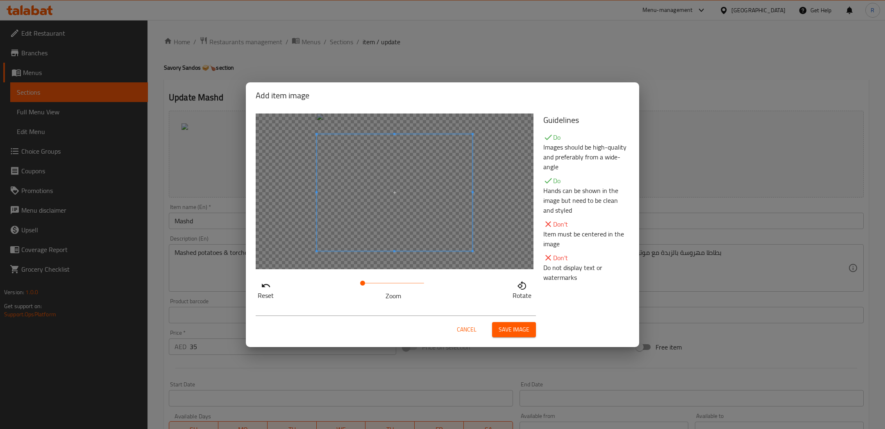
click at [404, 211] on span at bounding box center [395, 192] width 156 height 117
click at [505, 328] on span "Save image" at bounding box center [514, 330] width 31 height 10
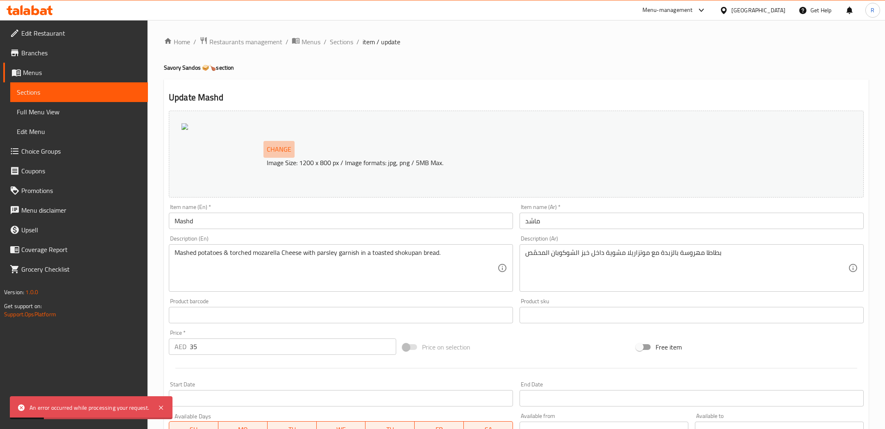
click at [278, 147] on span "Change" at bounding box center [279, 149] width 25 height 12
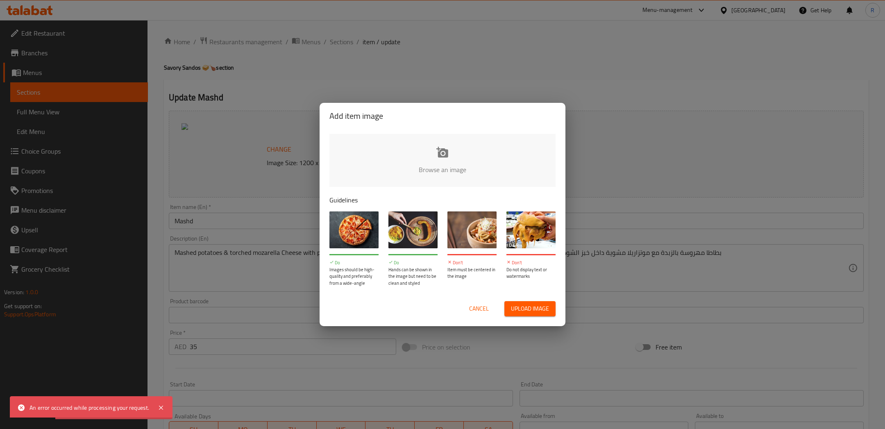
click at [419, 175] on input "file" at bounding box center [719, 172] width 780 height 77
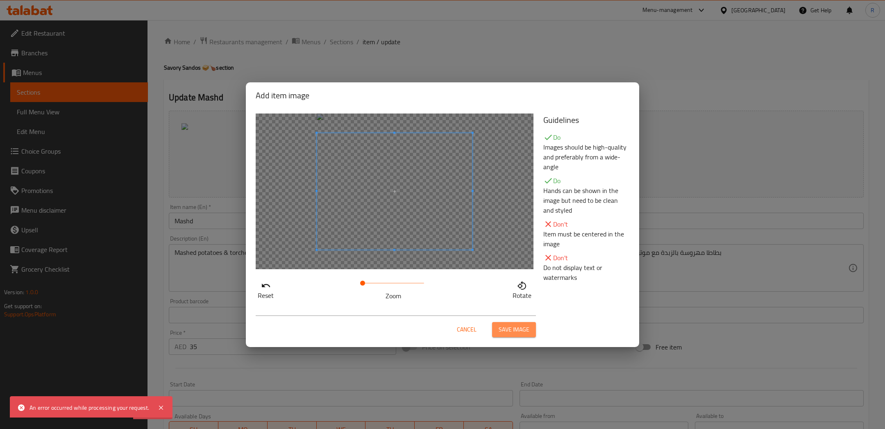
click at [506, 323] on button "Save image" at bounding box center [514, 329] width 44 height 15
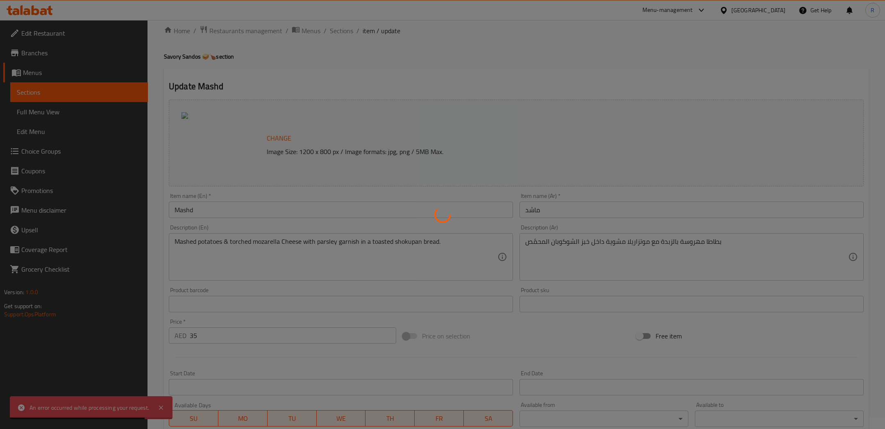
scroll to position [15, 0]
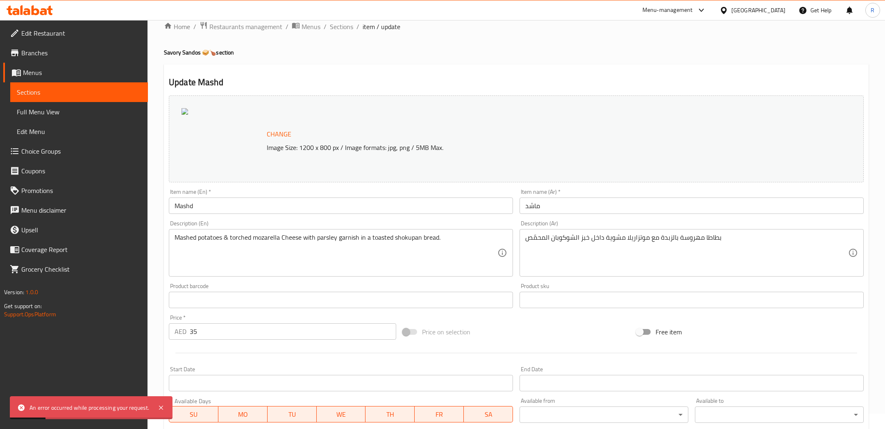
click at [275, 132] on span "Change" at bounding box center [279, 134] width 25 height 12
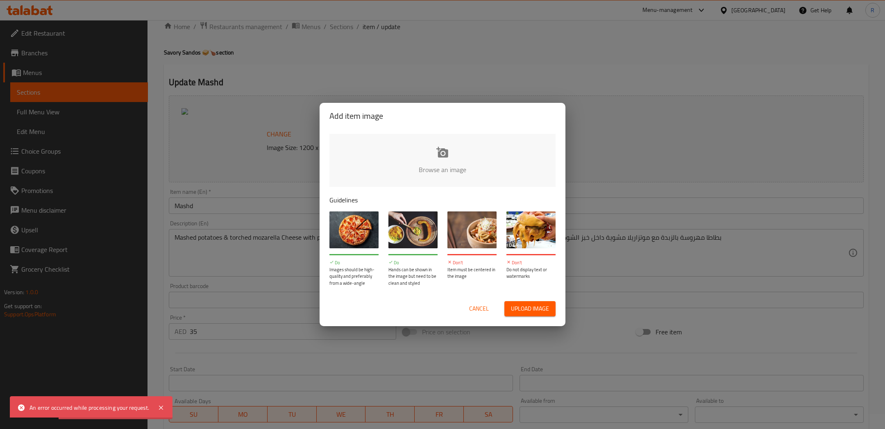
click at [407, 170] on input "file" at bounding box center [719, 172] width 780 height 77
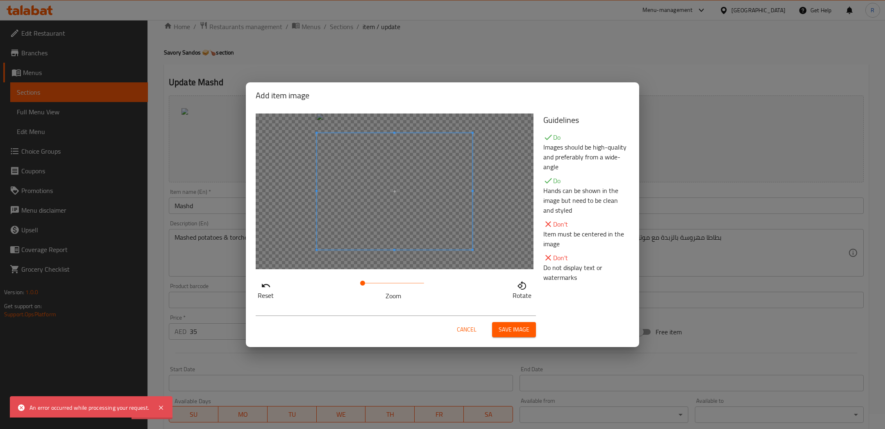
click at [514, 333] on span "Save image" at bounding box center [514, 330] width 31 height 10
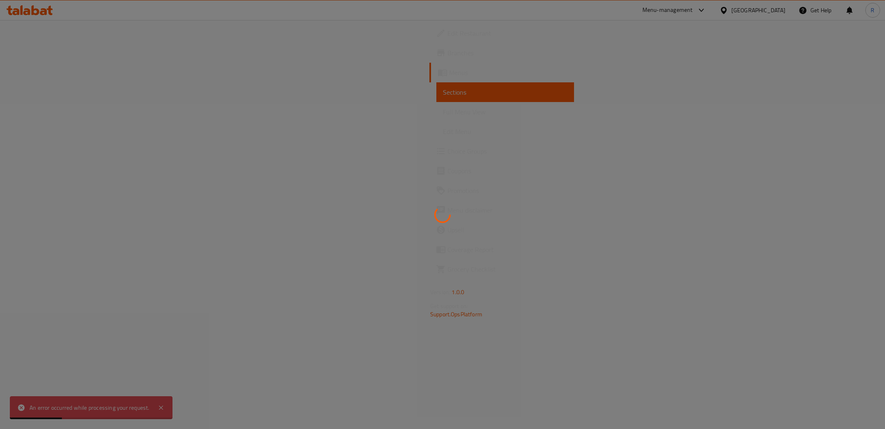
click at [586, 132] on div at bounding box center [442, 214] width 885 height 429
click at [552, 136] on div at bounding box center [442, 214] width 885 height 429
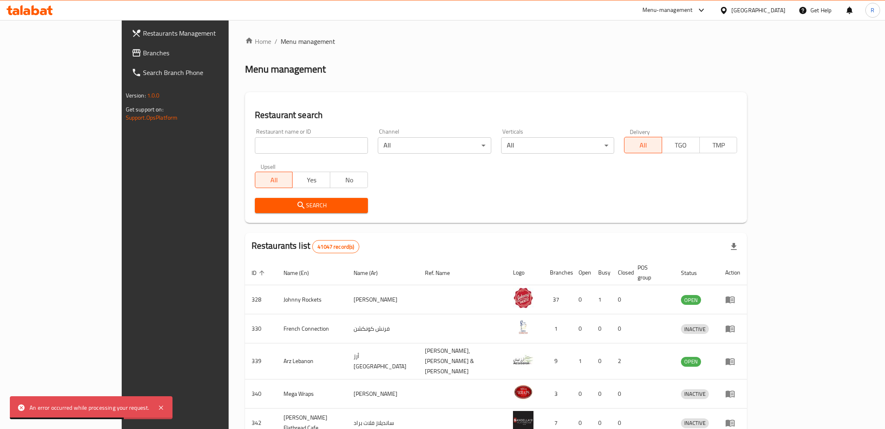
click at [255, 152] on input "search" at bounding box center [311, 145] width 113 height 16
type input "btwn"
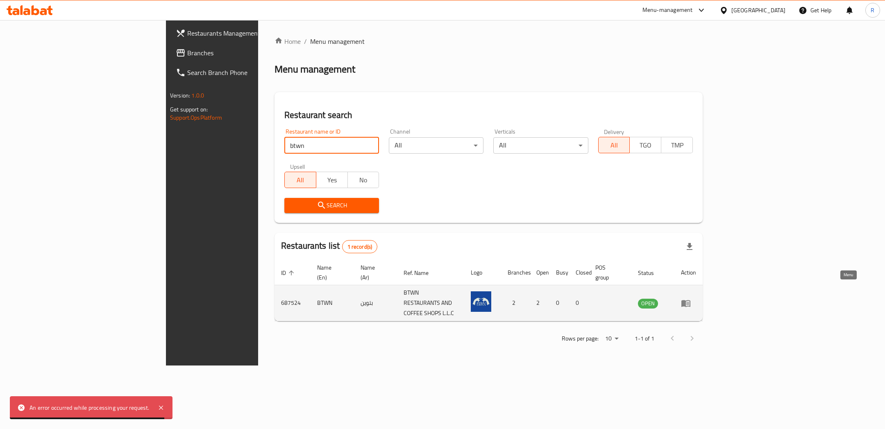
click at [691, 298] on icon "enhanced table" at bounding box center [686, 303] width 10 height 10
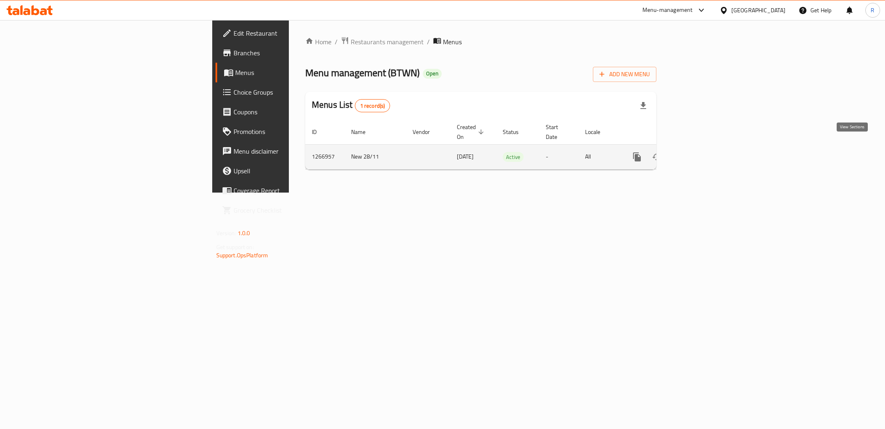
click at [701, 152] on icon "enhanced table" at bounding box center [696, 157] width 10 height 10
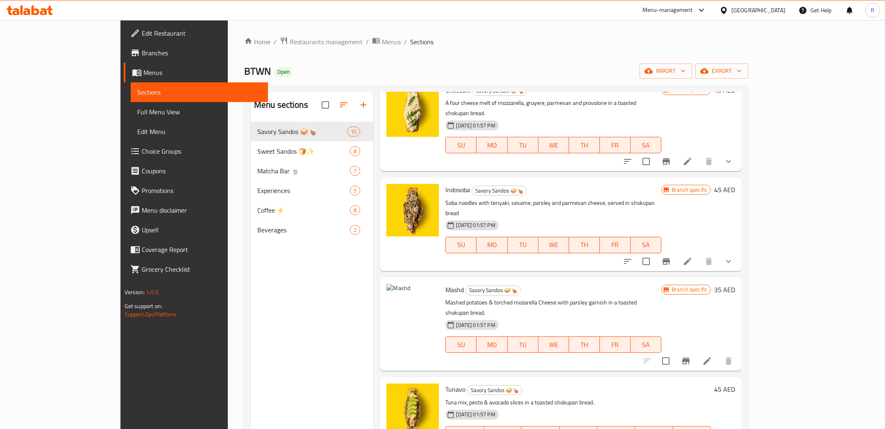
scroll to position [431, 0]
click at [712, 355] on icon at bounding box center [707, 360] width 10 height 10
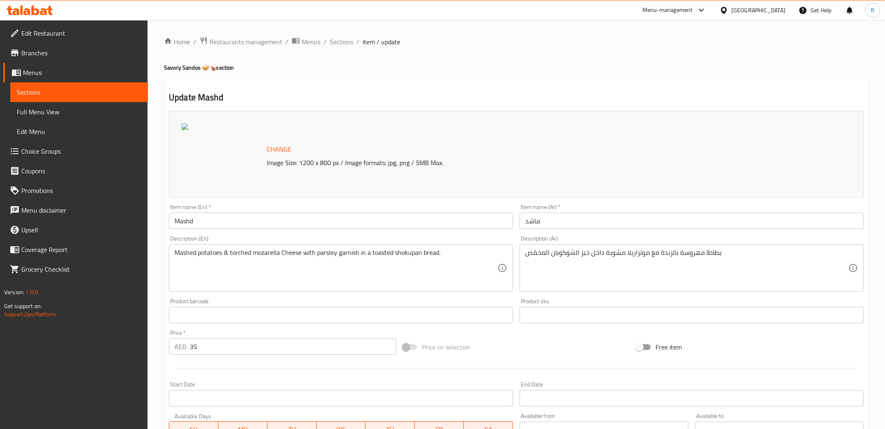
click at [276, 150] on span "Change" at bounding box center [279, 149] width 25 height 12
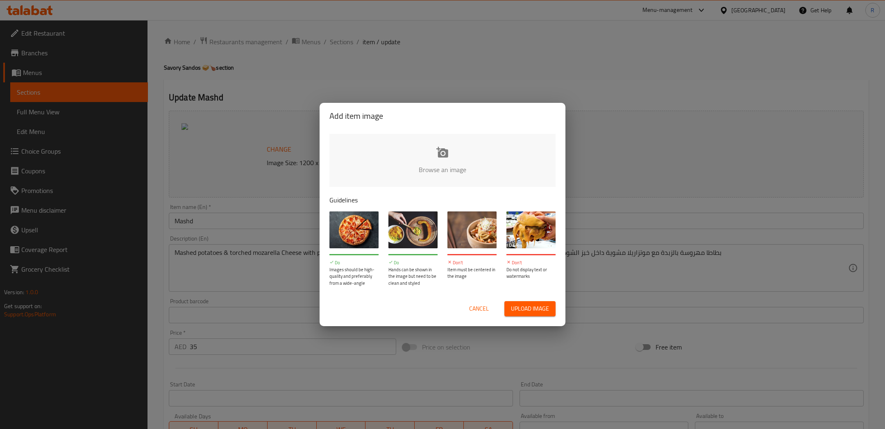
click at [512, 309] on span "Upload image" at bounding box center [530, 309] width 38 height 10
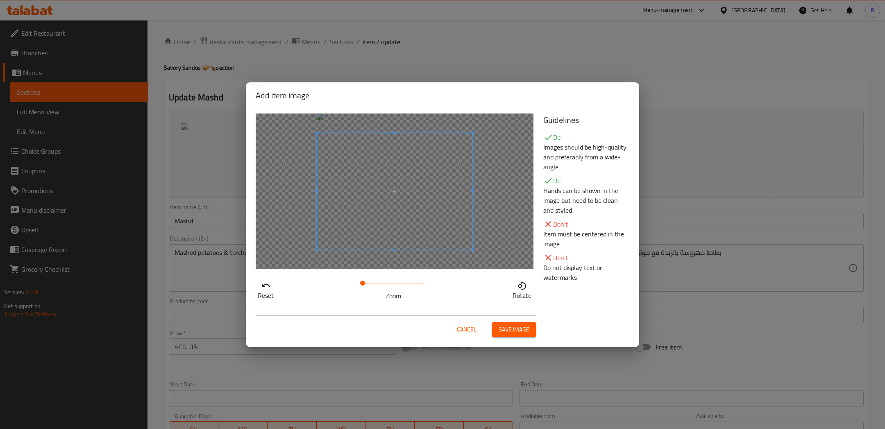
click at [503, 322] on button "Save image" at bounding box center [514, 329] width 44 height 15
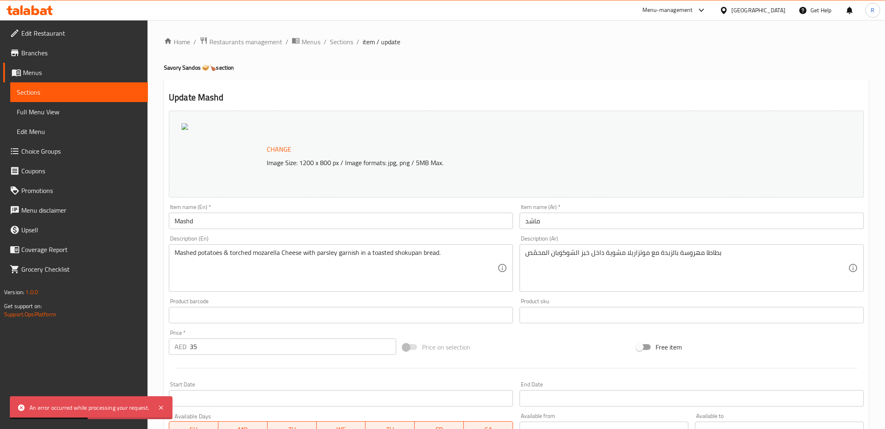
click at [283, 147] on span "Change" at bounding box center [279, 149] width 25 height 12
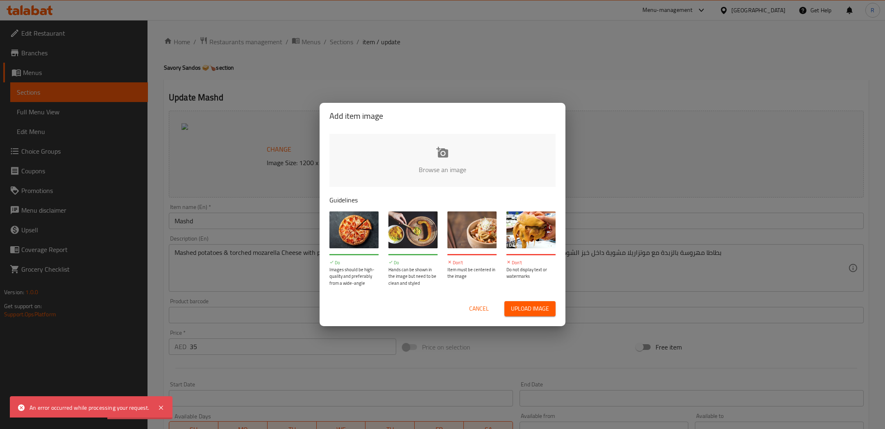
click at [514, 300] on div "Cancel Upload image" at bounding box center [442, 309] width 239 height 28
click at [516, 306] on span "Upload image" at bounding box center [530, 309] width 38 height 10
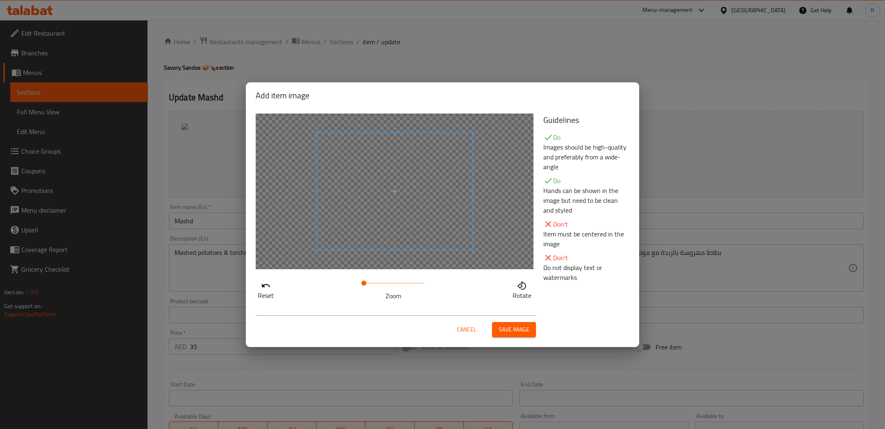
click at [364, 281] on span at bounding box center [363, 283] width 5 height 5
click at [371, 241] on span at bounding box center [396, 193] width 164 height 123
click at [493, 336] on button "Save image" at bounding box center [514, 329] width 44 height 15
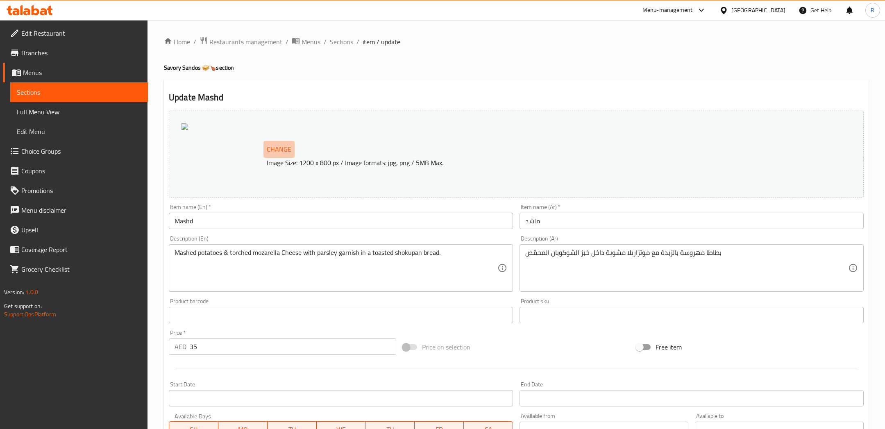
click at [277, 152] on span "Change" at bounding box center [279, 149] width 25 height 12
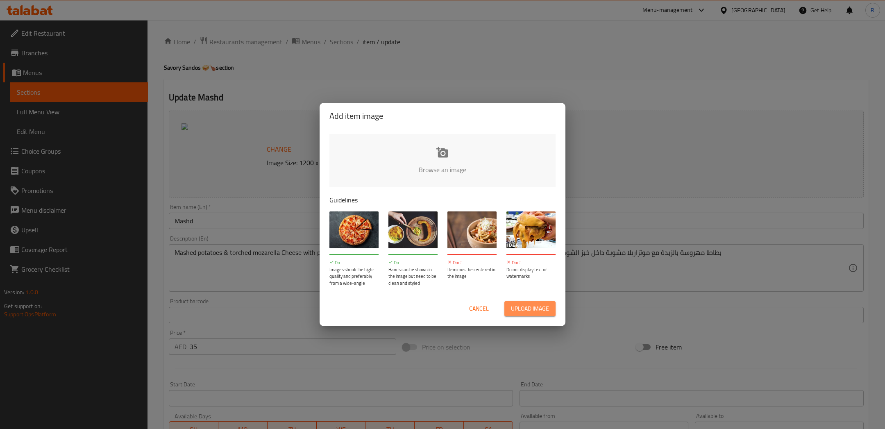
click at [522, 310] on span "Upload image" at bounding box center [530, 309] width 38 height 10
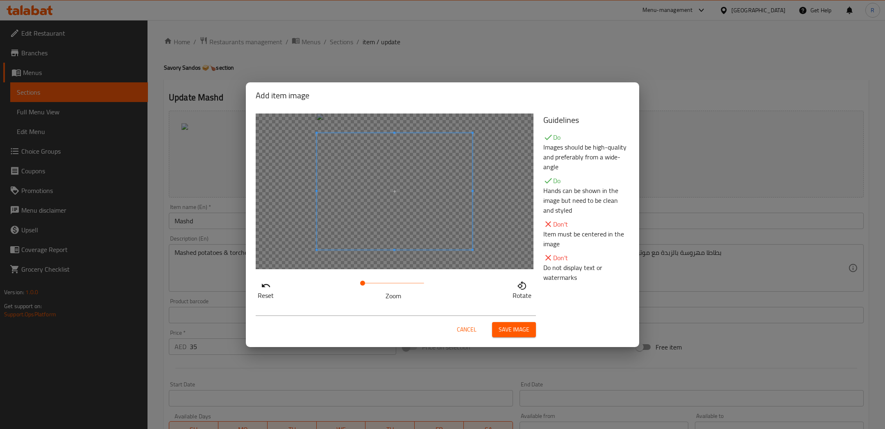
click at [512, 323] on button "Save image" at bounding box center [514, 329] width 44 height 15
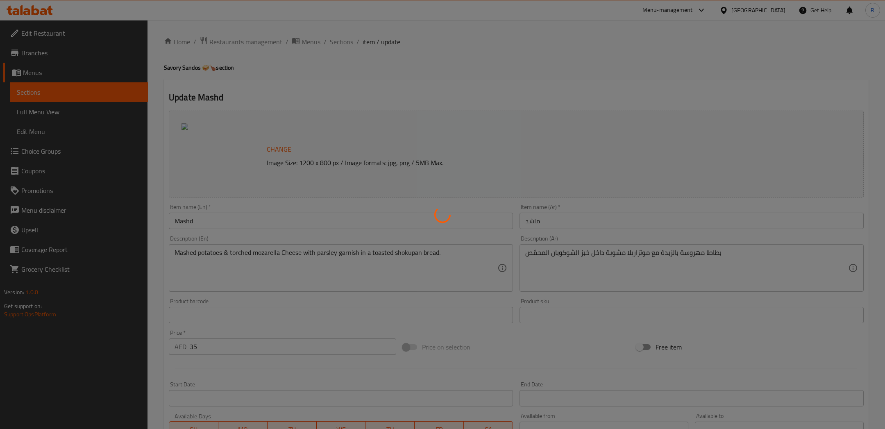
scroll to position [39, 0]
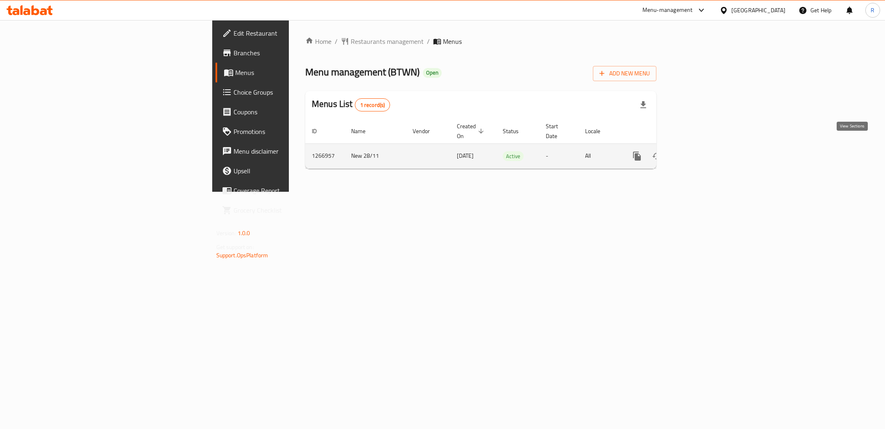
click at [701, 151] on icon "enhanced table" at bounding box center [696, 156] width 10 height 10
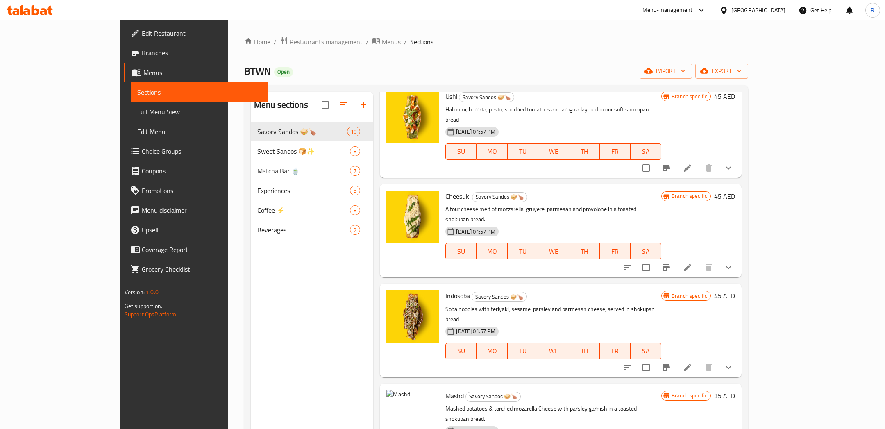
scroll to position [326, 0]
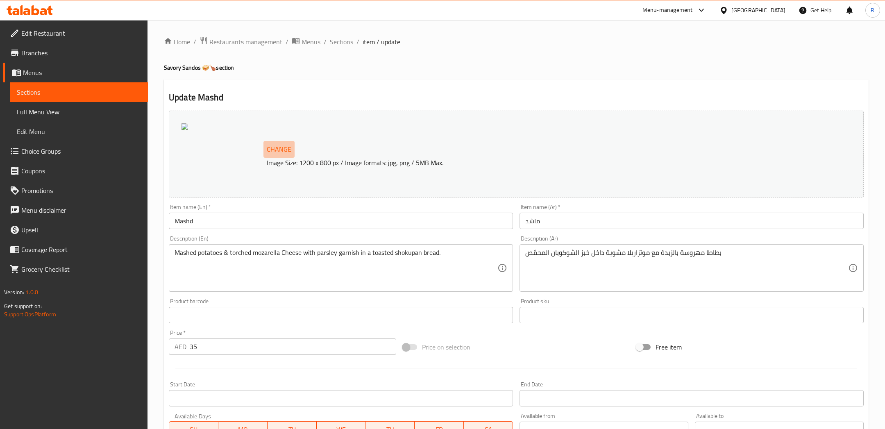
click at [291, 152] on span "Change" at bounding box center [279, 149] width 25 height 12
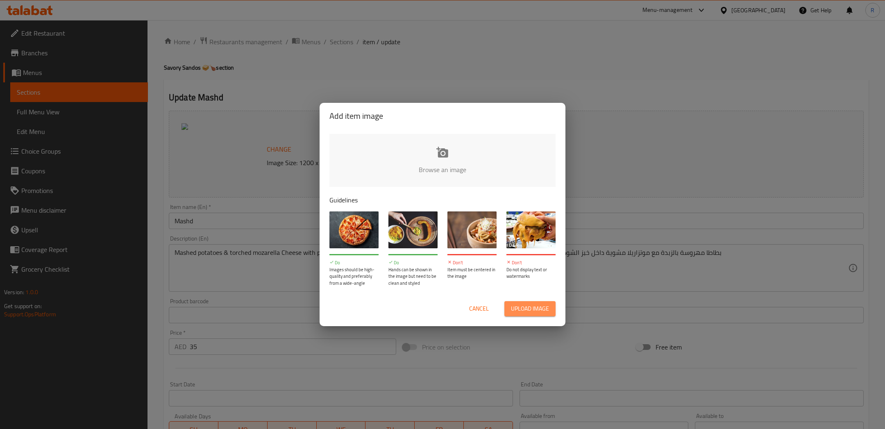
click at [536, 307] on span "Upload image" at bounding box center [530, 309] width 38 height 10
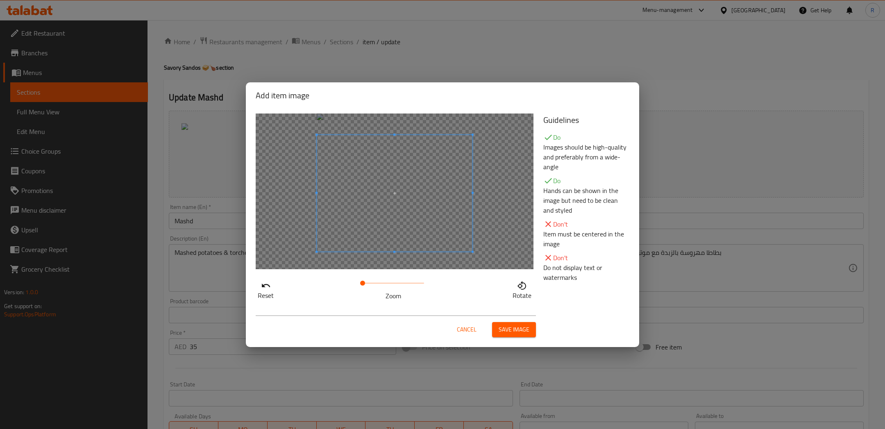
click at [434, 234] on span at bounding box center [395, 193] width 156 height 117
click at [523, 319] on div "Cancel Save image" at bounding box center [396, 327] width 280 height 22
click at [523, 327] on span "Save image" at bounding box center [514, 330] width 31 height 10
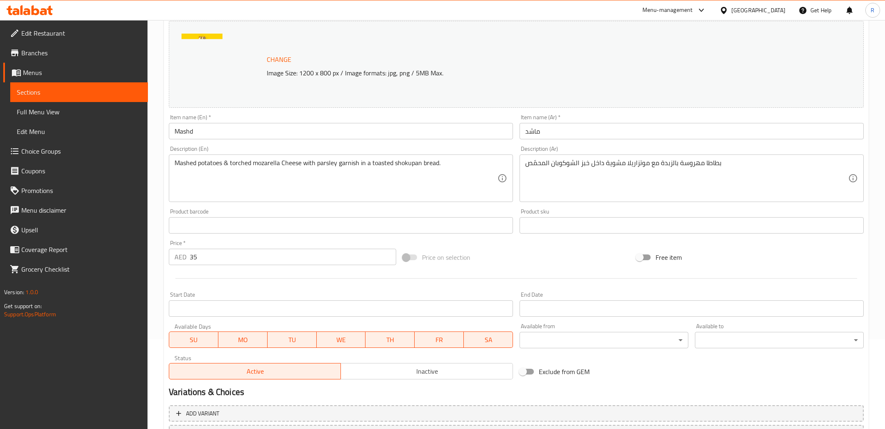
scroll to position [161, 0]
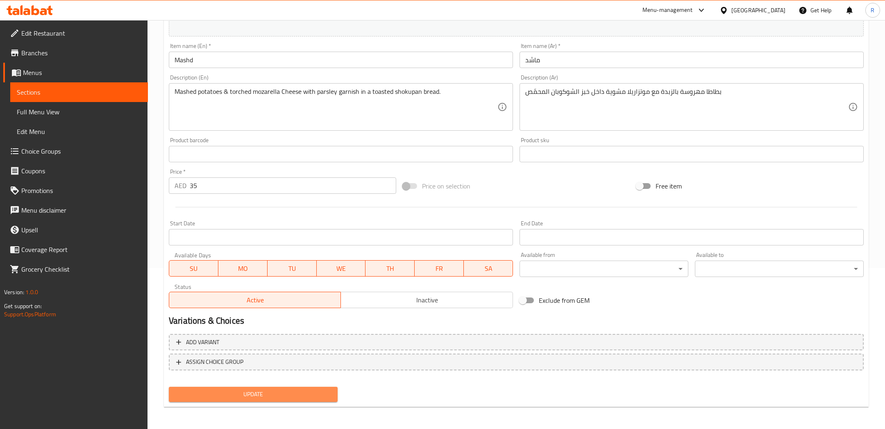
click at [236, 395] on span "Update" at bounding box center [253, 394] width 156 height 10
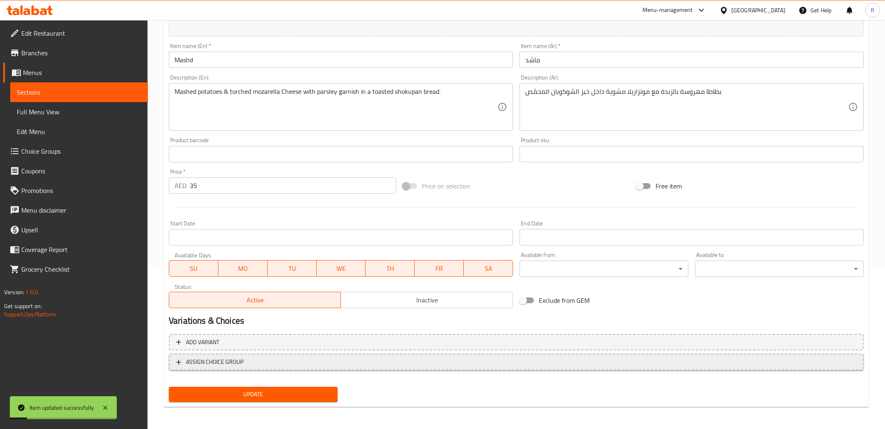
click at [205, 359] on span "ASSIGN CHOICE GROUP" at bounding box center [214, 362] width 57 height 10
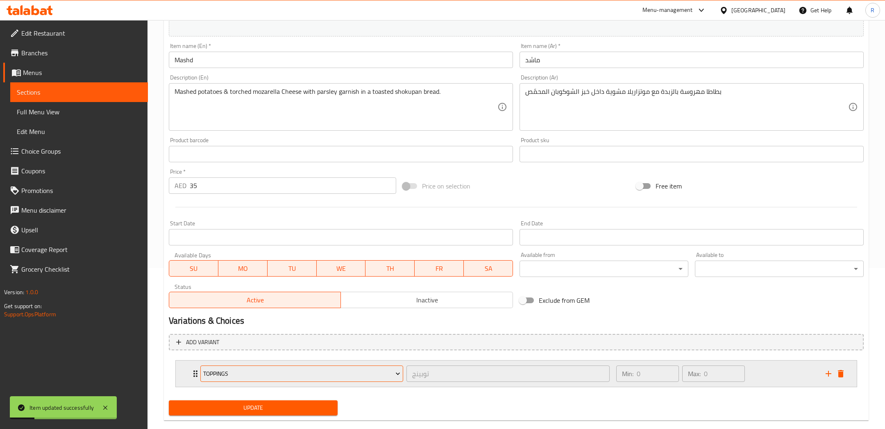
scroll to position [170, 0]
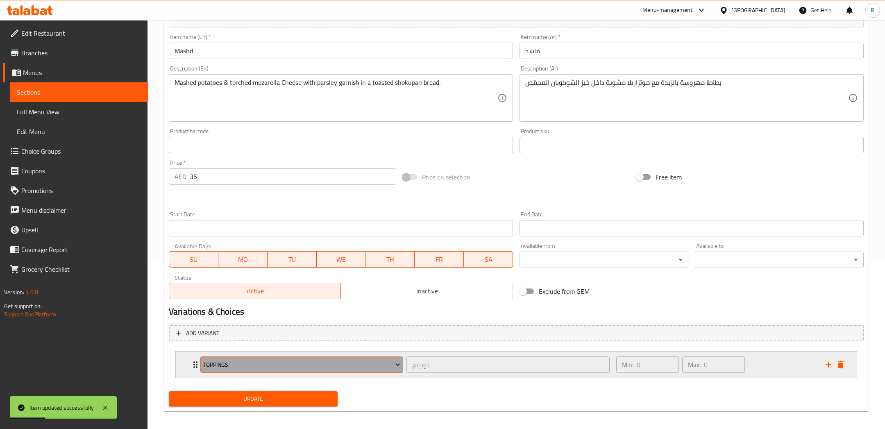
click at [324, 364] on span "Toppings" at bounding box center [301, 365] width 197 height 10
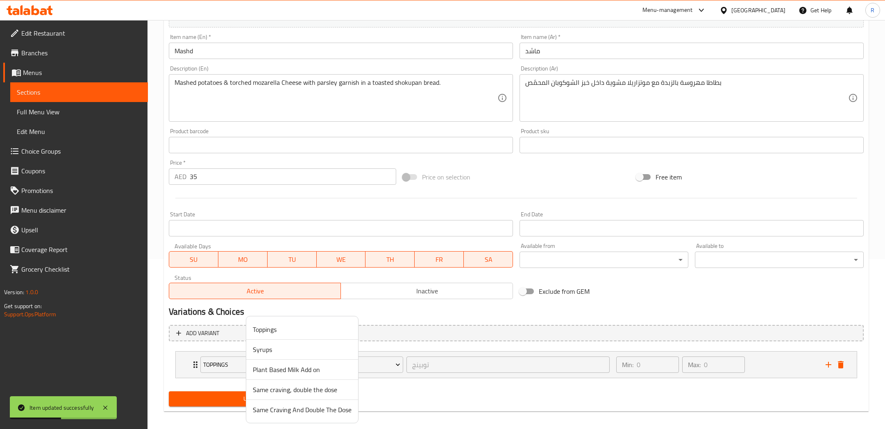
click at [302, 408] on span "Same Craving And Double The Dose" at bounding box center [302, 410] width 99 height 10
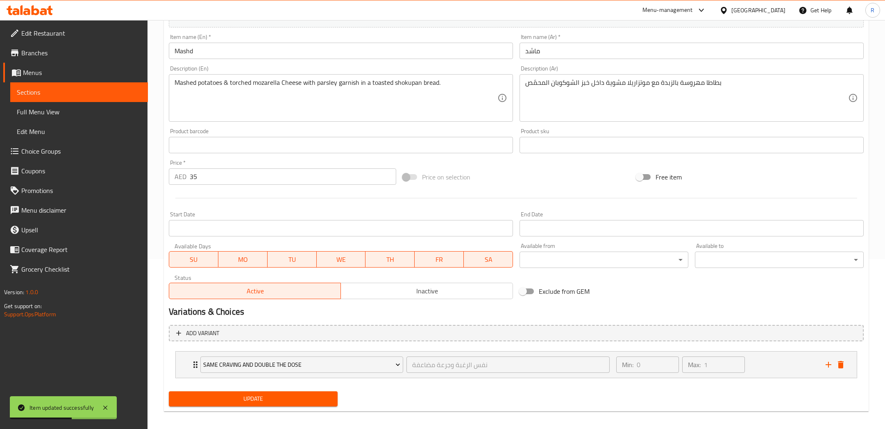
click at [286, 400] on span "Update" at bounding box center [253, 399] width 156 height 10
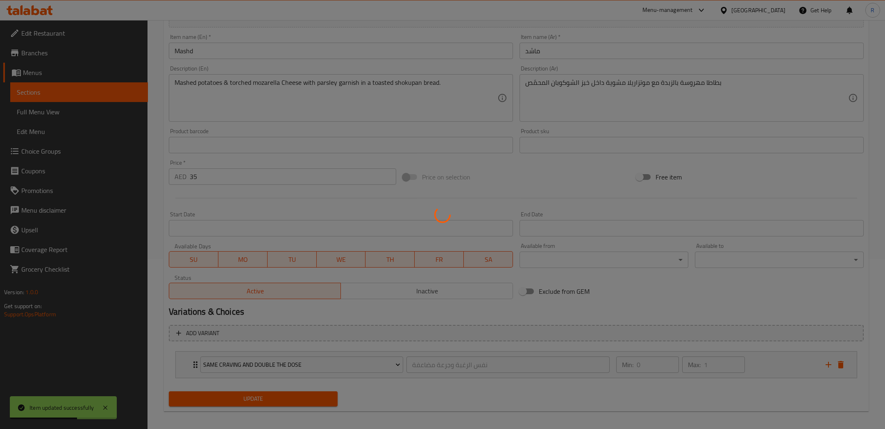
scroll to position [0, 0]
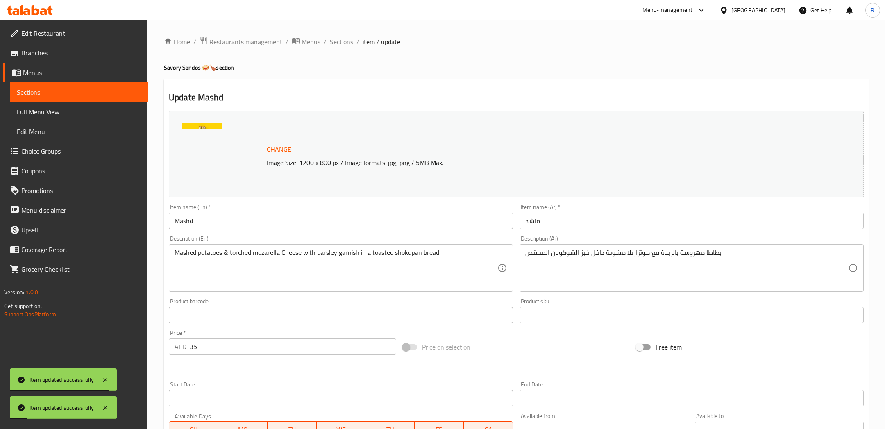
click at [347, 45] on span "Sections" at bounding box center [341, 42] width 23 height 10
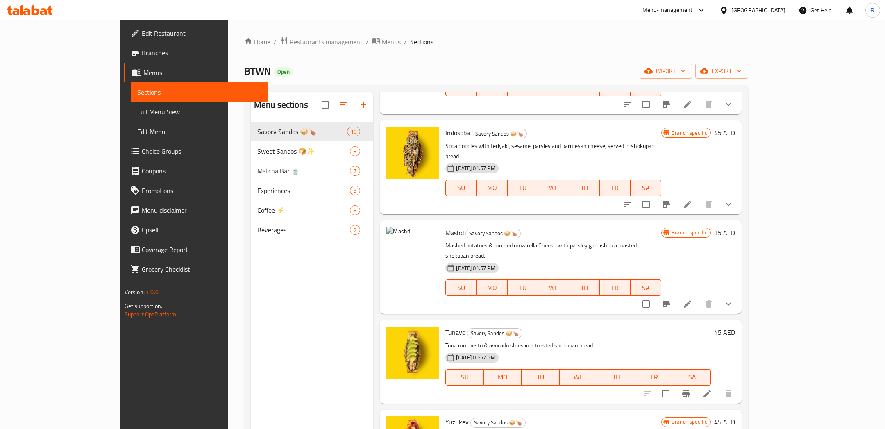
scroll to position [48, 0]
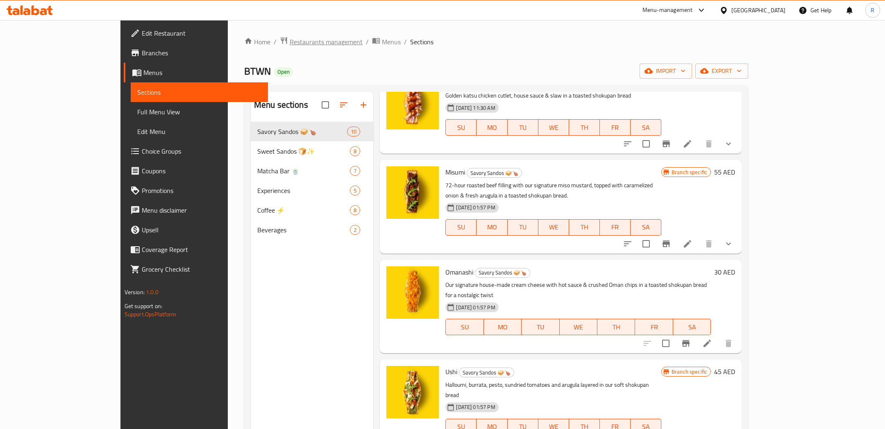
click at [290, 41] on span "Restaurants management" at bounding box center [326, 42] width 73 height 10
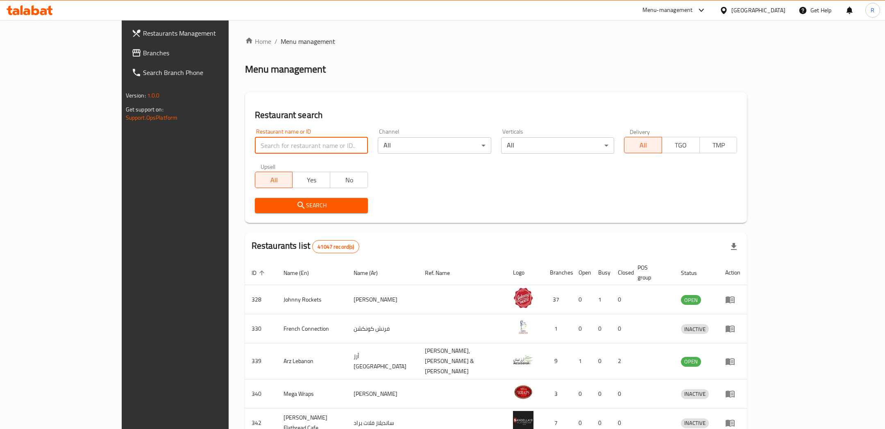
click at [286, 143] on input "search" at bounding box center [311, 145] width 113 height 16
type input "btwn"
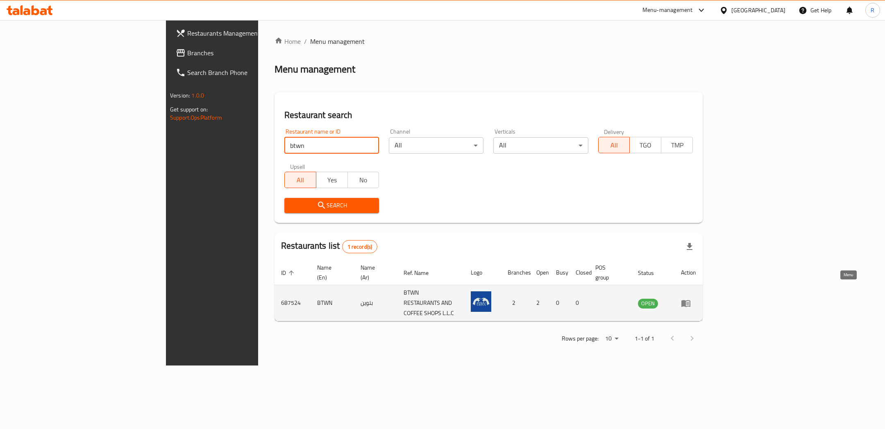
click at [691, 300] on icon "enhanced table" at bounding box center [685, 303] width 9 height 7
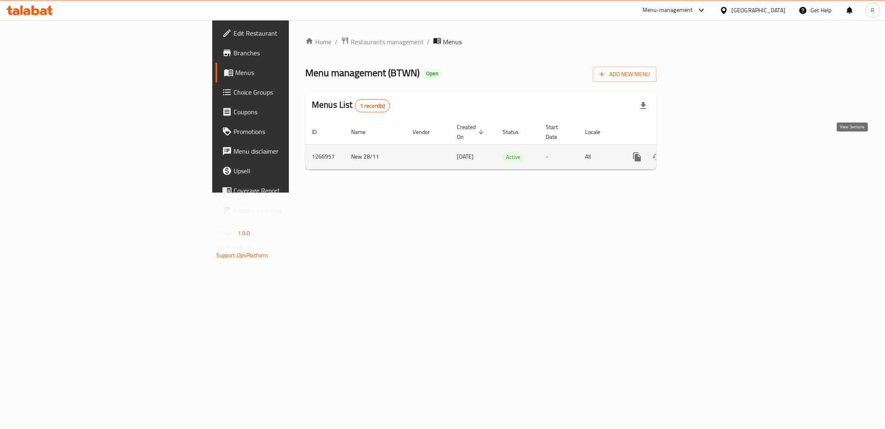
click at [701, 152] on icon "enhanced table" at bounding box center [696, 157] width 10 height 10
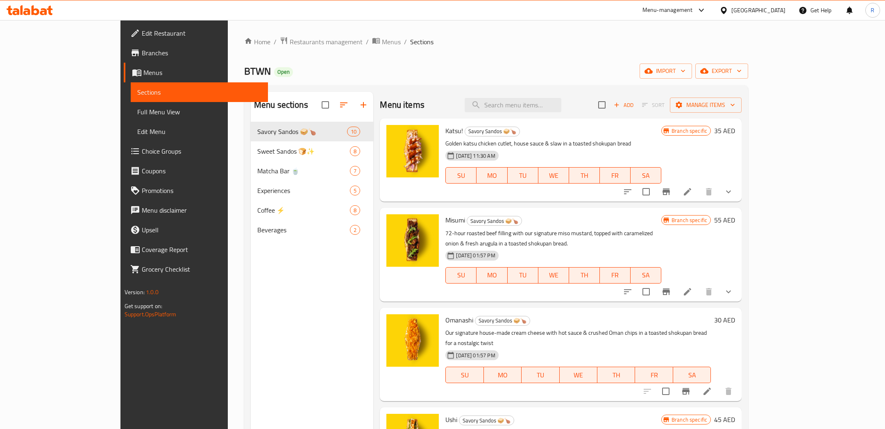
click at [142, 29] on span "Edit Restaurant" at bounding box center [202, 33] width 120 height 10
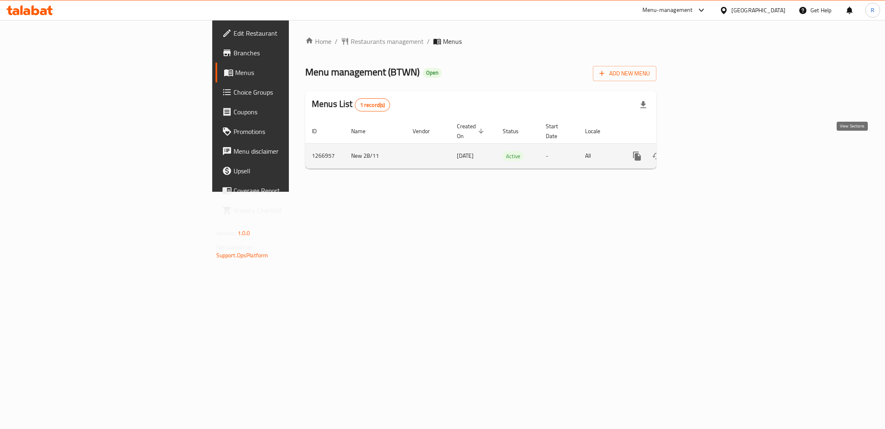
click at [701, 151] on icon "enhanced table" at bounding box center [696, 156] width 10 height 10
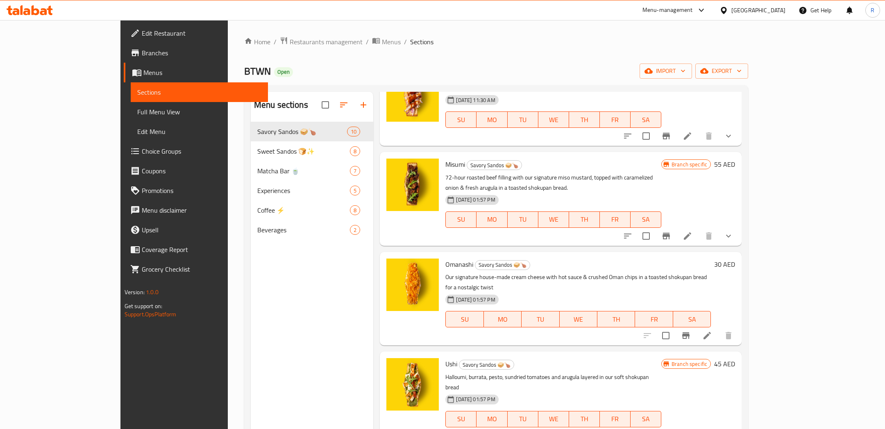
scroll to position [67, 0]
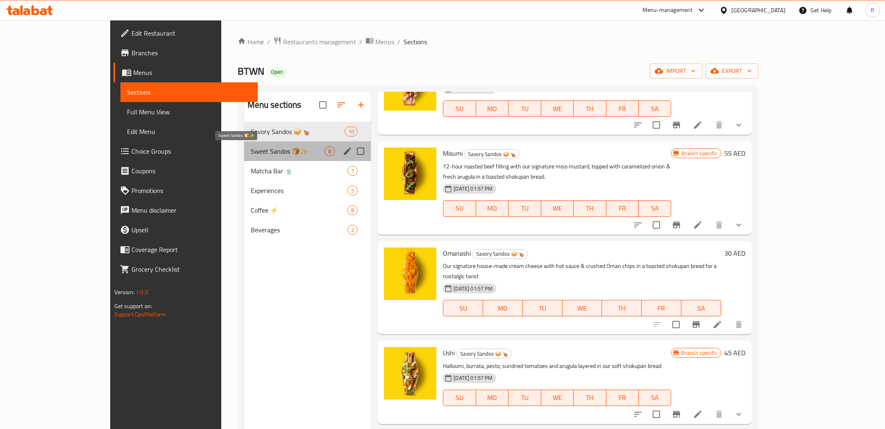
click at [251, 153] on span "Sweet Sandos 🍞✨" at bounding box center [288, 151] width 74 height 10
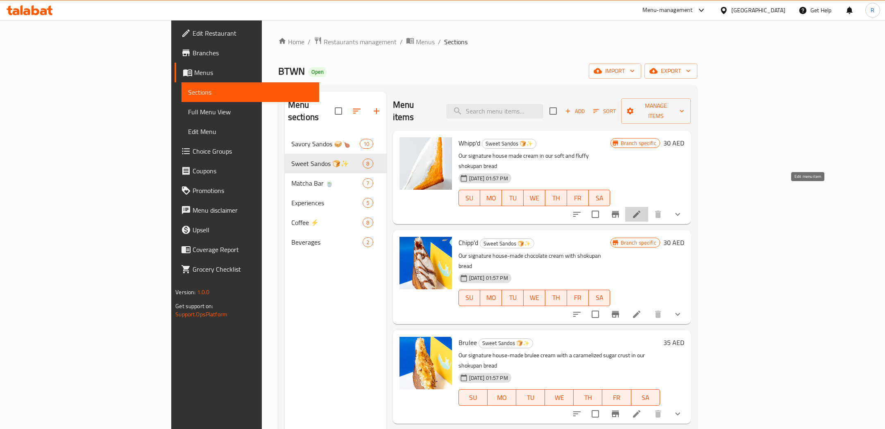
click at [642, 209] on icon at bounding box center [637, 214] width 10 height 10
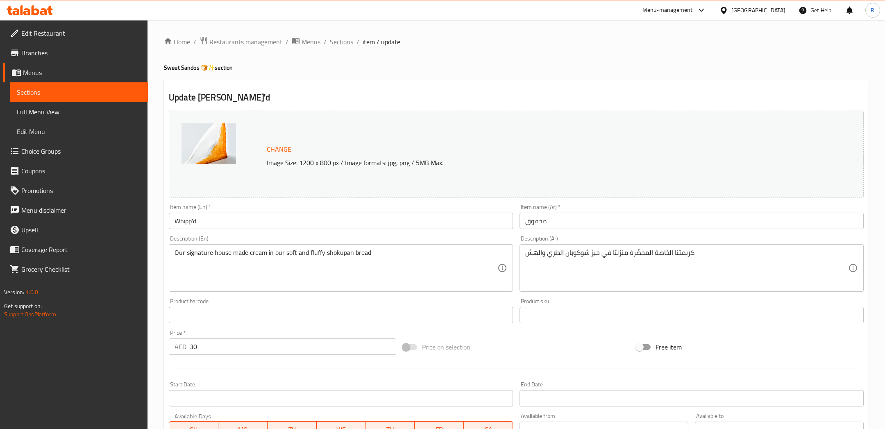
click at [338, 41] on span "Sections" at bounding box center [341, 42] width 23 height 10
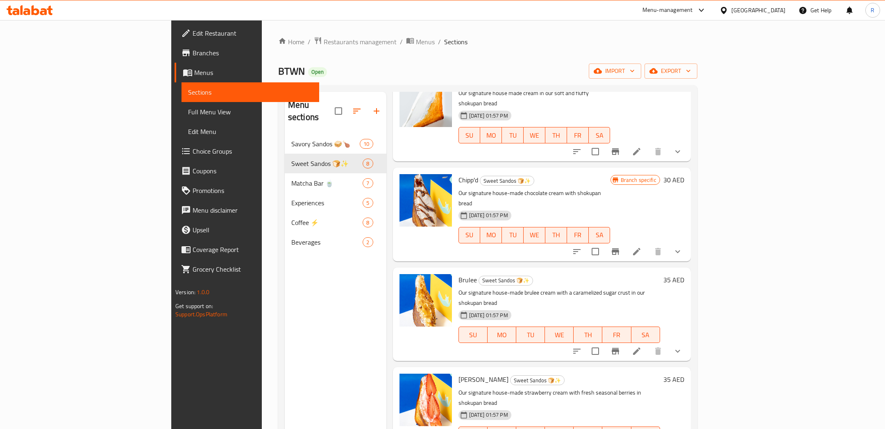
scroll to position [106, 0]
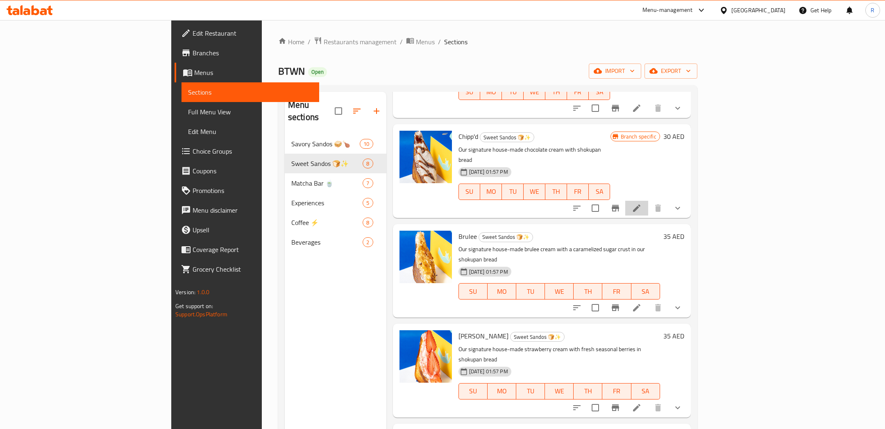
click at [648, 201] on li at bounding box center [636, 208] width 23 height 15
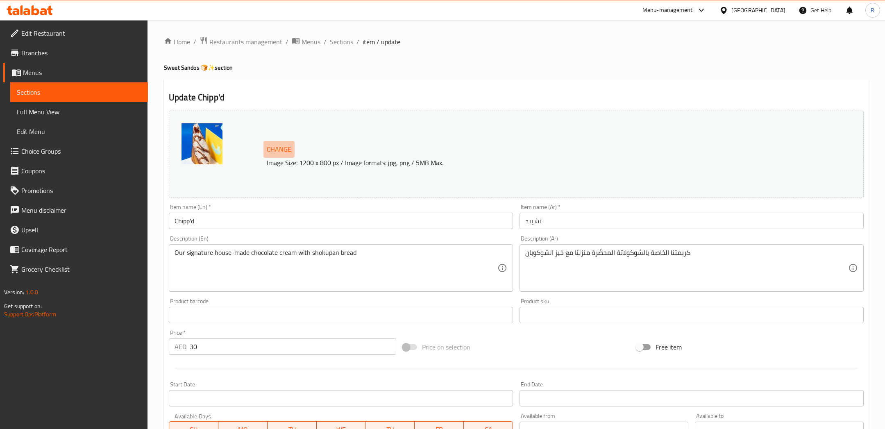
click at [287, 149] on span "Change" at bounding box center [279, 149] width 25 height 12
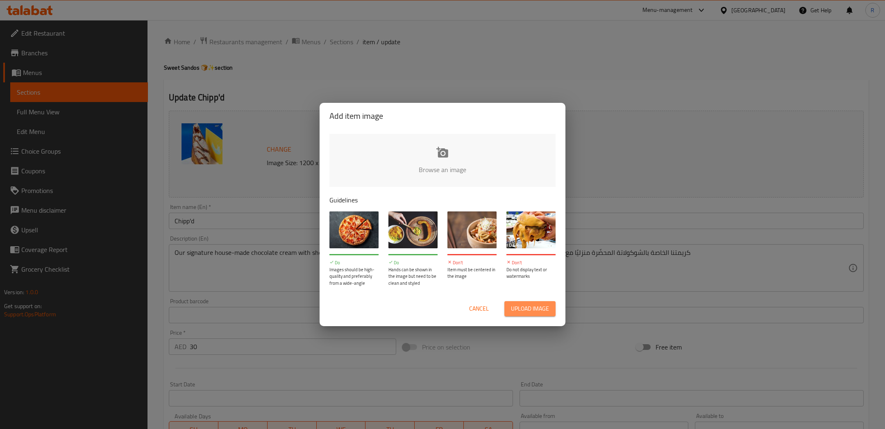
click at [528, 311] on span "Upload image" at bounding box center [530, 309] width 38 height 10
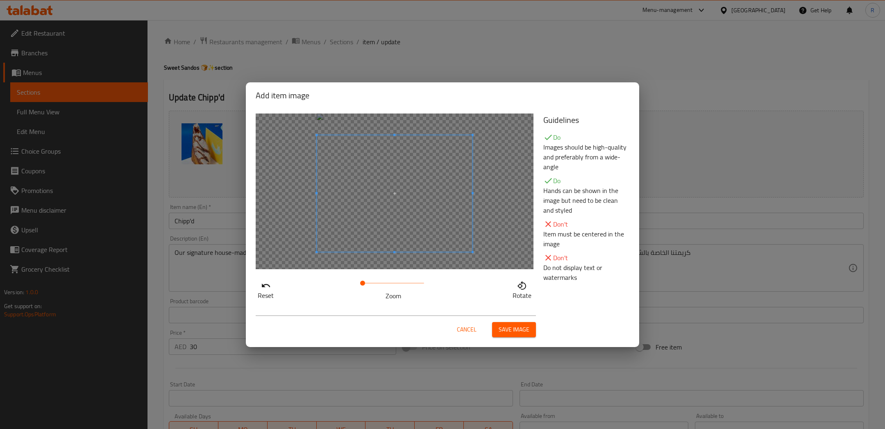
click at [405, 208] on span at bounding box center [395, 193] width 156 height 117
click at [511, 325] on span "Save image" at bounding box center [514, 330] width 31 height 10
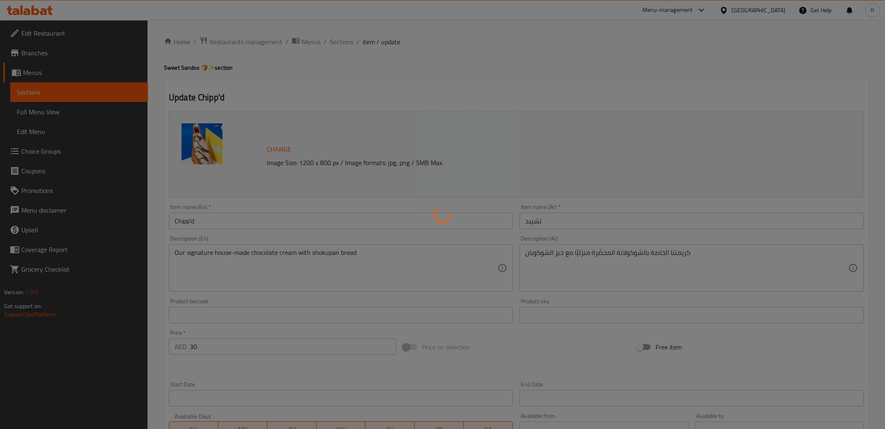
scroll to position [32, 0]
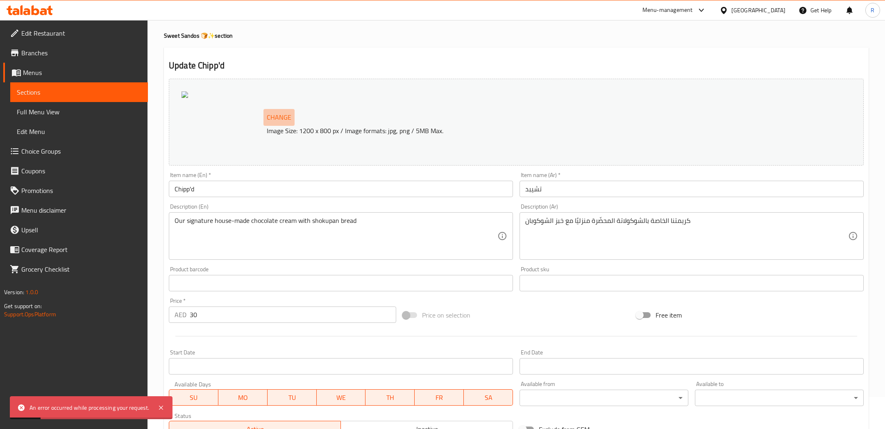
click at [275, 114] on span "Change" at bounding box center [279, 117] width 25 height 12
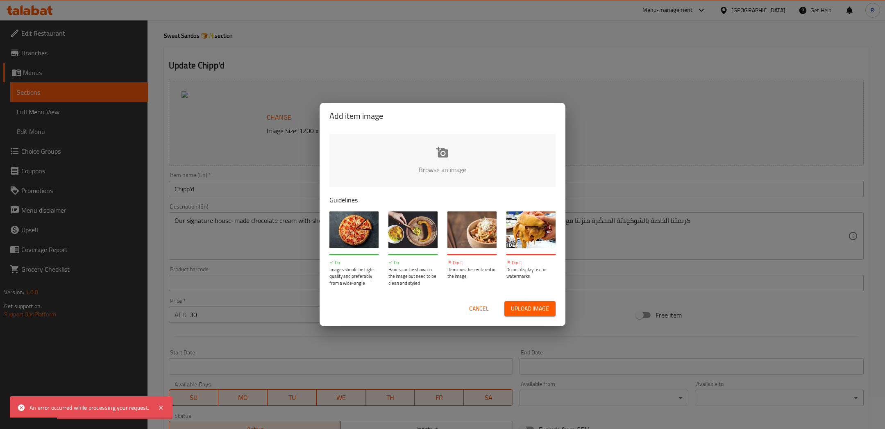
click at [522, 309] on span "Upload image" at bounding box center [530, 309] width 38 height 10
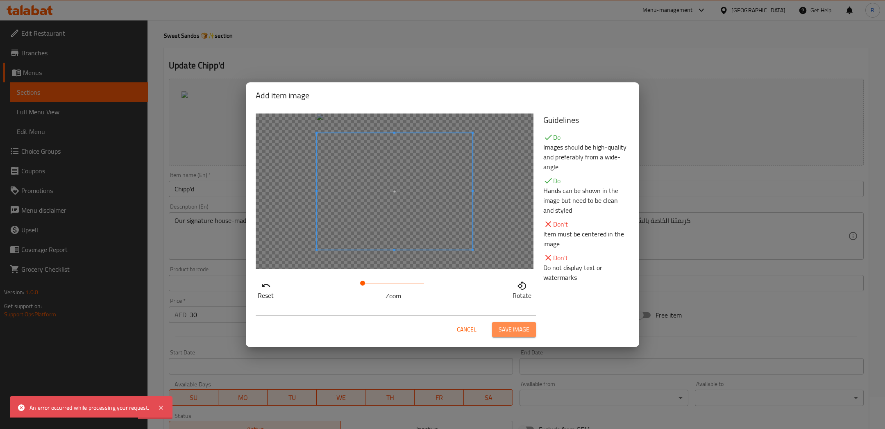
click at [515, 328] on span "Save image" at bounding box center [514, 330] width 31 height 10
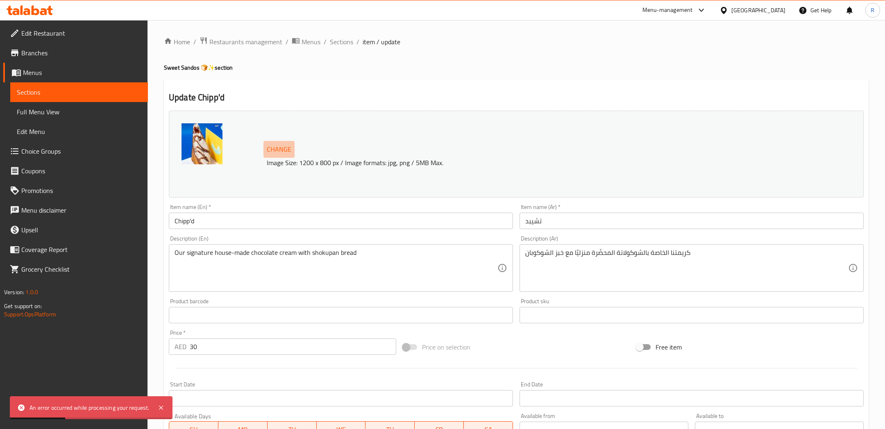
click at [277, 146] on span "Change" at bounding box center [279, 149] width 25 height 12
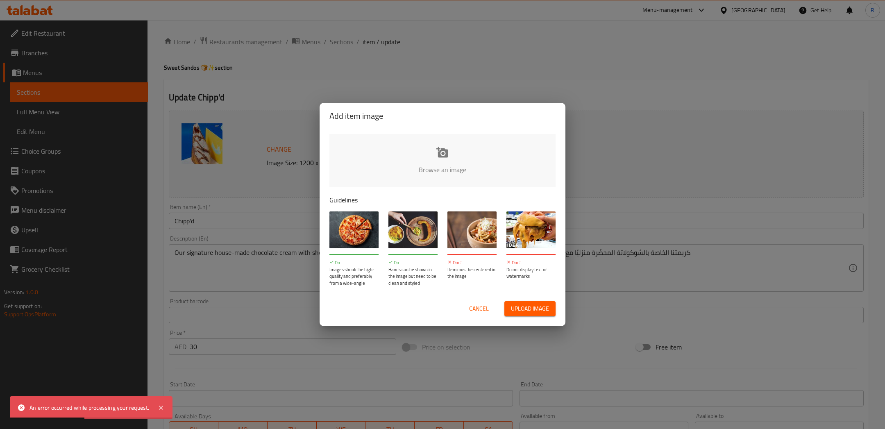
click at [512, 308] on span "Upload image" at bounding box center [530, 309] width 38 height 10
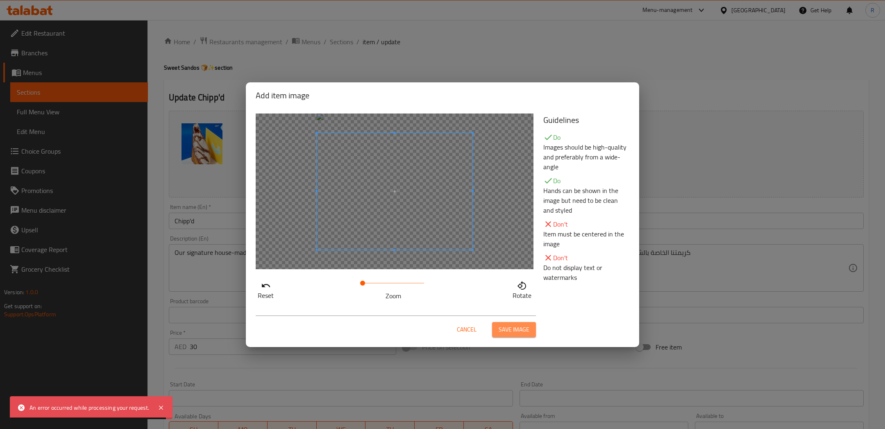
click at [509, 325] on span "Save image" at bounding box center [514, 330] width 31 height 10
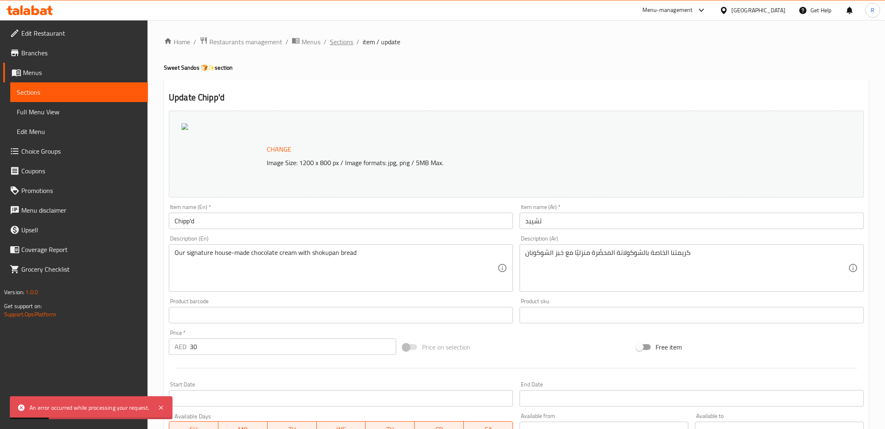
click at [345, 39] on span "Sections" at bounding box center [341, 42] width 23 height 10
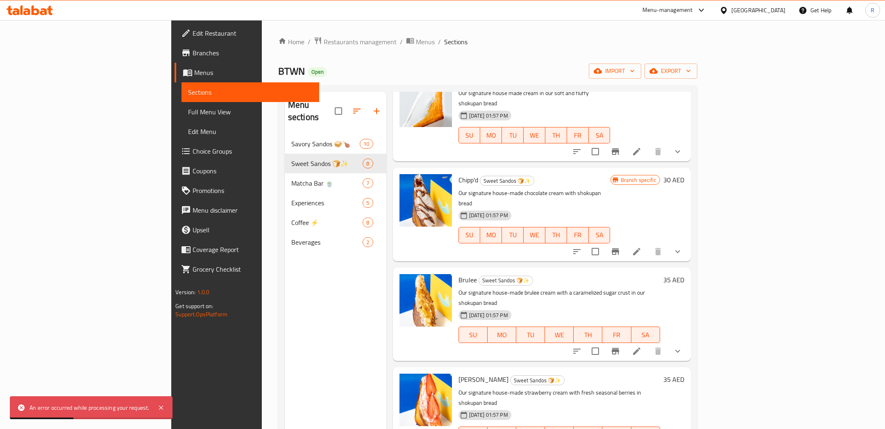
scroll to position [84, 0]
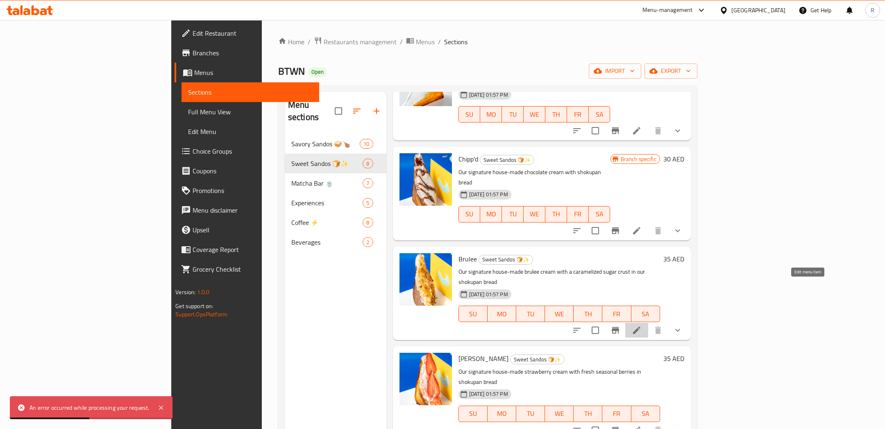
click at [641, 327] on icon at bounding box center [636, 330] width 7 height 7
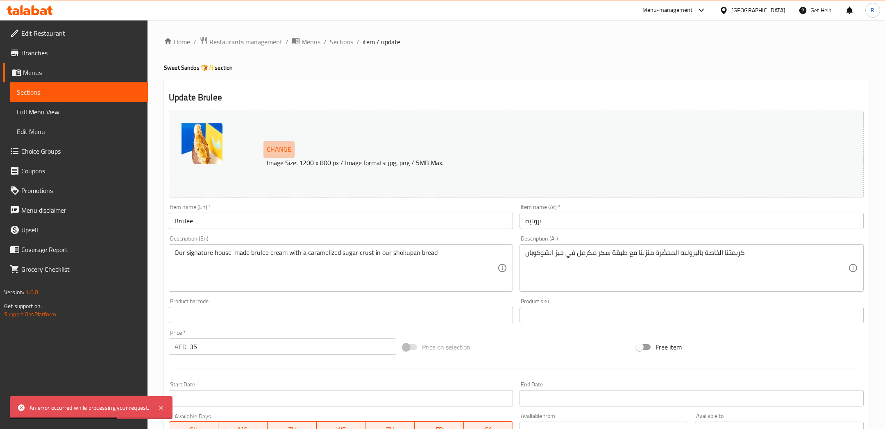
click at [286, 150] on span "Change" at bounding box center [279, 149] width 25 height 12
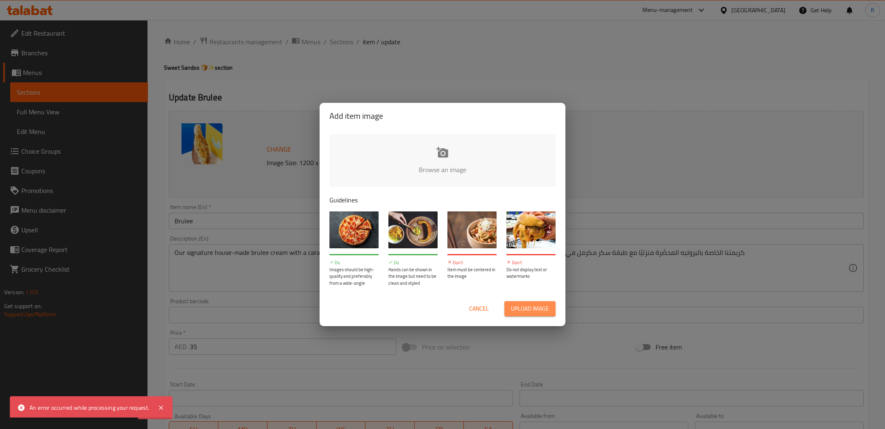
click at [527, 302] on button "Upload image" at bounding box center [529, 308] width 51 height 15
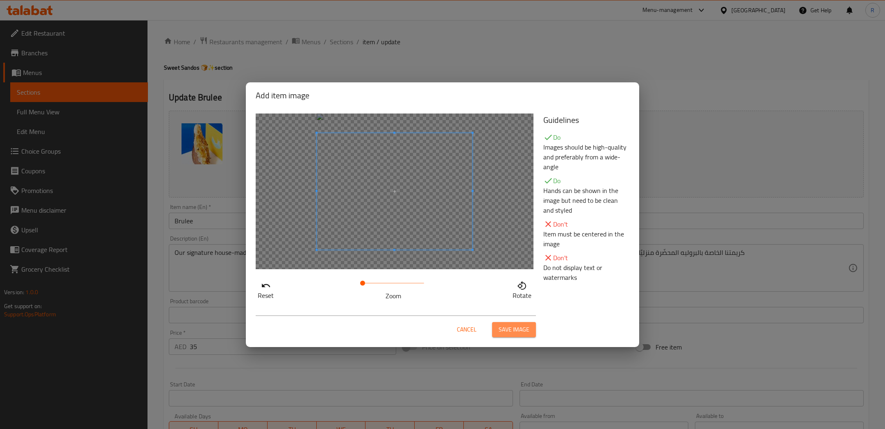
click at [505, 330] on span "Save image" at bounding box center [514, 330] width 31 height 10
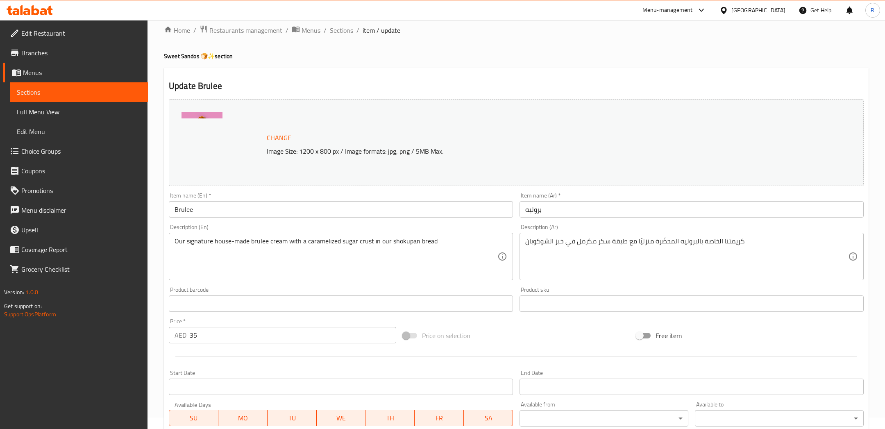
scroll to position [175, 0]
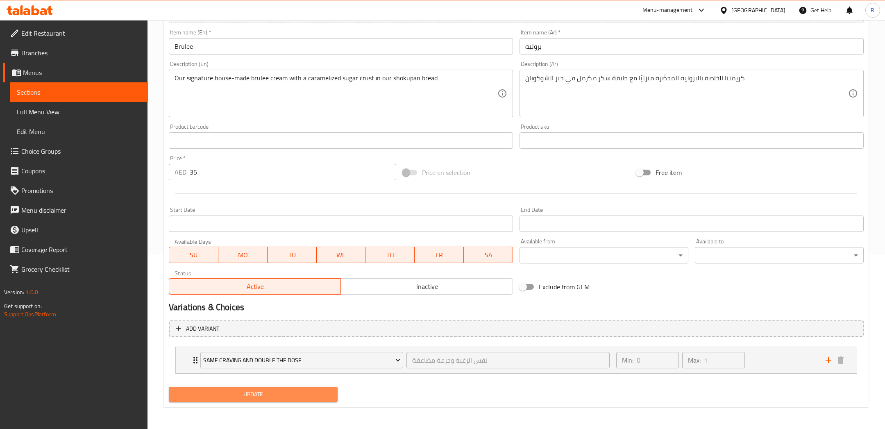
click at [266, 400] on button "Update" at bounding box center [253, 394] width 169 height 15
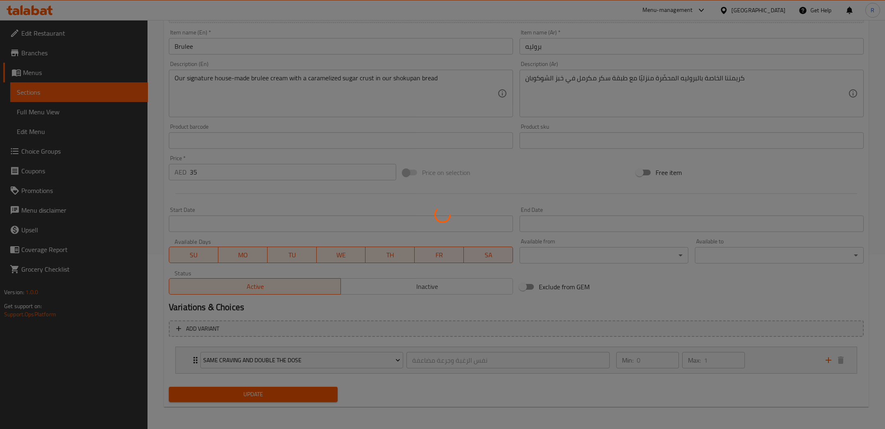
scroll to position [0, 0]
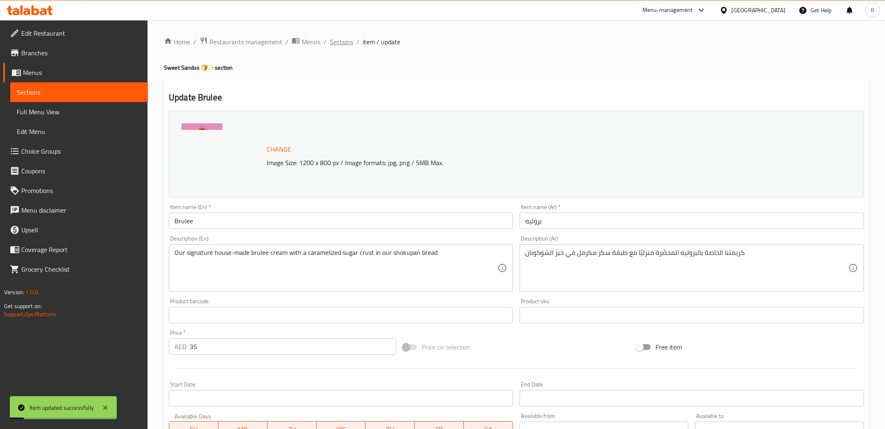
click at [341, 41] on span "Sections" at bounding box center [341, 42] width 23 height 10
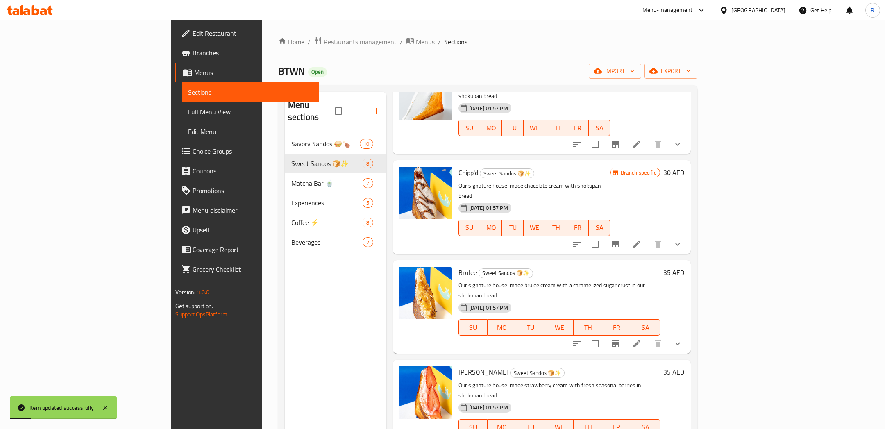
scroll to position [88, 0]
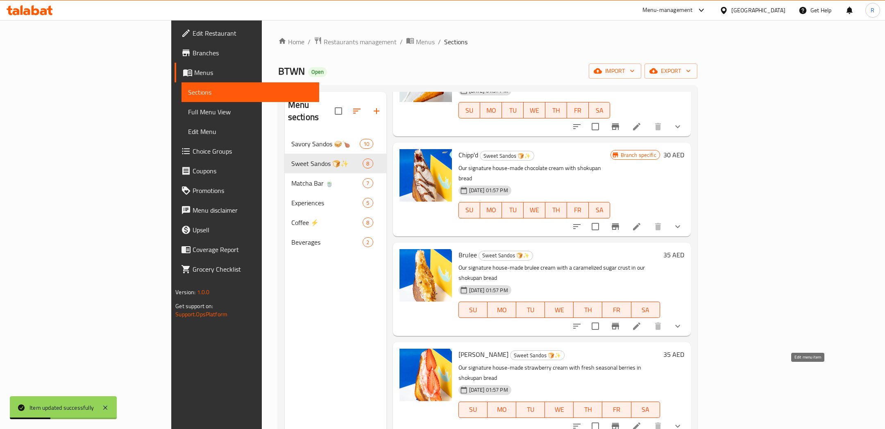
click at [641, 422] on icon at bounding box center [636, 425] width 7 height 7
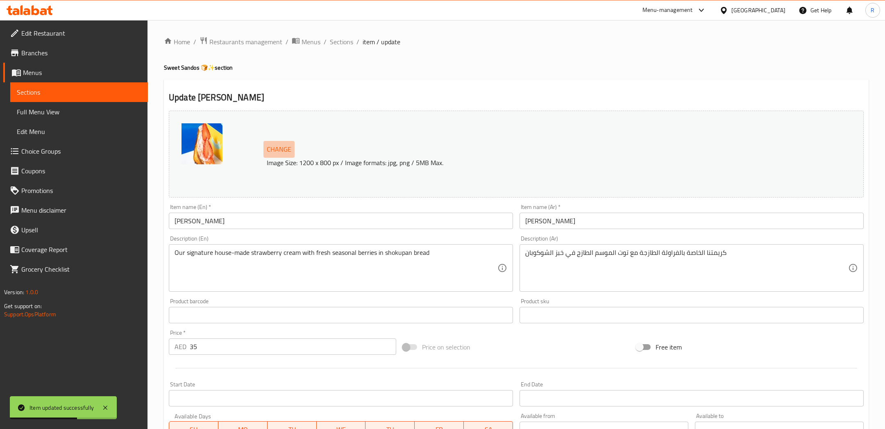
click at [284, 148] on span "Change" at bounding box center [279, 149] width 25 height 12
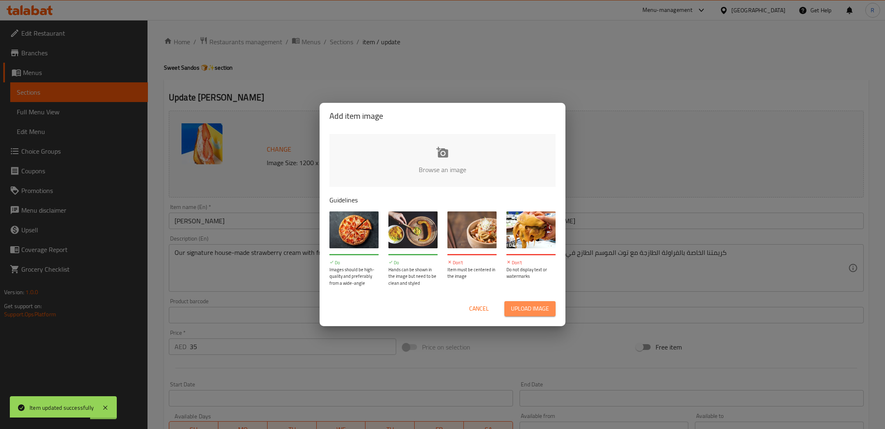
click at [515, 301] on button "Upload image" at bounding box center [529, 308] width 51 height 15
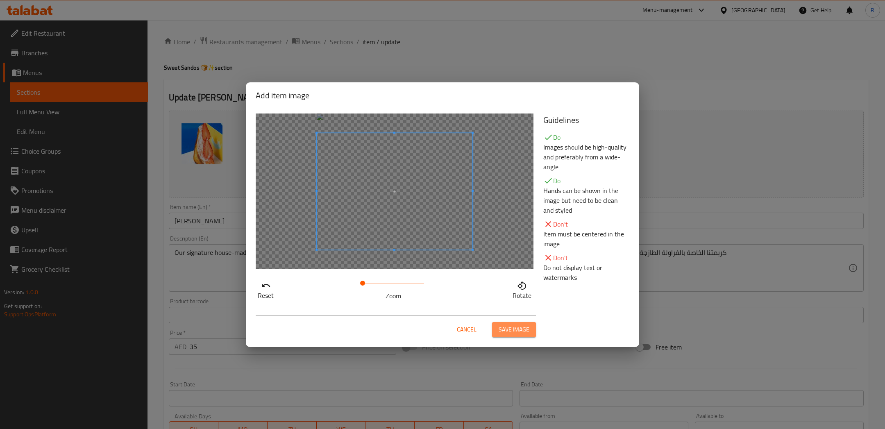
click at [521, 329] on span "Save image" at bounding box center [514, 330] width 31 height 10
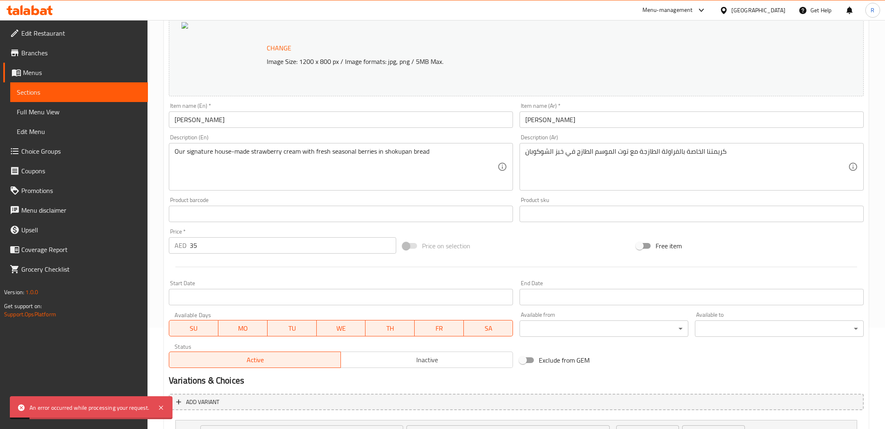
scroll to position [20, 0]
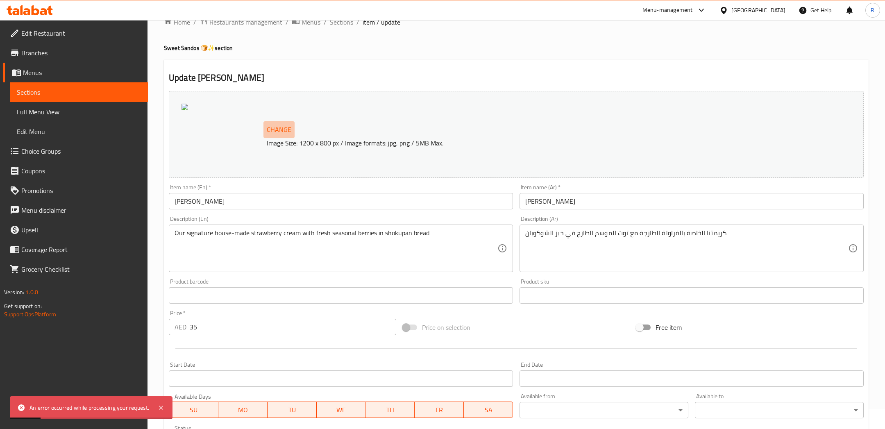
click at [287, 134] on span "Change" at bounding box center [279, 130] width 25 height 12
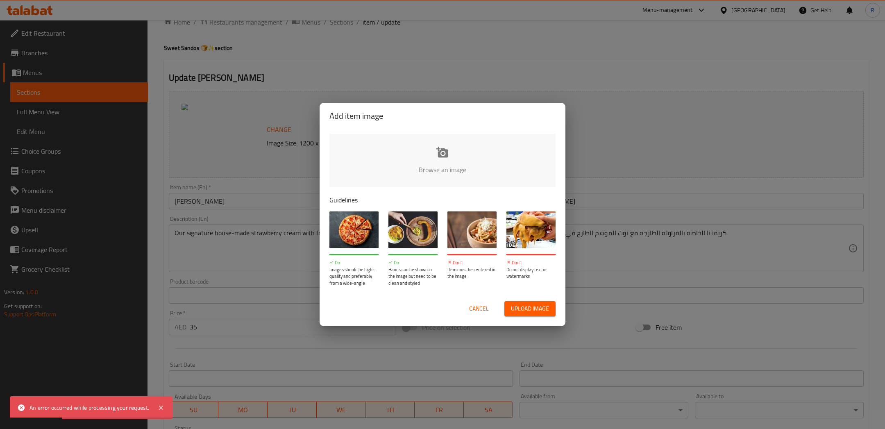
click at [519, 300] on div "Cancel Upload image" at bounding box center [442, 309] width 239 height 28
click at [526, 309] on span "Upload image" at bounding box center [530, 309] width 38 height 10
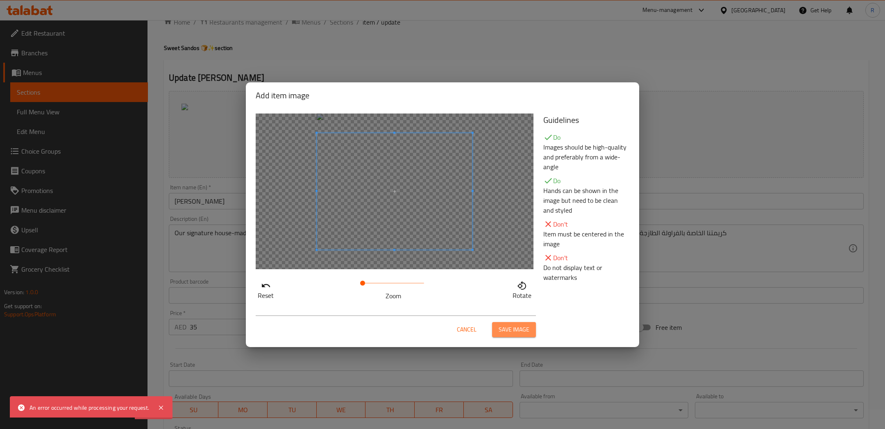
click at [529, 334] on span "Save image" at bounding box center [514, 330] width 31 height 10
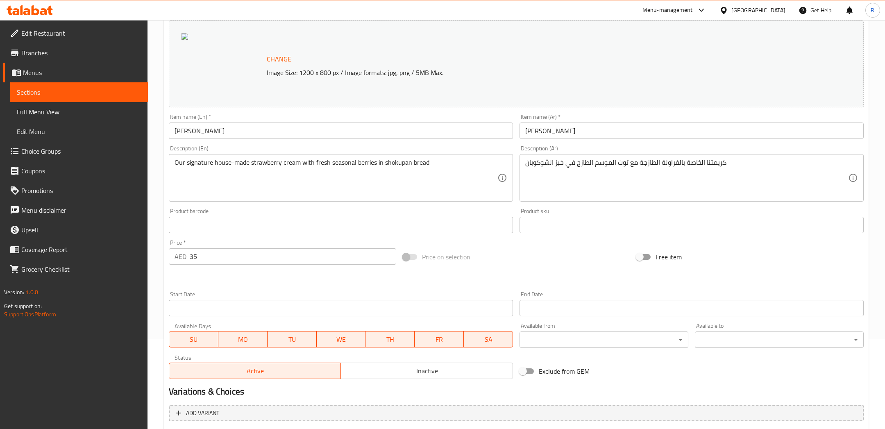
scroll to position [0, 0]
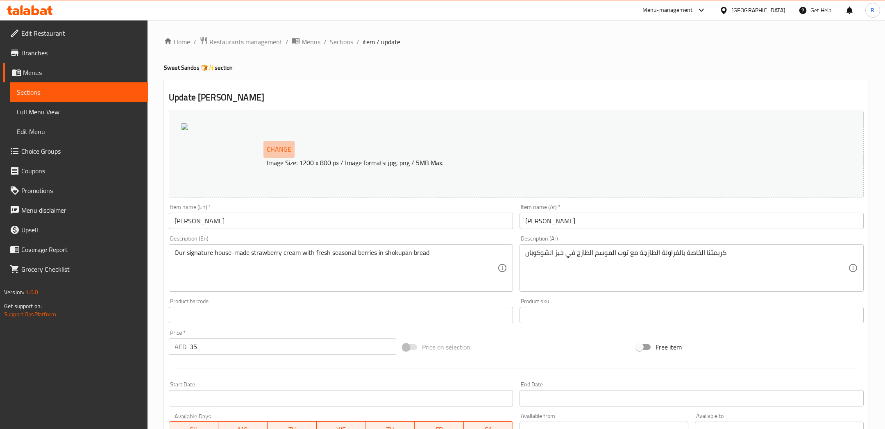
click at [285, 154] on span "Change" at bounding box center [279, 149] width 25 height 12
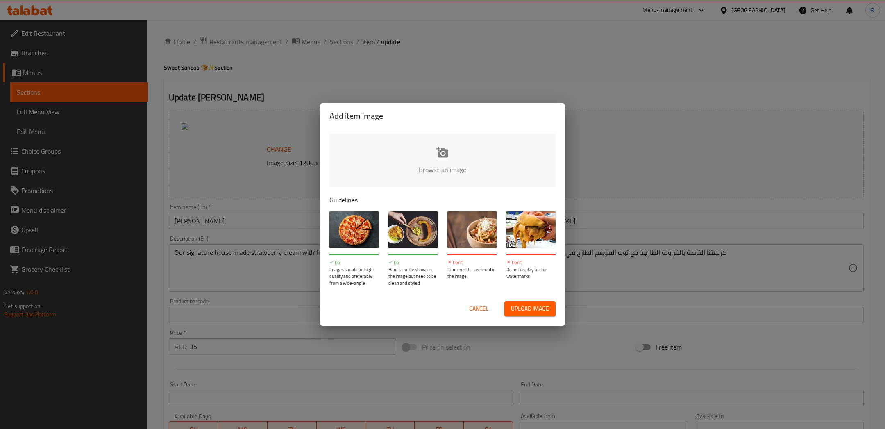
click at [543, 312] on span "Upload image" at bounding box center [530, 309] width 38 height 10
type input "C:\fakepath\688x344_BS60Qcomm_BNR (2).jpg"
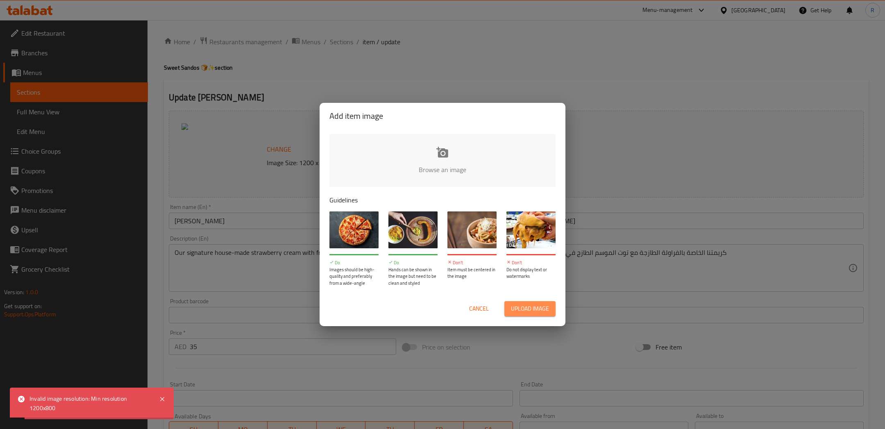
click at [527, 309] on span "Upload image" at bounding box center [530, 309] width 38 height 10
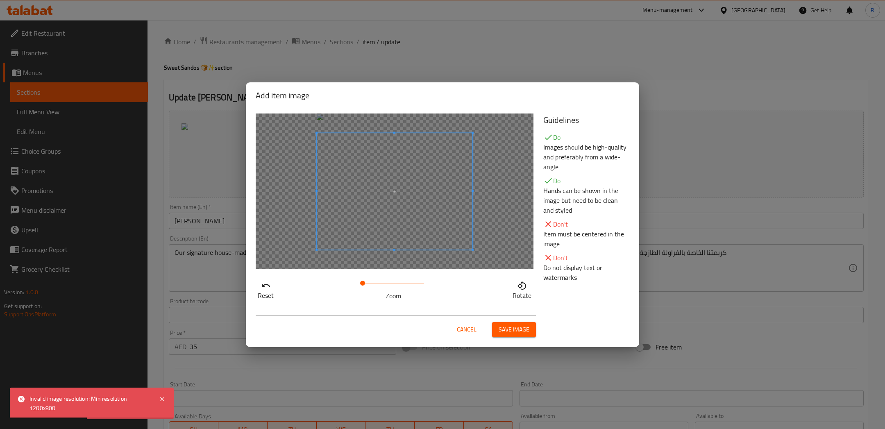
click at [520, 323] on button "Save image" at bounding box center [514, 329] width 44 height 15
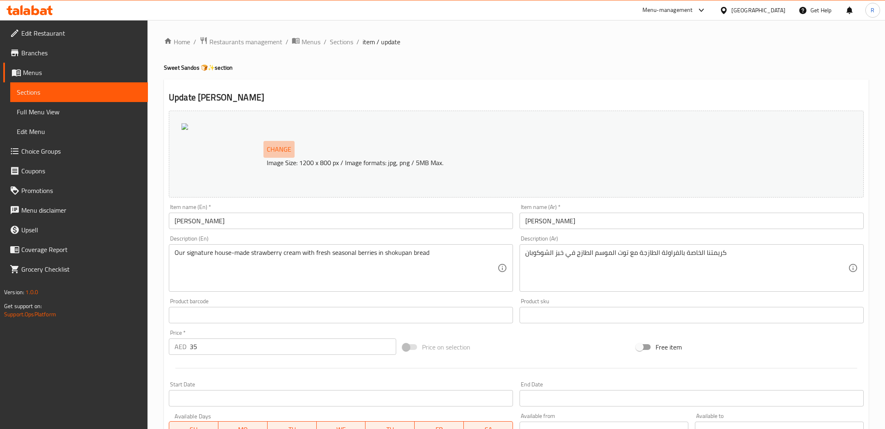
click at [285, 146] on span "Change" at bounding box center [279, 149] width 25 height 12
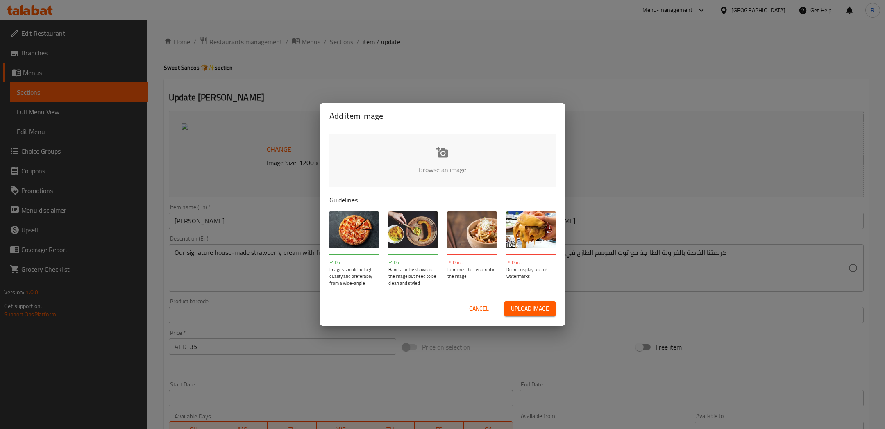
click at [537, 317] on div "Cancel Upload image" at bounding box center [442, 309] width 239 height 28
click at [523, 299] on div "Cancel Upload image" at bounding box center [442, 309] width 239 height 28
click at [522, 308] on span "Upload image" at bounding box center [530, 309] width 38 height 10
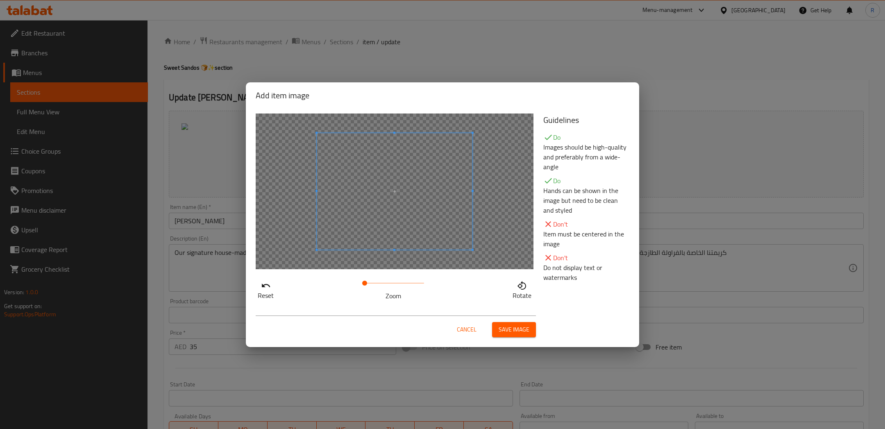
click at [364, 286] on span at bounding box center [364, 283] width 5 height 5
click at [519, 337] on button "Save image" at bounding box center [514, 329] width 44 height 15
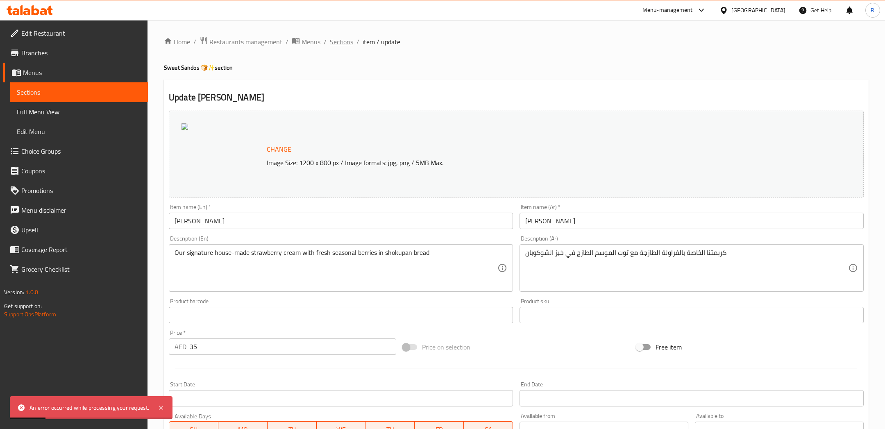
click at [337, 41] on span "Sections" at bounding box center [341, 42] width 23 height 10
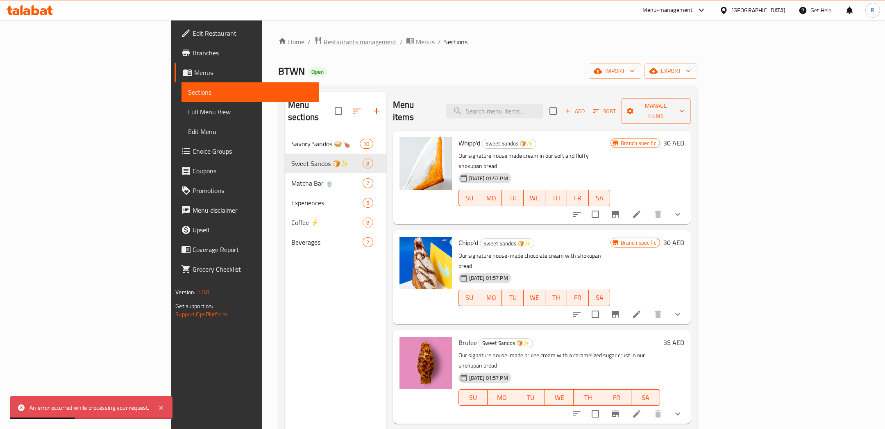
click at [324, 43] on span "Restaurants management" at bounding box center [360, 42] width 73 height 10
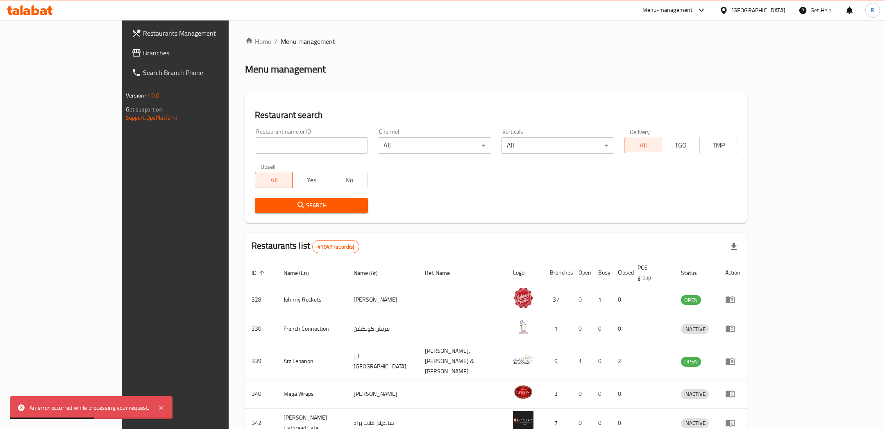
click at [255, 135] on div "Restaurant name or ID Restaurant name or ID" at bounding box center [311, 141] width 113 height 25
click at [255, 144] on input "search" at bounding box center [311, 145] width 113 height 16
type input "btwn"
click button "Search" at bounding box center [311, 205] width 113 height 15
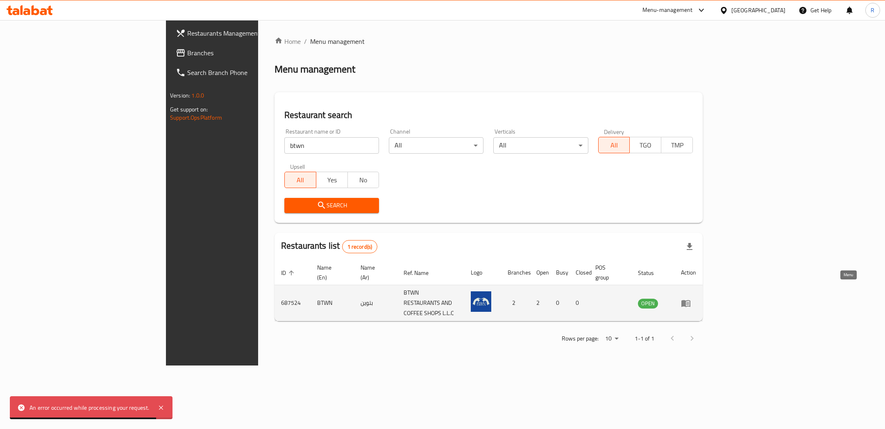
click at [691, 300] on icon "enhanced table" at bounding box center [685, 303] width 9 height 7
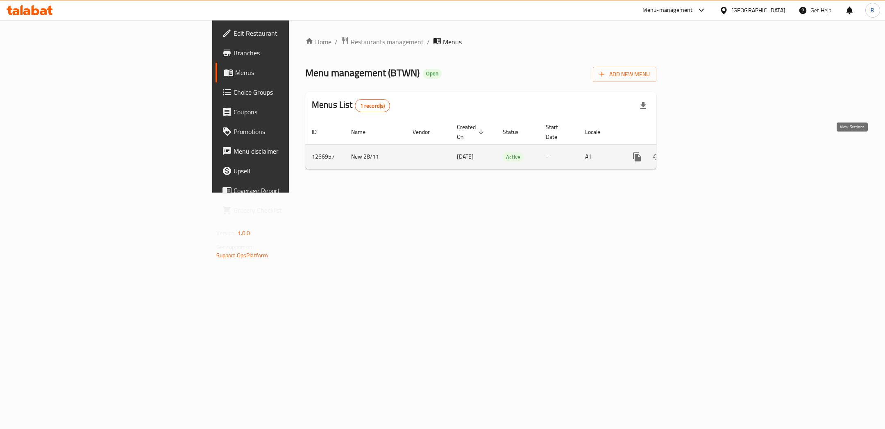
click at [700, 153] on icon "enhanced table" at bounding box center [696, 156] width 7 height 7
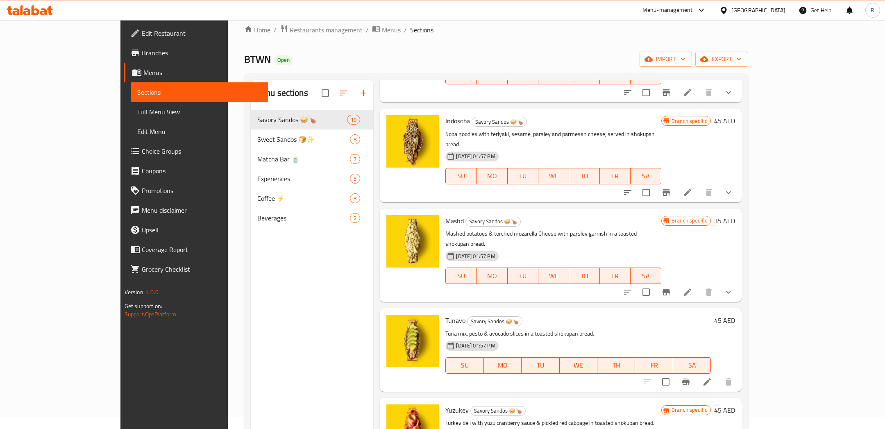
scroll to position [114, 0]
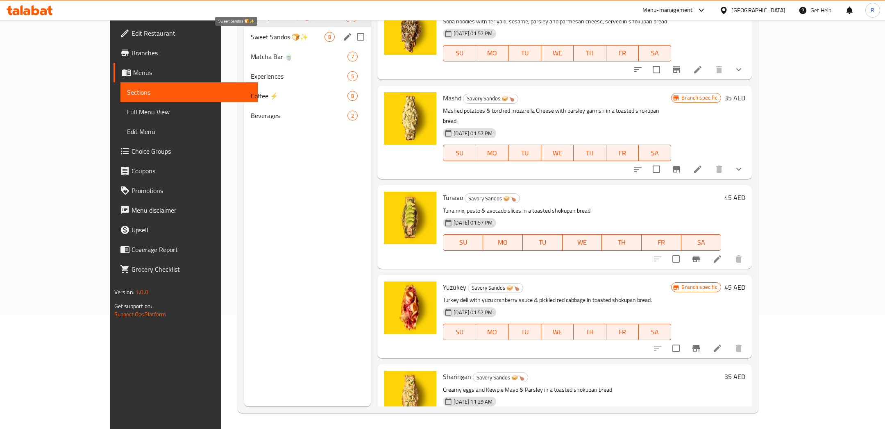
click at [251, 37] on span "Sweet Sandos 🍞✨" at bounding box center [288, 37] width 74 height 10
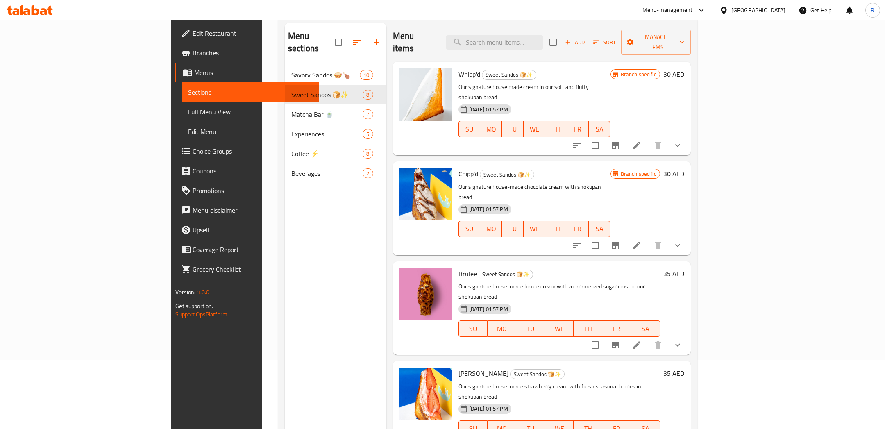
scroll to position [54, 0]
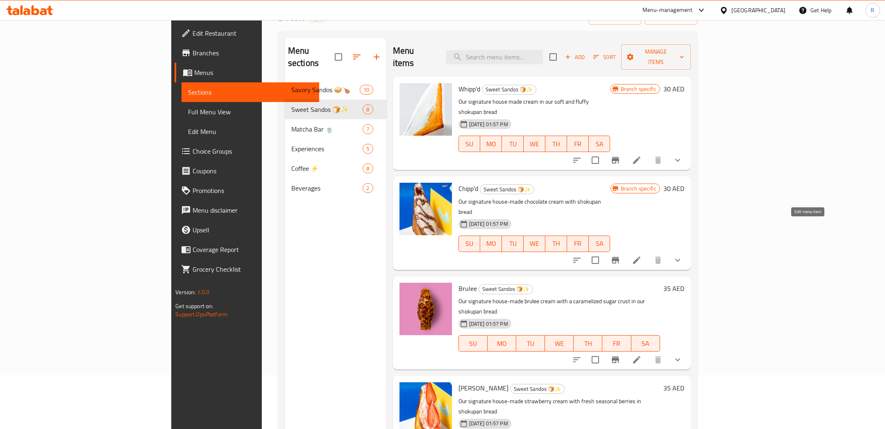
click at [641, 257] on icon at bounding box center [636, 260] width 7 height 7
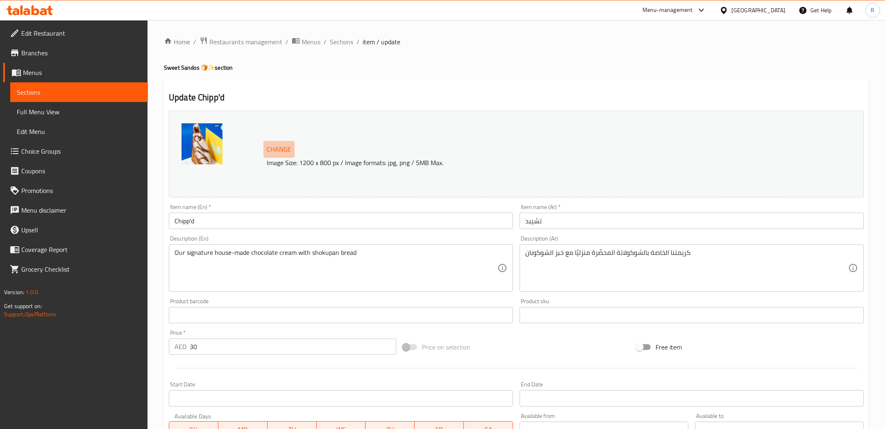
click at [280, 150] on span "Change" at bounding box center [279, 149] width 25 height 12
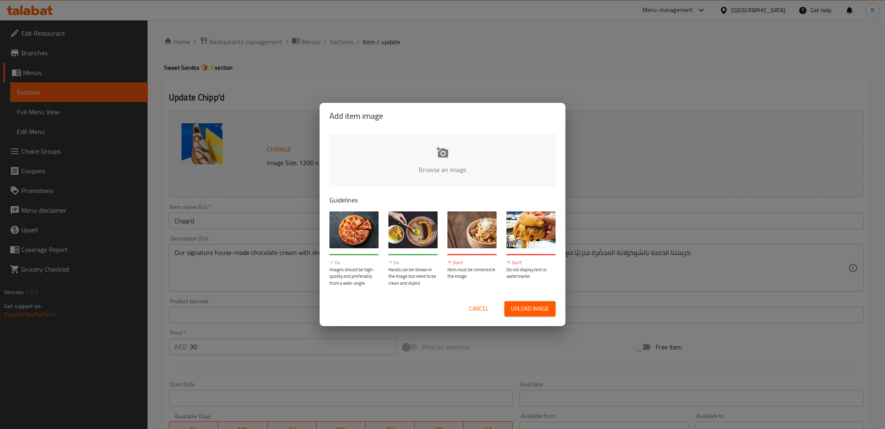
click at [519, 308] on span "Upload image" at bounding box center [530, 309] width 38 height 10
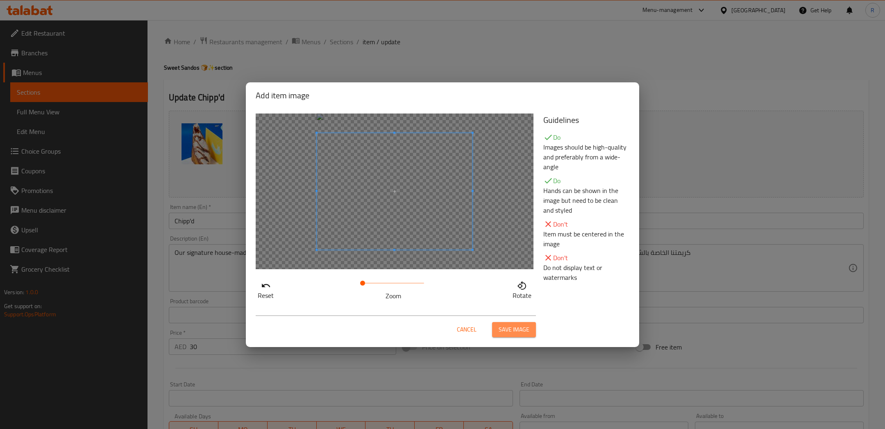
click at [524, 327] on span "Save image" at bounding box center [514, 330] width 31 height 10
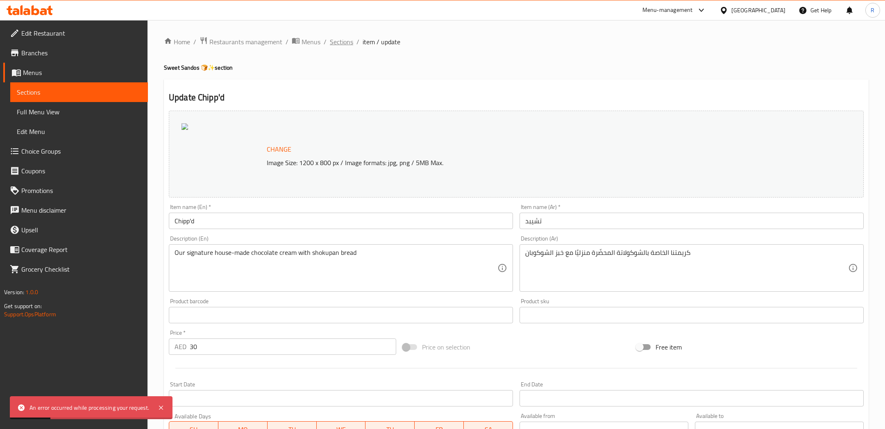
click at [342, 46] on span "Sections" at bounding box center [341, 42] width 23 height 10
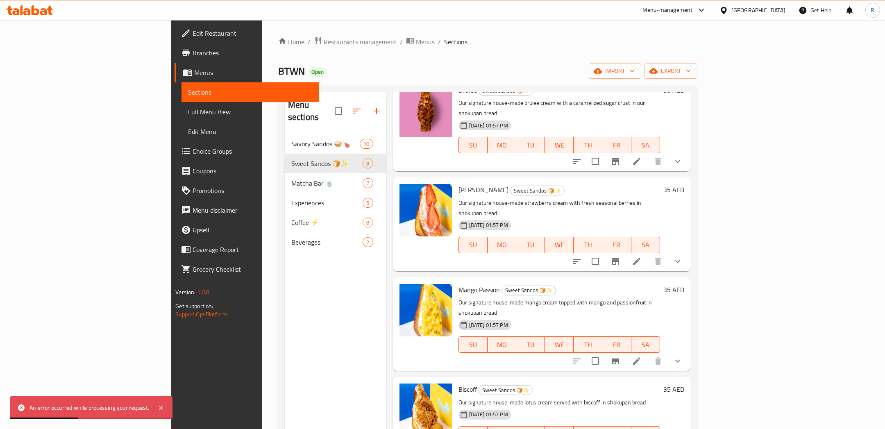
scroll to position [267, 0]
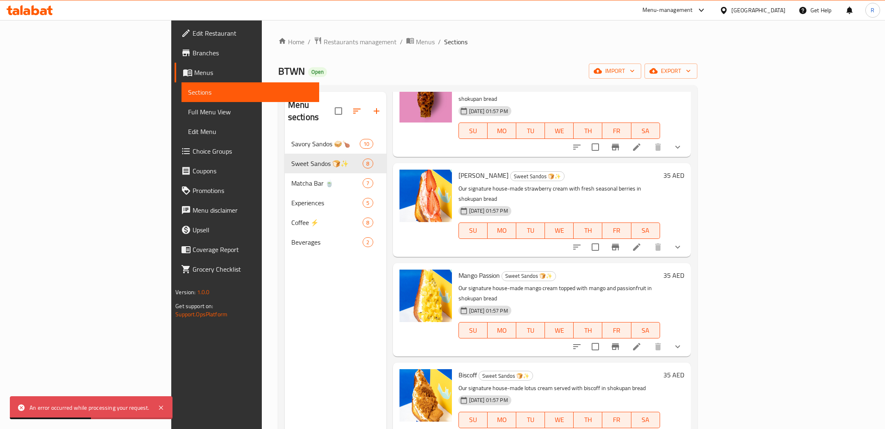
click at [642, 342] on icon at bounding box center [637, 347] width 10 height 10
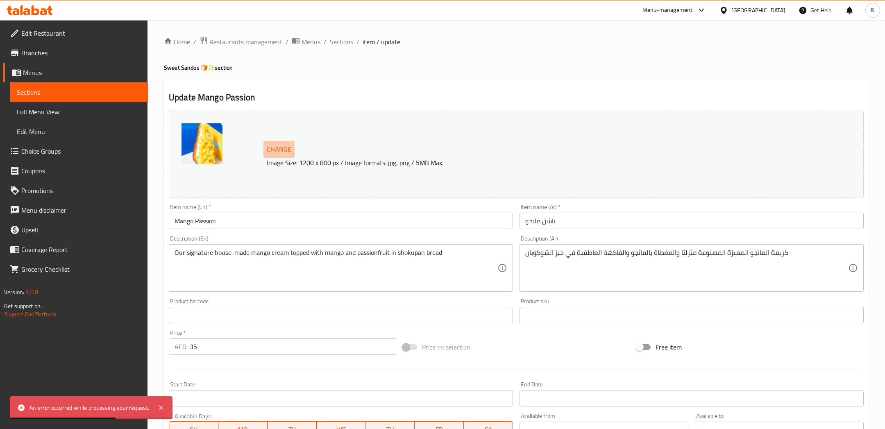
click at [273, 148] on span "Change" at bounding box center [279, 149] width 25 height 12
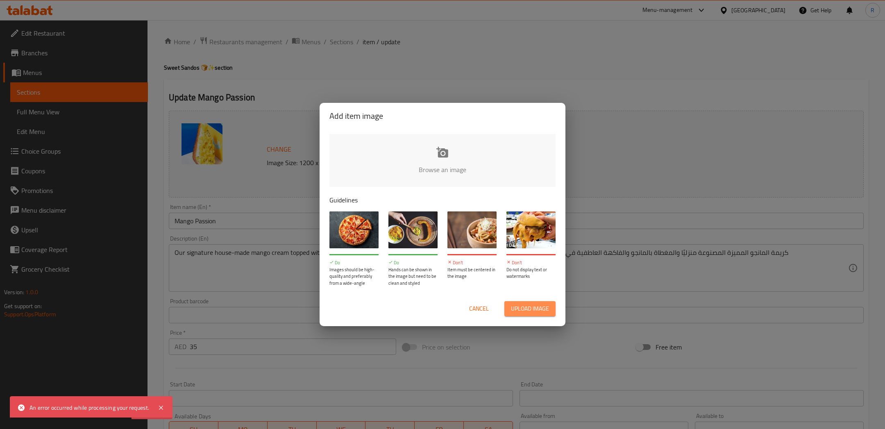
click at [512, 307] on span "Upload image" at bounding box center [530, 309] width 38 height 10
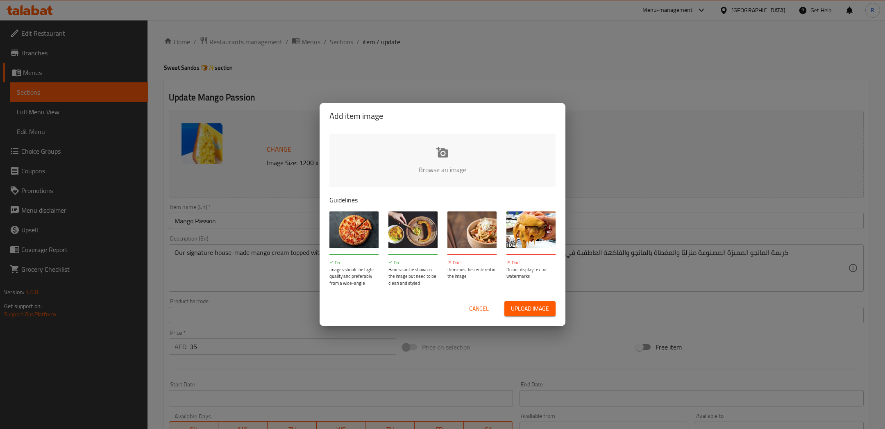
type input "C:\fakepath\Mango Passion.jpg"
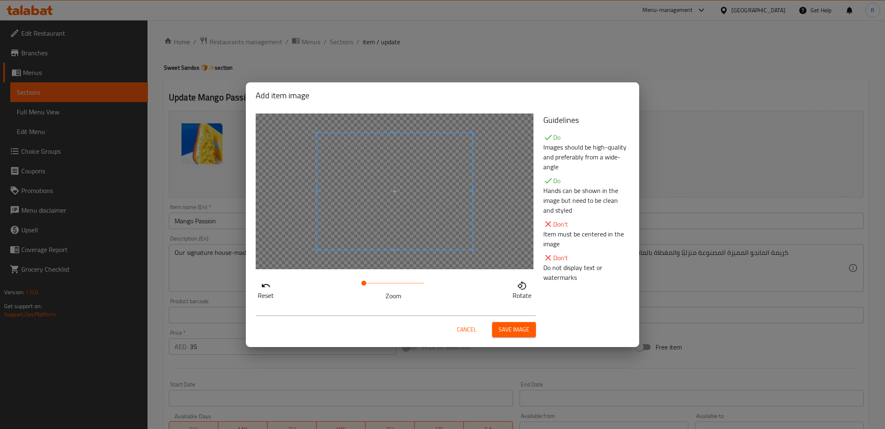
click at [364, 285] on span at bounding box center [363, 283] width 5 height 5
click at [517, 327] on span "Save image" at bounding box center [514, 330] width 31 height 10
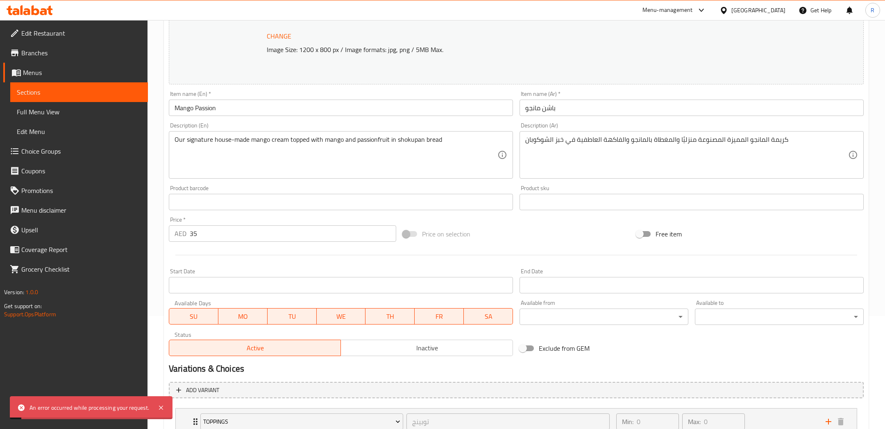
scroll to position [241, 0]
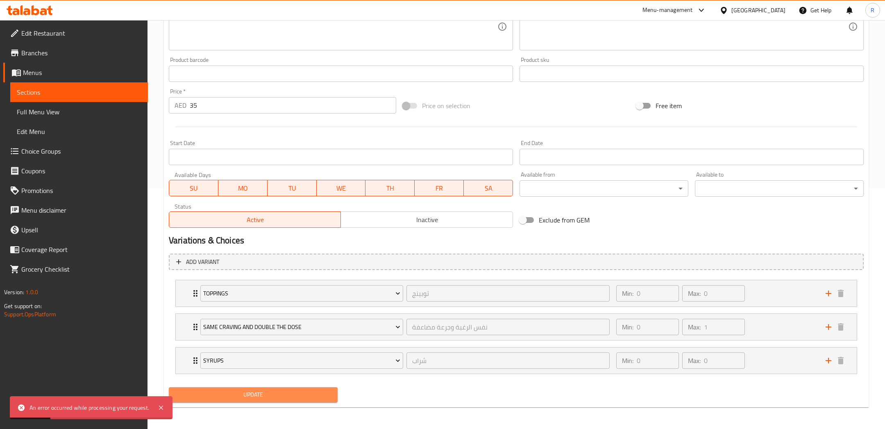
click at [293, 395] on span "Update" at bounding box center [253, 395] width 156 height 10
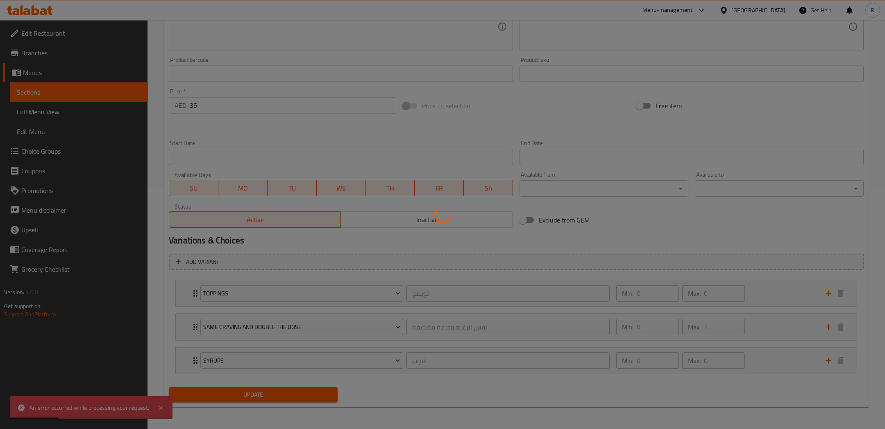
scroll to position [0, 0]
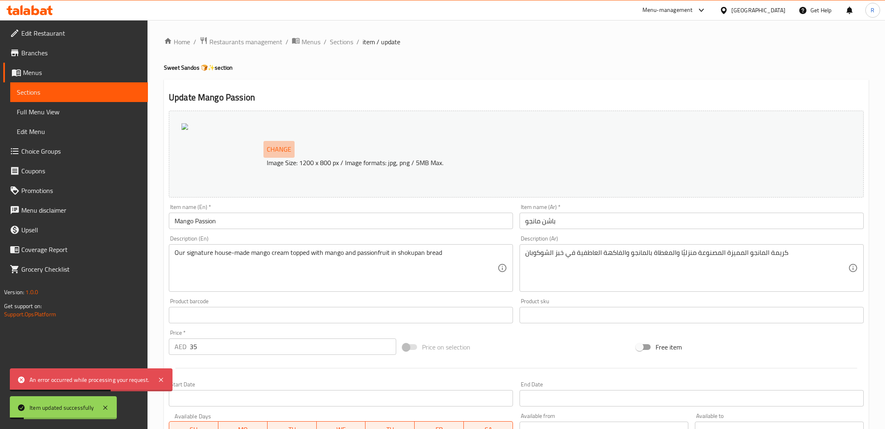
click at [275, 151] on span "Change" at bounding box center [279, 149] width 25 height 12
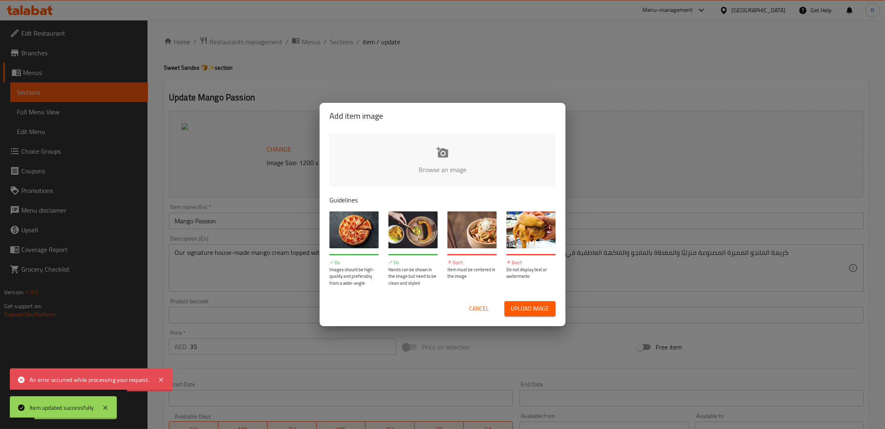
click at [517, 304] on span "Upload image" at bounding box center [530, 309] width 38 height 10
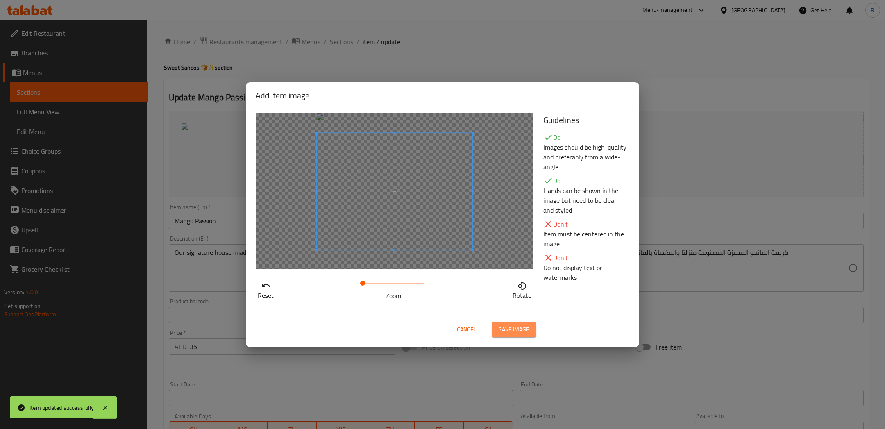
click at [507, 325] on span "Save image" at bounding box center [514, 330] width 31 height 10
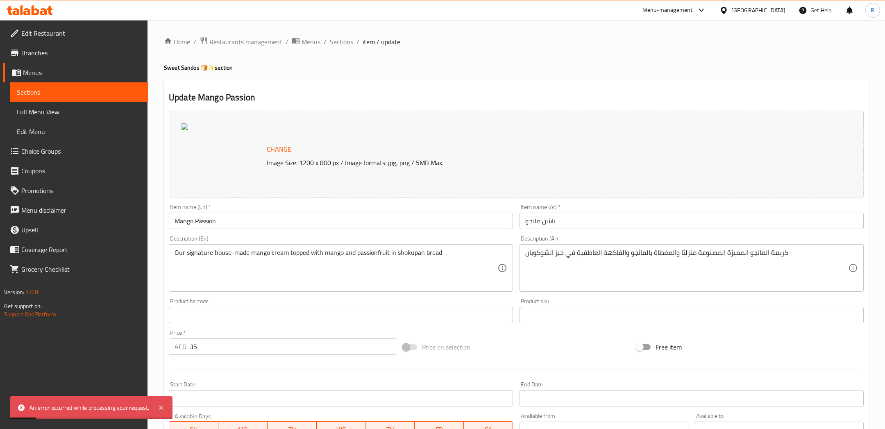
click at [277, 148] on span "Change" at bounding box center [279, 149] width 25 height 12
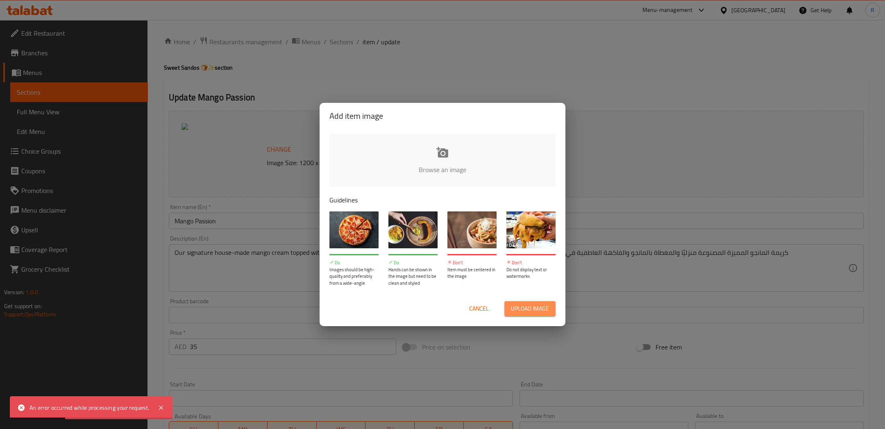
click at [521, 309] on span "Upload image" at bounding box center [530, 309] width 38 height 10
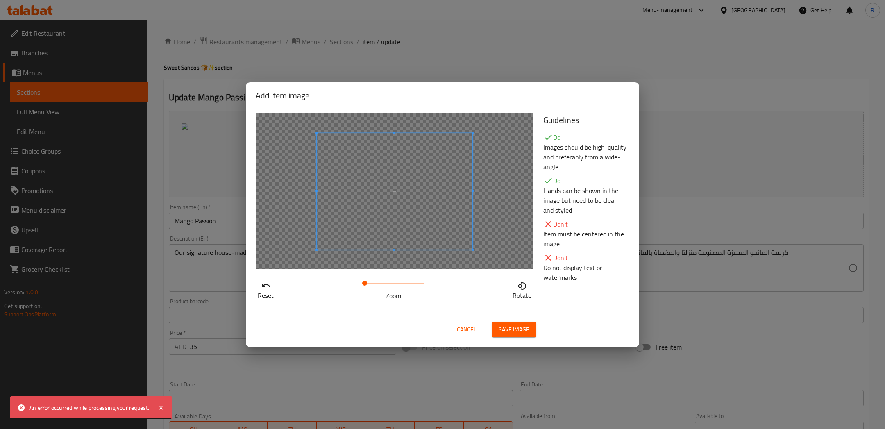
click at [365, 281] on span at bounding box center [364, 283] width 5 height 5
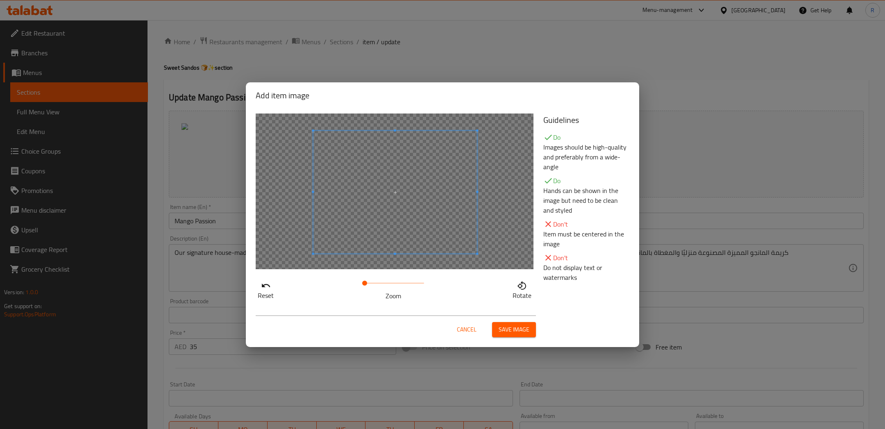
click at [391, 239] on span at bounding box center [395, 191] width 164 height 123
click at [521, 332] on span "Save image" at bounding box center [514, 330] width 31 height 10
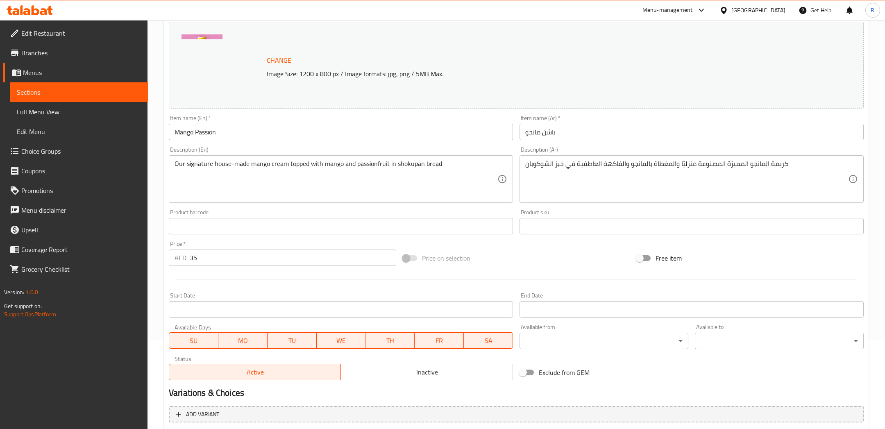
scroll to position [241, 0]
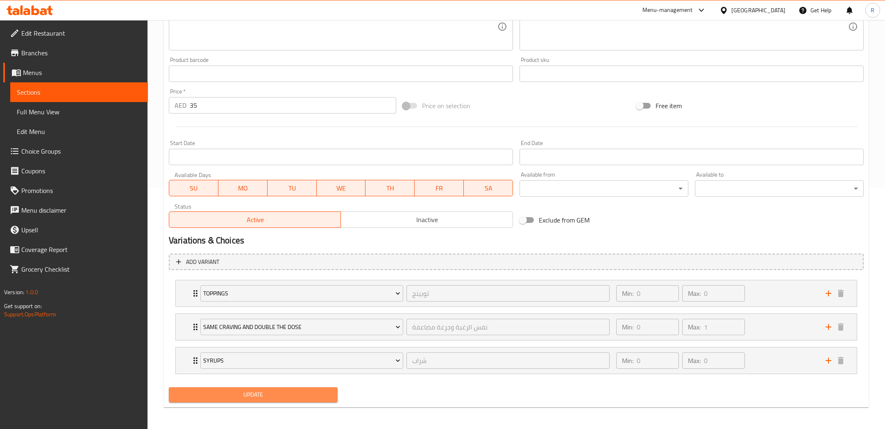
click at [316, 391] on span "Update" at bounding box center [253, 395] width 156 height 10
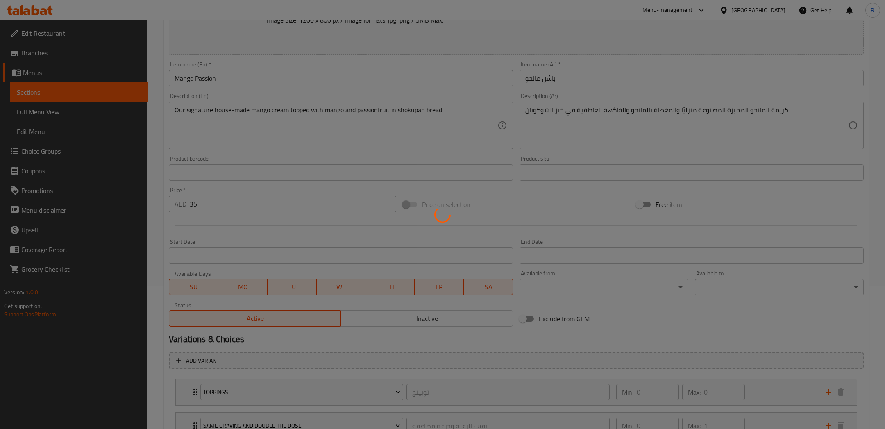
scroll to position [0, 0]
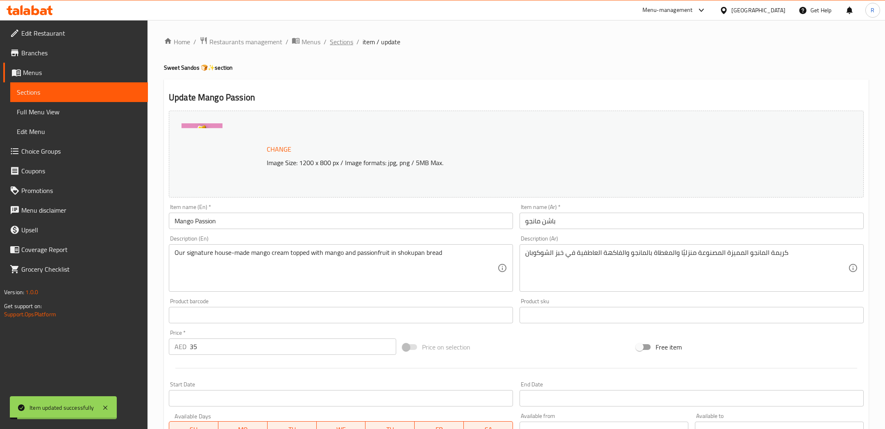
click at [345, 39] on span "Sections" at bounding box center [341, 42] width 23 height 10
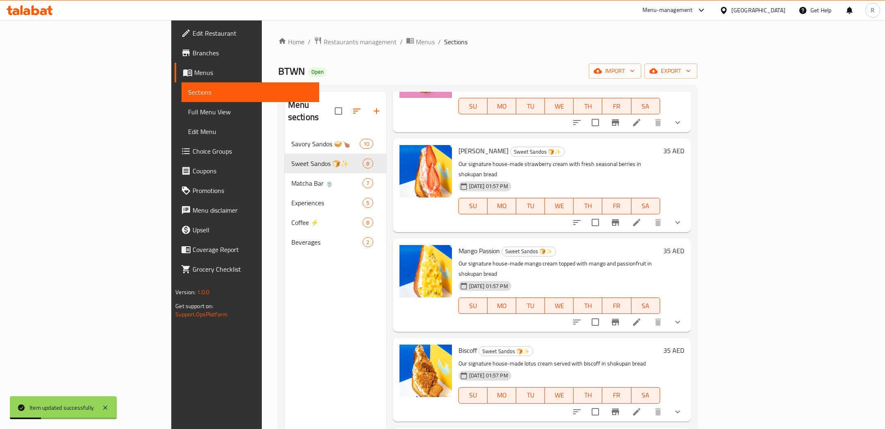
scroll to position [289, 0]
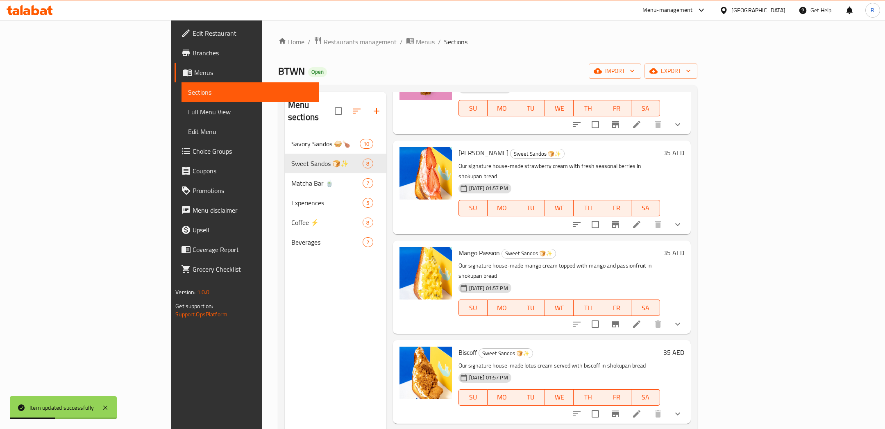
click at [642, 409] on icon at bounding box center [637, 414] width 10 height 10
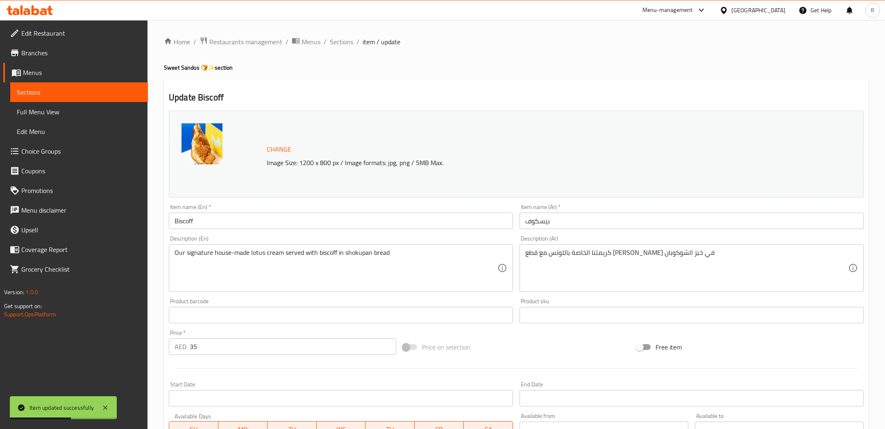
click at [284, 151] on span "Change" at bounding box center [279, 149] width 25 height 12
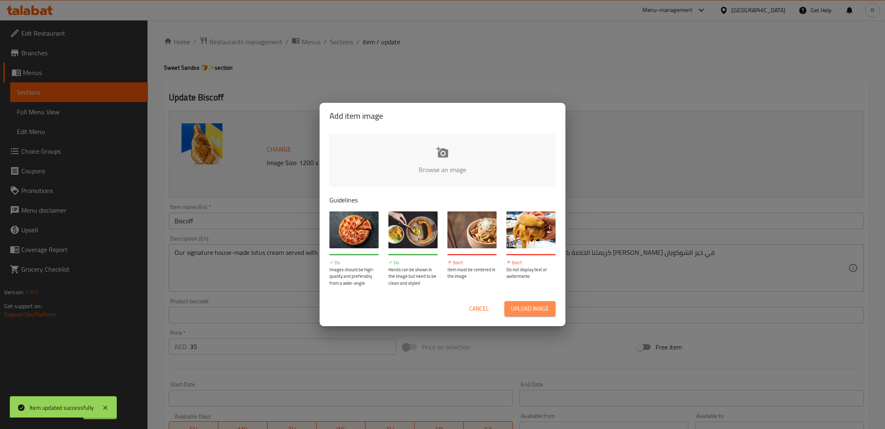
click at [524, 303] on button "Upload image" at bounding box center [529, 308] width 51 height 15
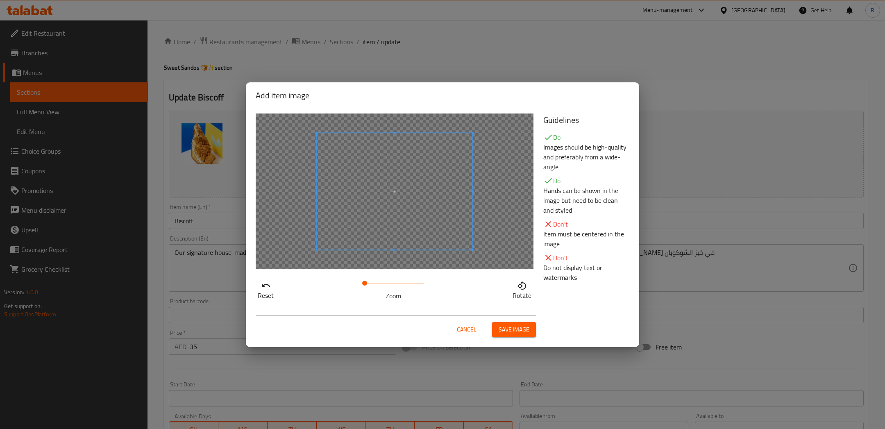
click at [364, 281] on span at bounding box center [364, 283] width 5 height 5
click at [373, 216] on span at bounding box center [395, 193] width 164 height 123
click at [508, 320] on div "Cancel Save image" at bounding box center [396, 327] width 280 height 22
click at [512, 325] on span "Save image" at bounding box center [514, 330] width 31 height 10
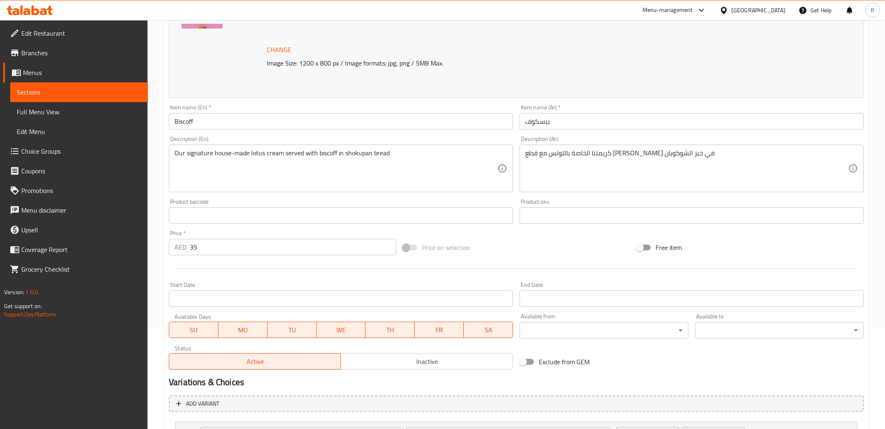
scroll to position [175, 0]
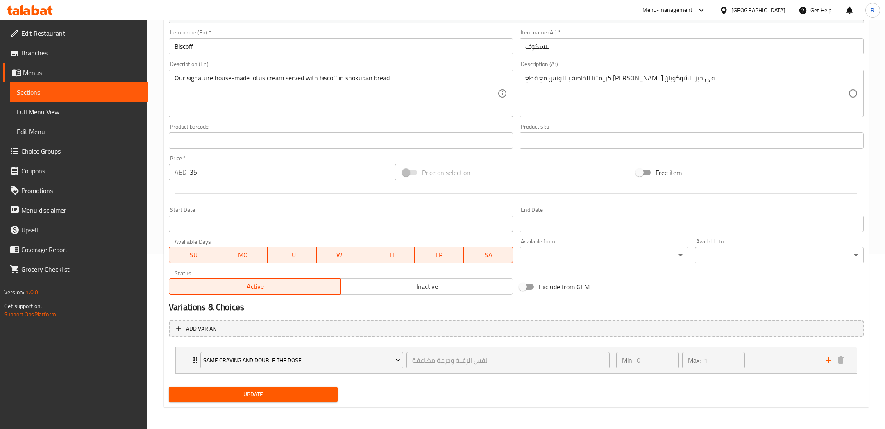
click at [272, 384] on div "Update" at bounding box center [253, 395] width 175 height 22
click at [282, 393] on span "Update" at bounding box center [253, 394] width 156 height 10
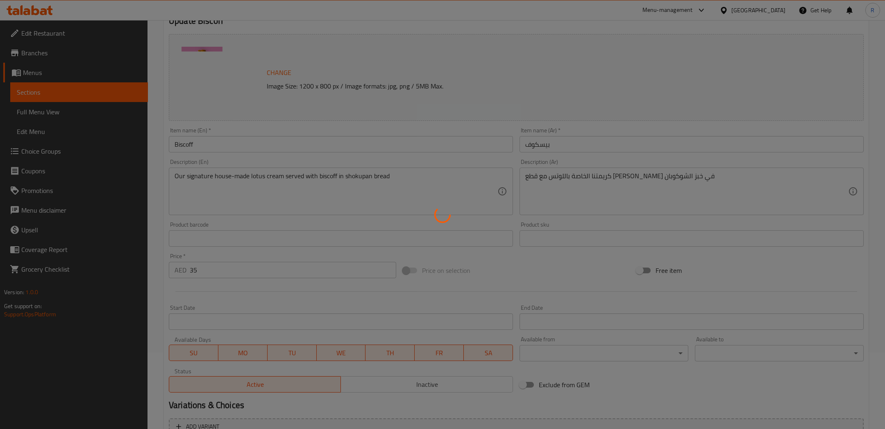
scroll to position [0, 0]
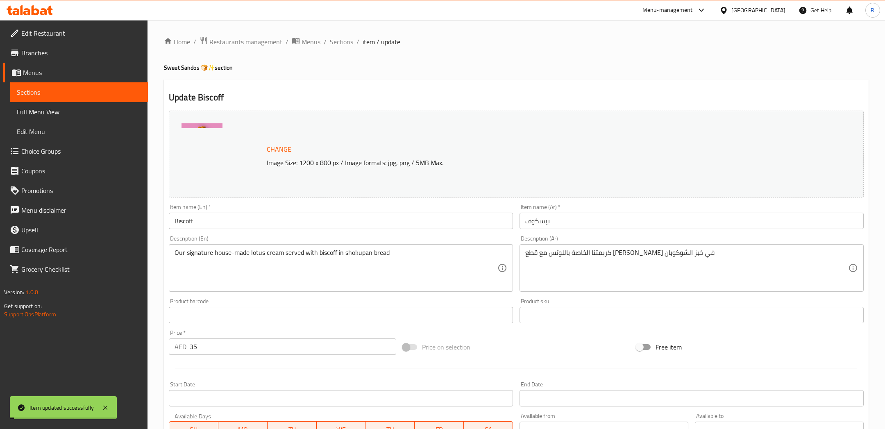
click at [342, 39] on span "Sections" at bounding box center [341, 42] width 23 height 10
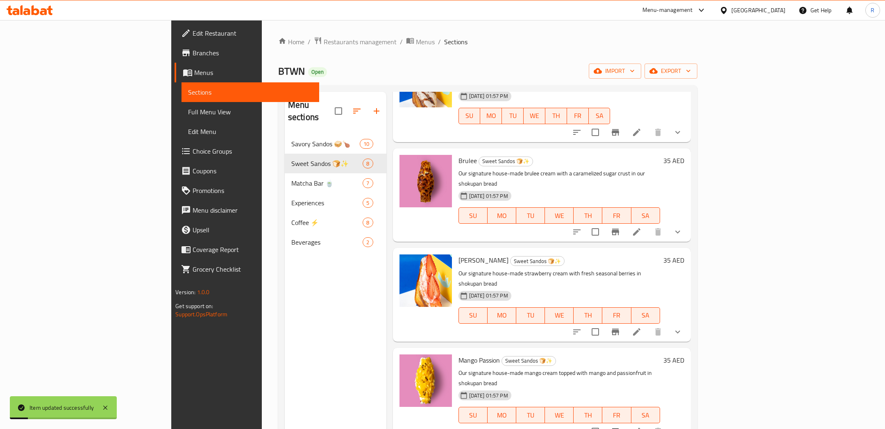
scroll to position [183, 0]
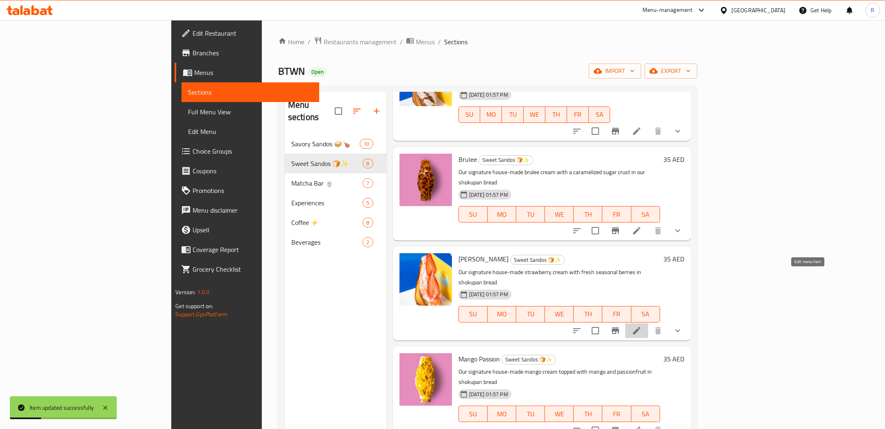
click at [642, 326] on icon at bounding box center [637, 331] width 10 height 10
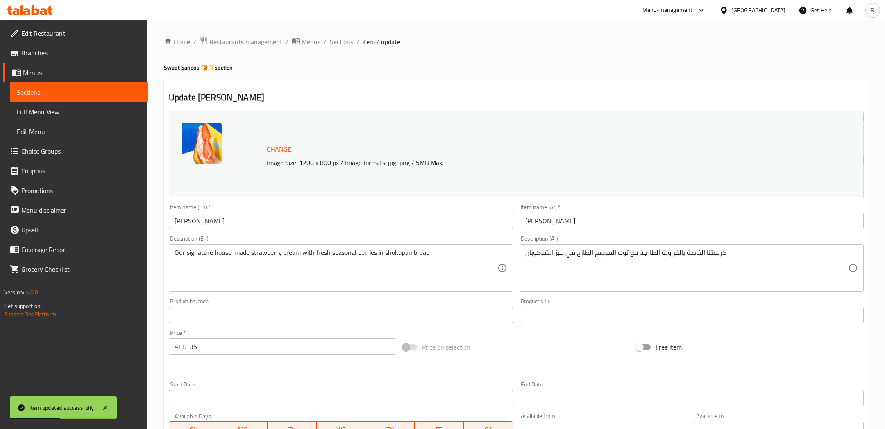
click at [270, 147] on span "Change" at bounding box center [279, 149] width 25 height 12
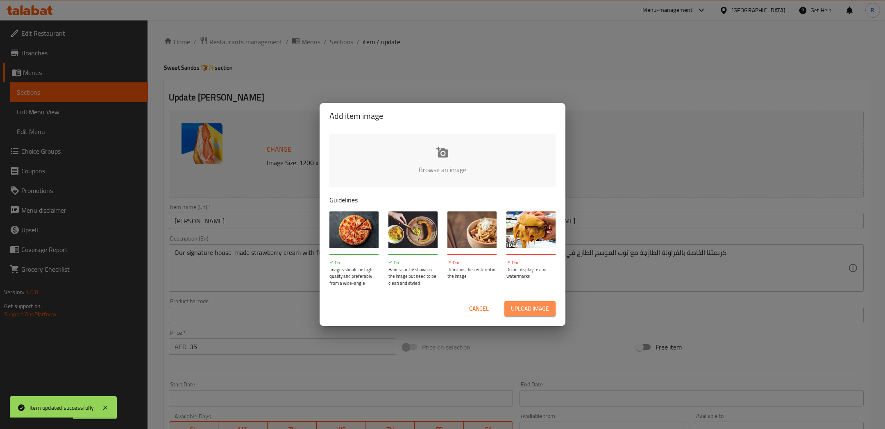
click at [517, 311] on span "Upload image" at bounding box center [530, 309] width 38 height 10
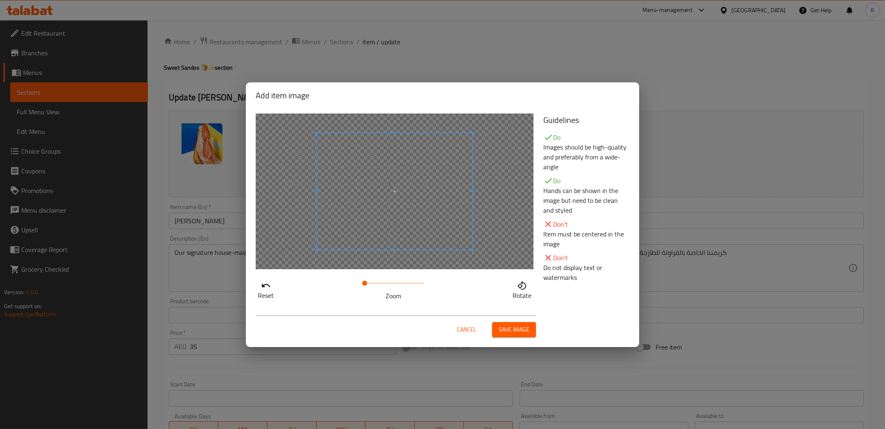
click at [364, 281] on span at bounding box center [364, 283] width 5 height 5
click at [374, 236] on span at bounding box center [394, 193] width 164 height 123
click at [519, 329] on span "Save image" at bounding box center [514, 330] width 31 height 10
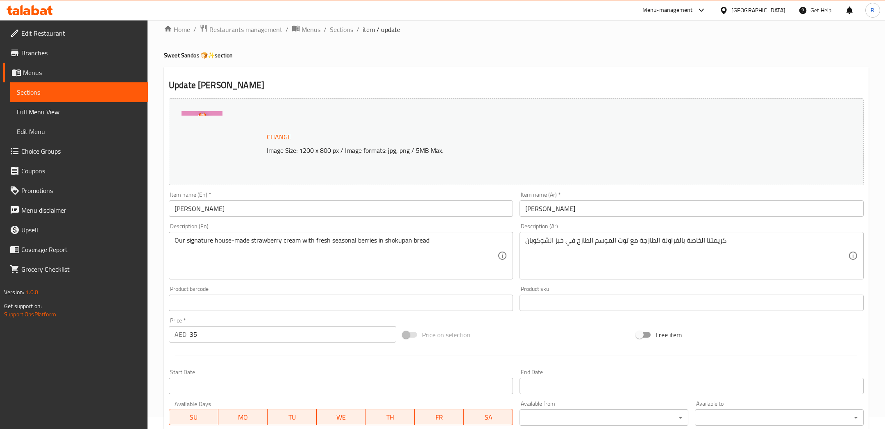
scroll to position [241, 0]
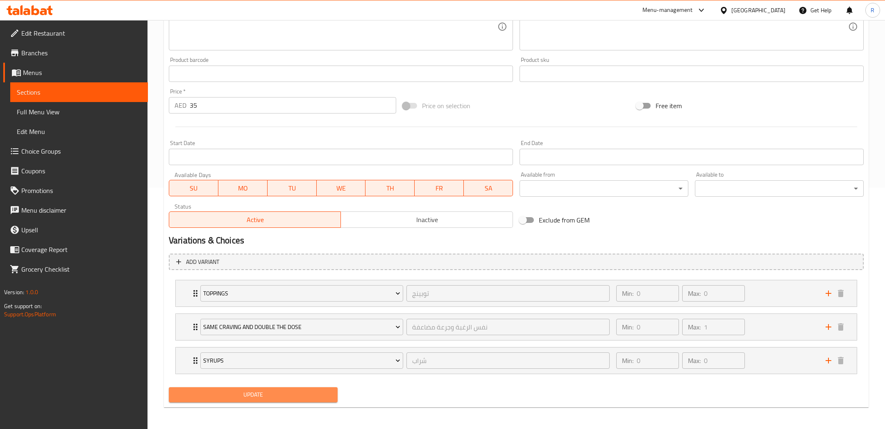
click at [296, 395] on span "Update" at bounding box center [253, 395] width 156 height 10
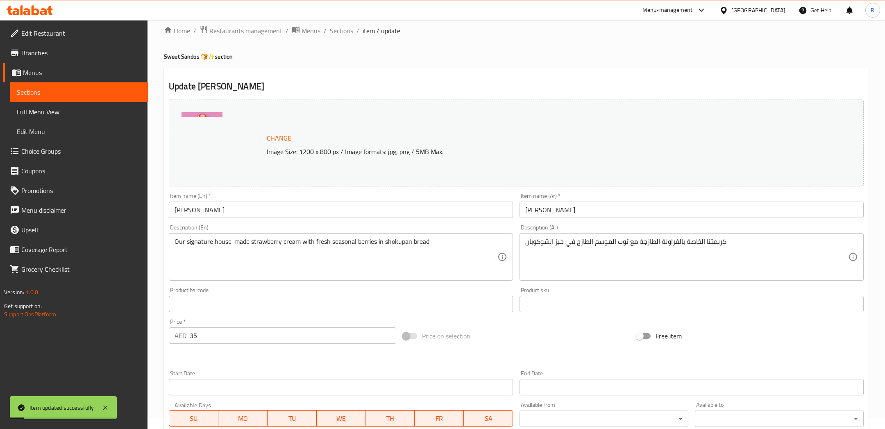
scroll to position [0, 0]
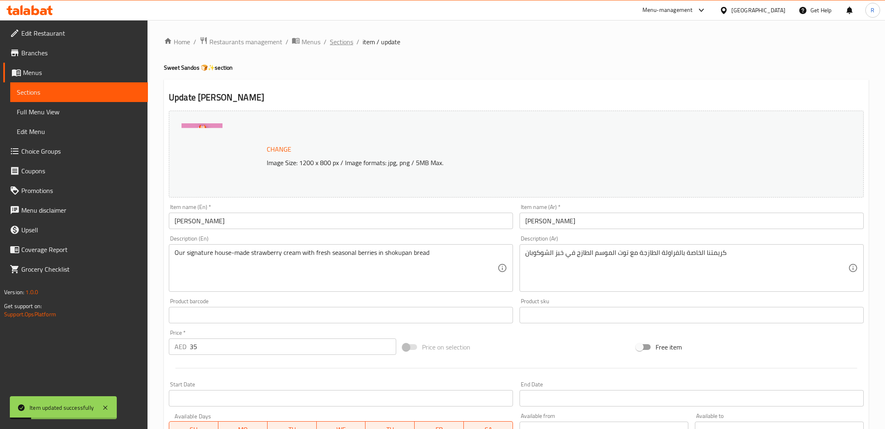
click at [342, 43] on span "Sections" at bounding box center [341, 42] width 23 height 10
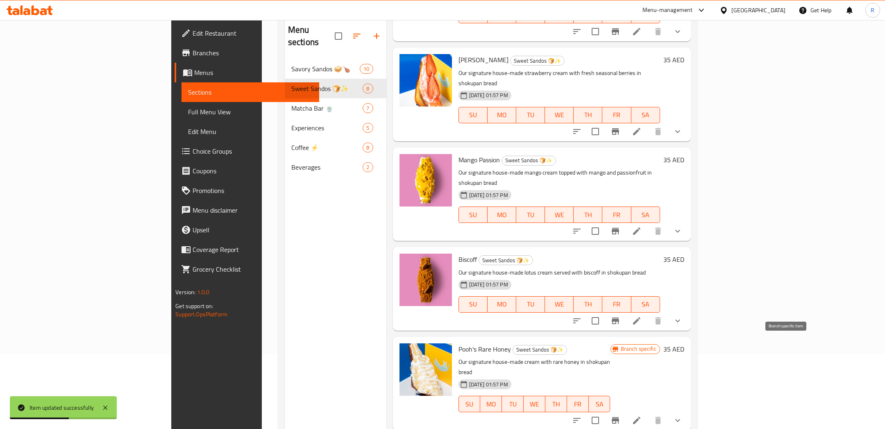
scroll to position [114, 0]
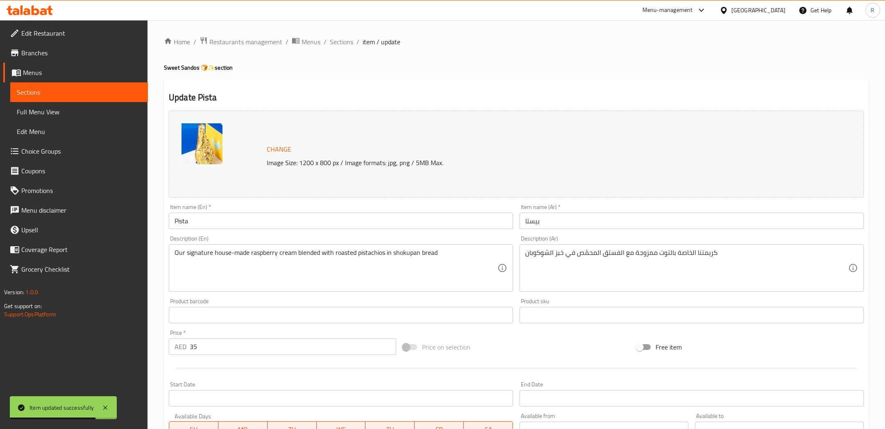
click at [284, 143] on button "Change" at bounding box center [278, 149] width 31 height 17
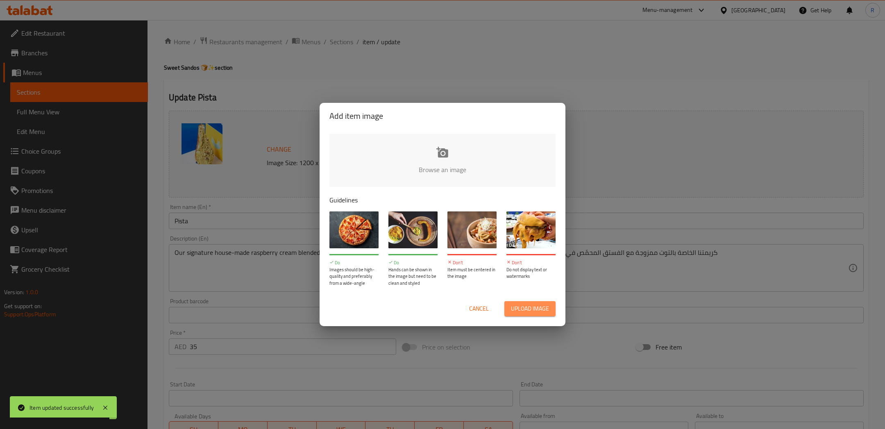
click at [537, 312] on span "Upload image" at bounding box center [530, 309] width 38 height 10
click at [537, 314] on button "Upload image" at bounding box center [529, 308] width 51 height 15
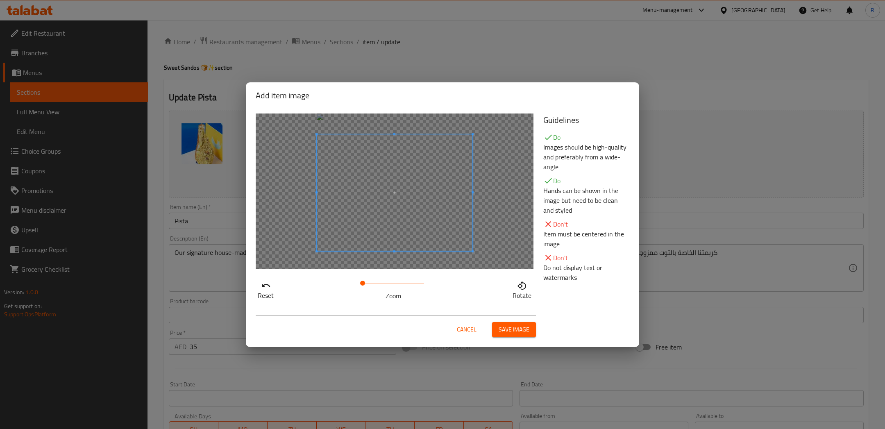
click at [380, 200] on span at bounding box center [395, 192] width 156 height 117
click at [366, 284] on span at bounding box center [365, 283] width 5 height 5
click at [364, 281] on span at bounding box center [364, 283] width 5 height 5
click at [389, 245] on span at bounding box center [395, 195] width 164 height 123
click at [414, 215] on span at bounding box center [395, 194] width 164 height 123
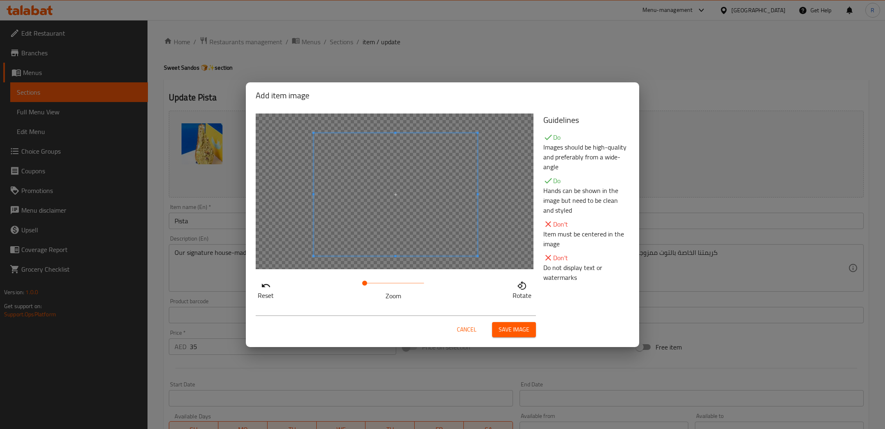
click at [518, 329] on span "Save image" at bounding box center [514, 330] width 31 height 10
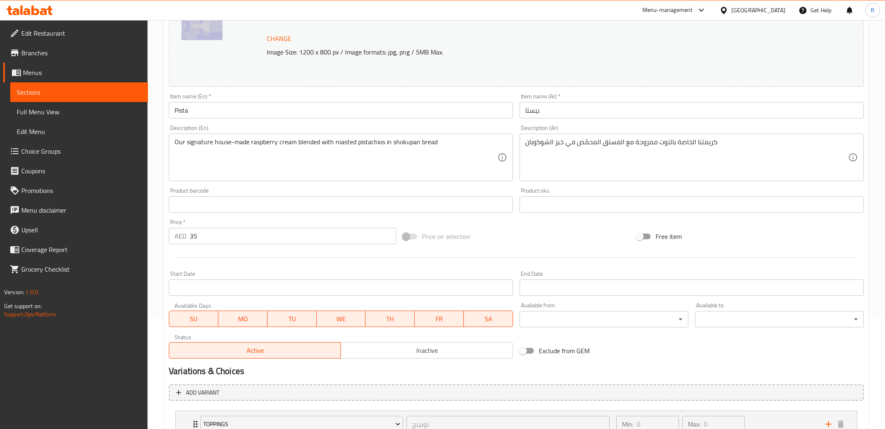
scroll to position [241, 0]
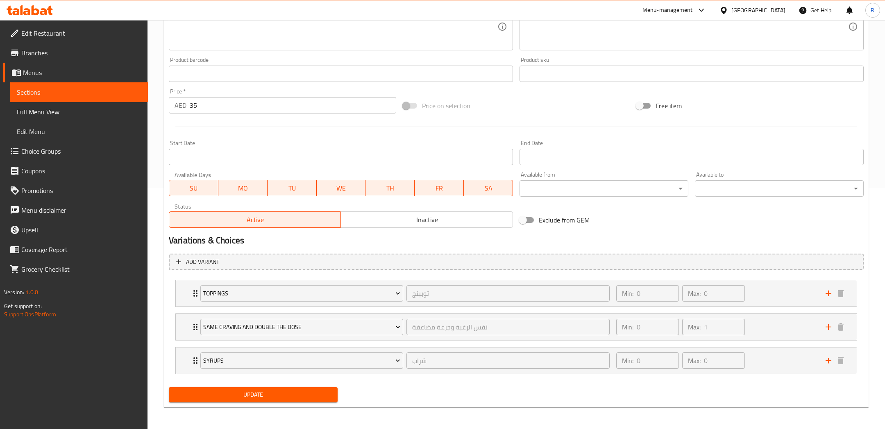
click at [236, 390] on span "Update" at bounding box center [253, 395] width 156 height 10
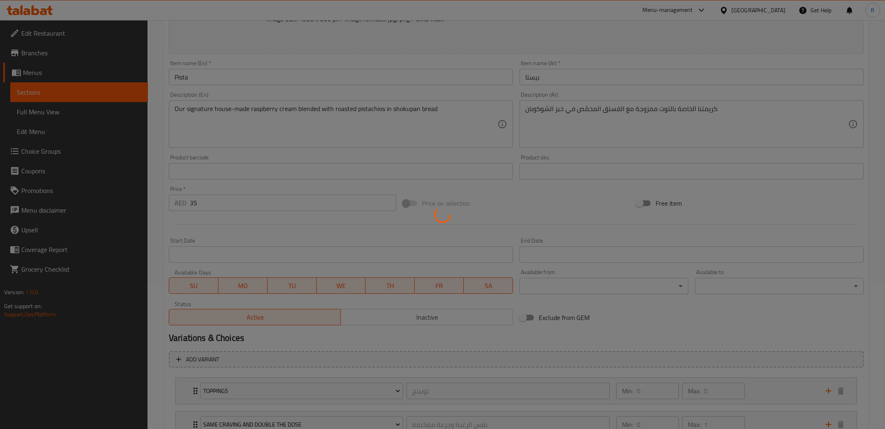
scroll to position [0, 0]
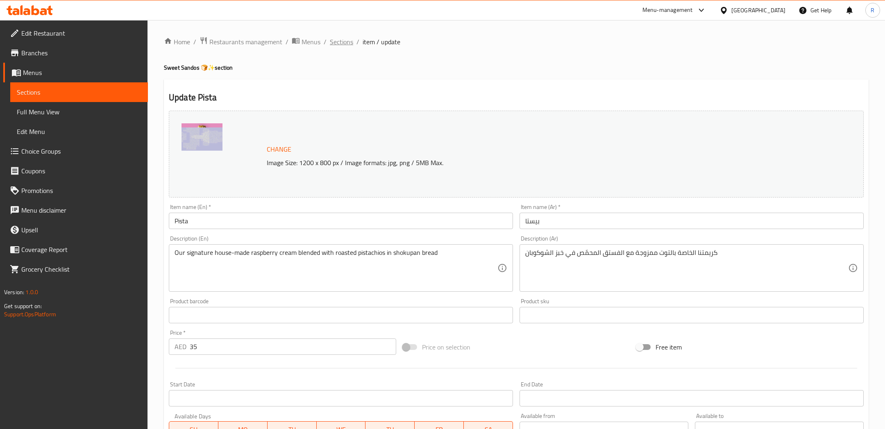
click at [338, 44] on span "Sections" at bounding box center [341, 42] width 23 height 10
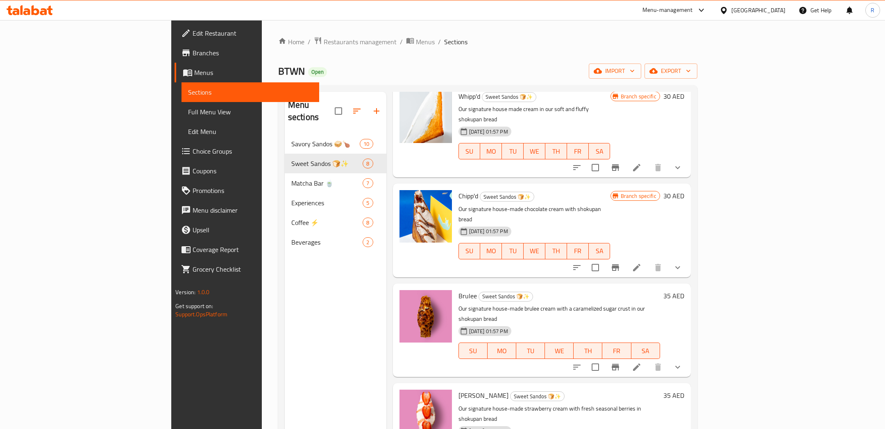
scroll to position [55, 0]
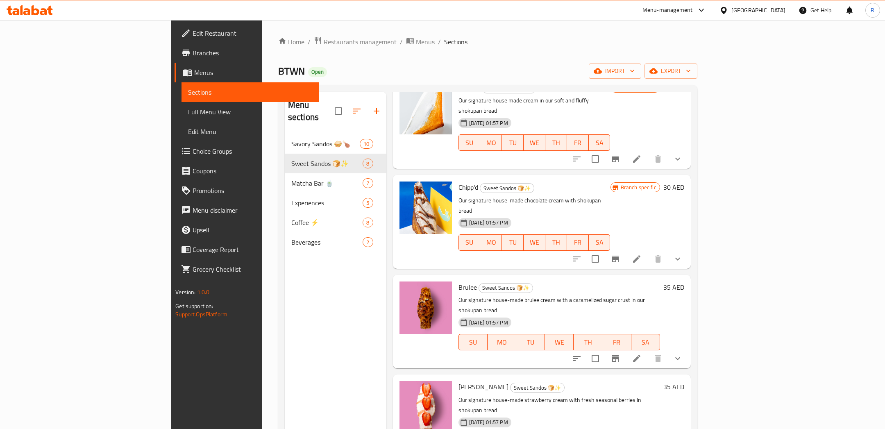
click at [642, 254] on icon at bounding box center [637, 259] width 10 height 10
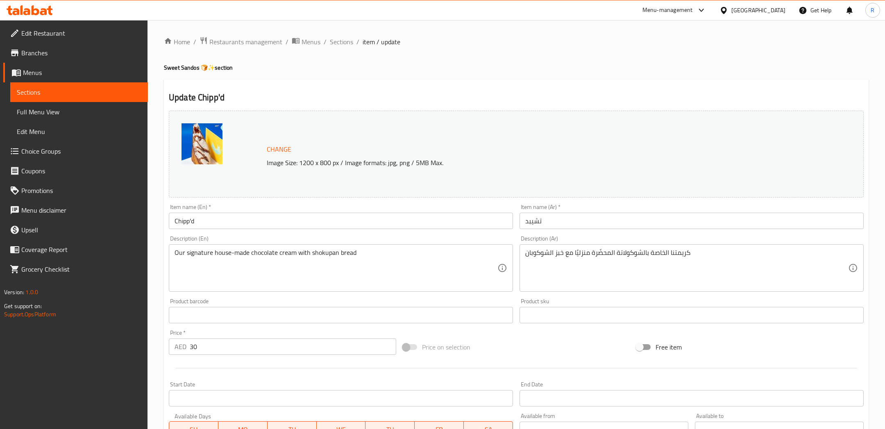
click at [272, 153] on span "Change" at bounding box center [279, 149] width 25 height 12
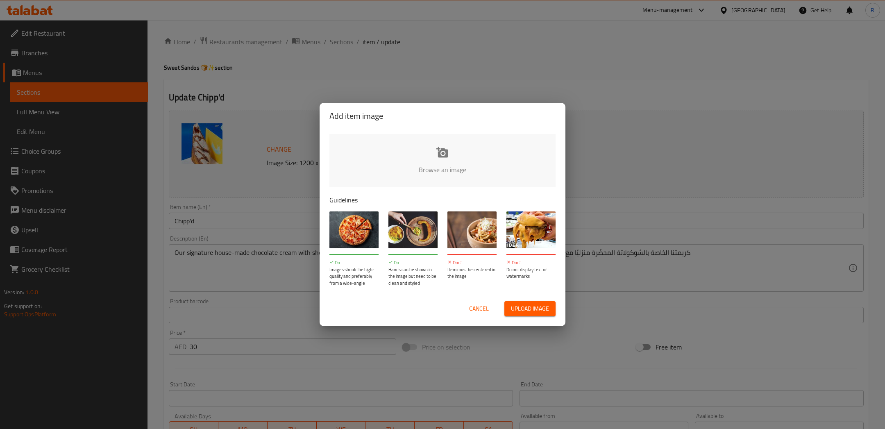
click at [507, 304] on button "Upload image" at bounding box center [529, 308] width 51 height 15
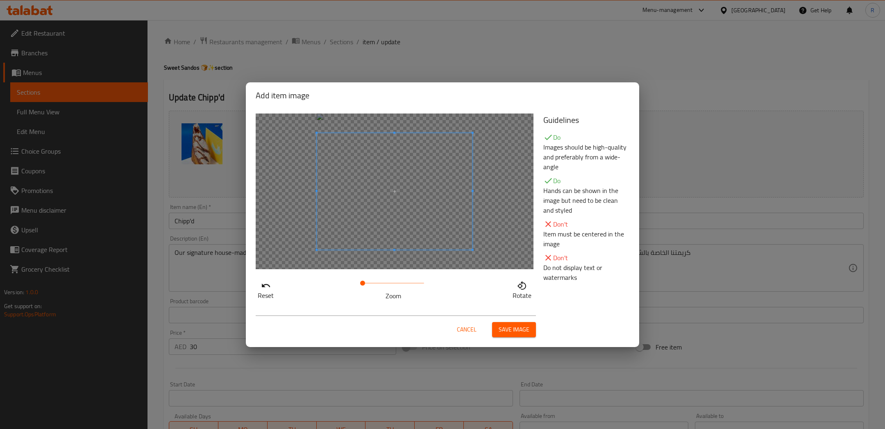
click at [504, 338] on div "Cancel Save image" at bounding box center [442, 326] width 387 height 35
click at [509, 332] on span "Save image" at bounding box center [514, 330] width 31 height 10
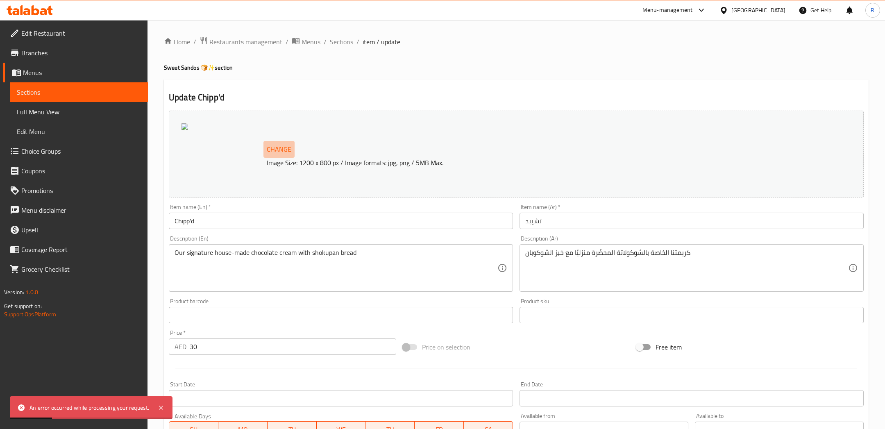
click at [275, 149] on span "Change" at bounding box center [279, 149] width 25 height 12
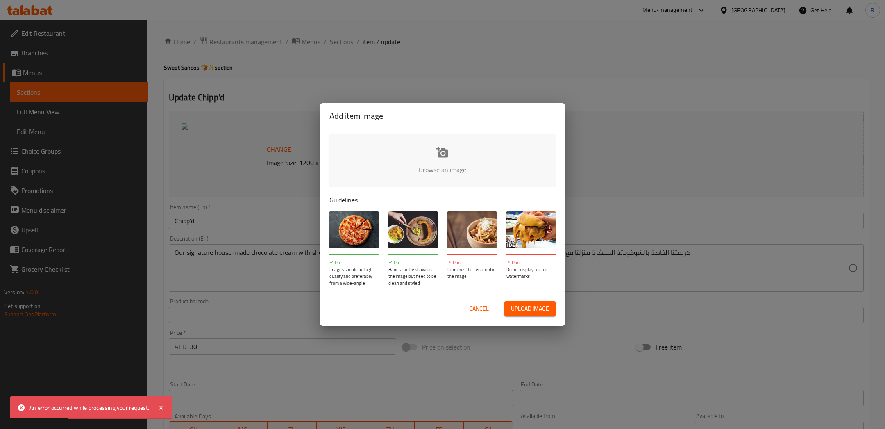
click at [523, 304] on span "Upload image" at bounding box center [530, 309] width 38 height 10
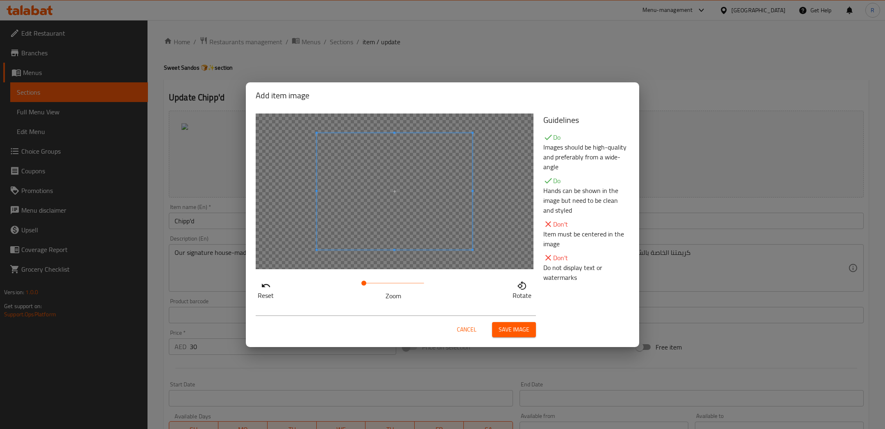
click at [364, 286] on span at bounding box center [363, 283] width 5 height 5
click at [375, 247] on span at bounding box center [395, 194] width 164 height 123
click at [501, 327] on span "Save image" at bounding box center [514, 330] width 31 height 10
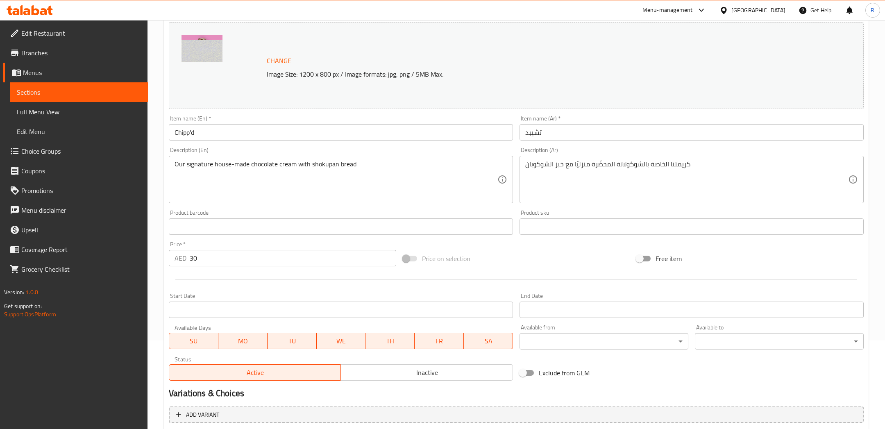
scroll to position [241, 0]
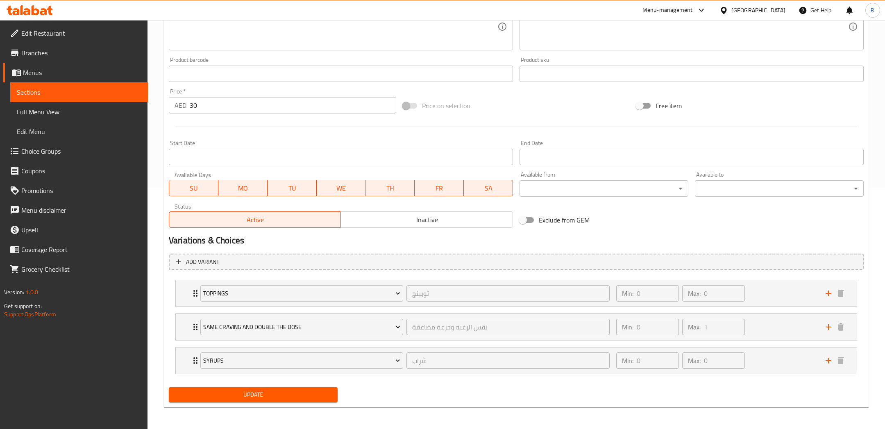
click at [300, 395] on span "Update" at bounding box center [253, 395] width 156 height 10
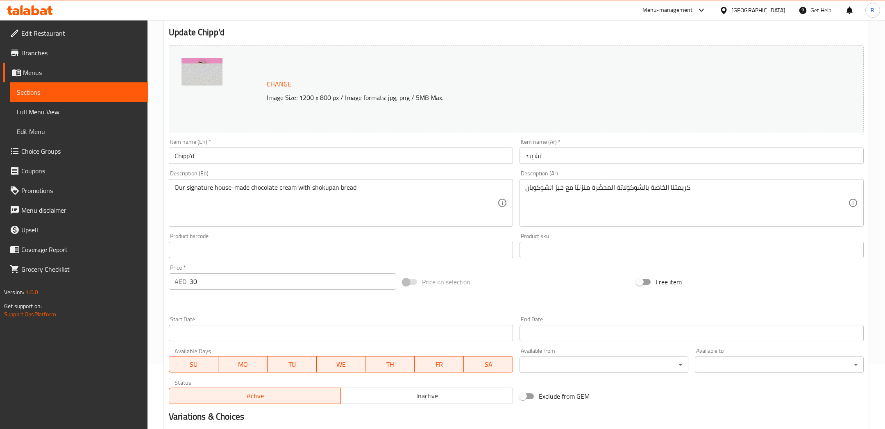
scroll to position [0, 0]
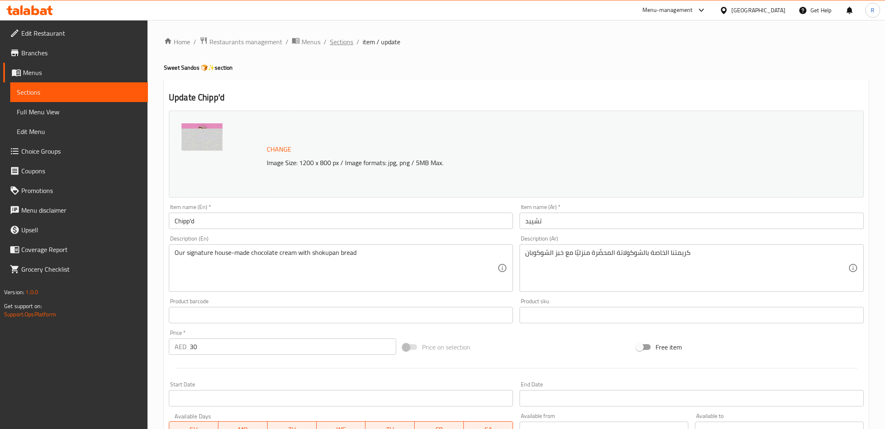
click at [343, 45] on span "Sections" at bounding box center [341, 42] width 23 height 10
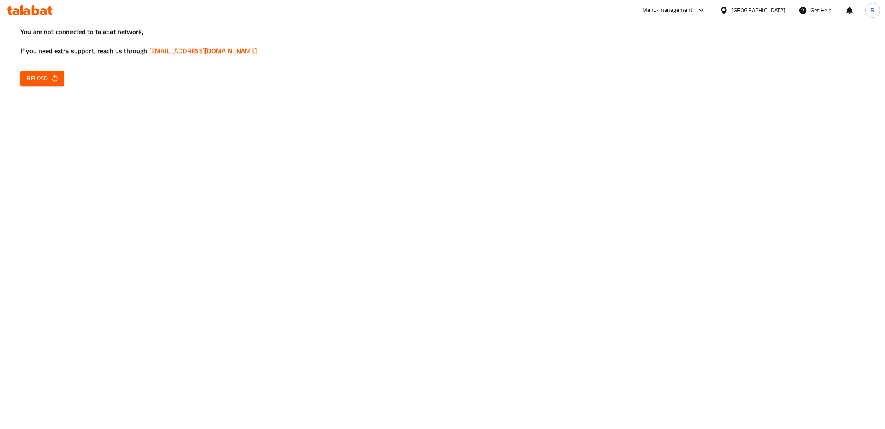
click at [48, 77] on span "Reload" at bounding box center [42, 78] width 30 height 10
